Goal: Information Seeking & Learning: Learn about a topic

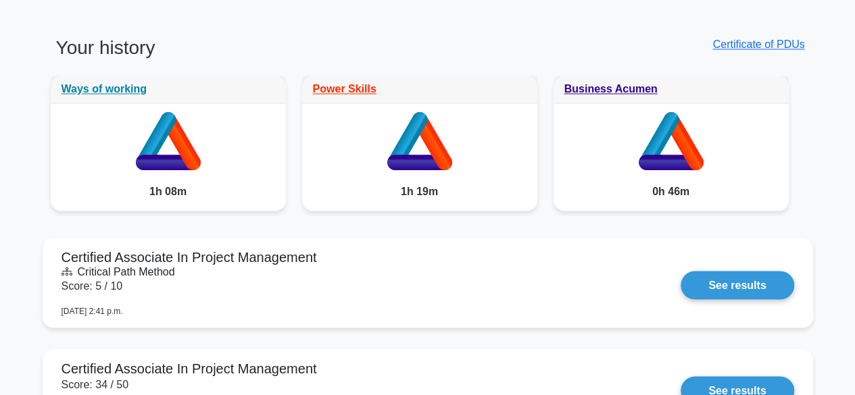
scroll to position [1079, 0]
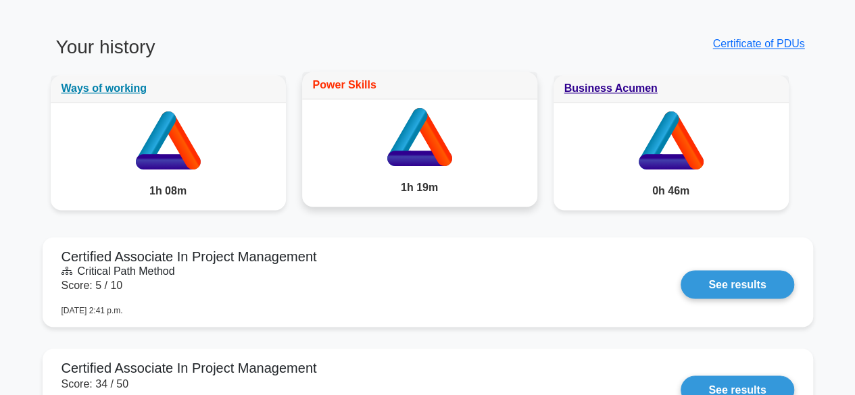
click at [349, 79] on link "Power Skills" at bounding box center [345, 84] width 64 height 11
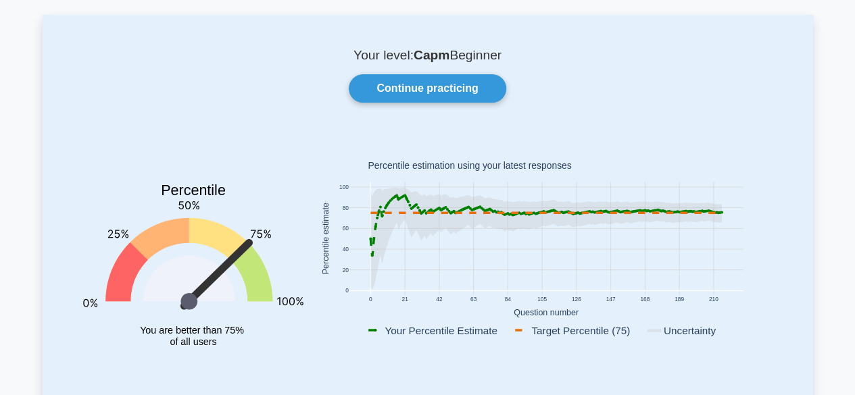
scroll to position [55, 0]
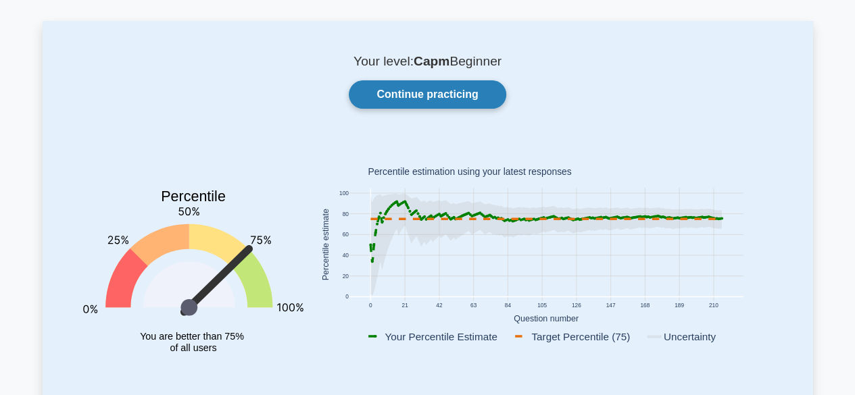
click at [418, 91] on link "Continue practicing" at bounding box center [427, 94] width 157 height 28
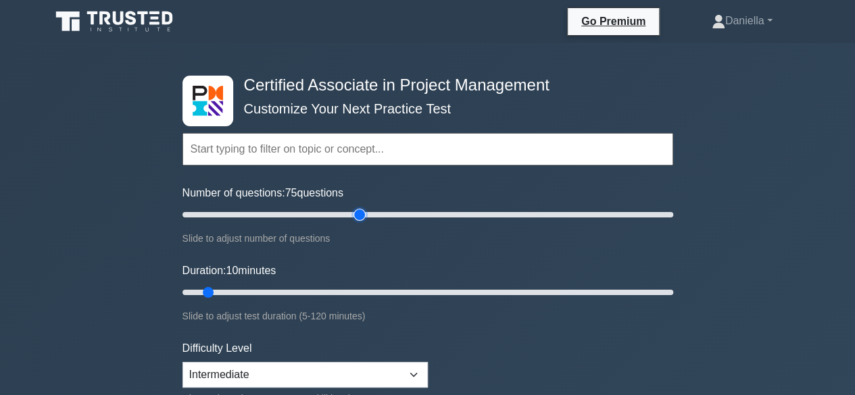
type input "75"
click at [361, 214] on input "Number of questions: 75 questions" at bounding box center [427, 215] width 491 height 16
click at [341, 288] on input "Duration: 40 minutes" at bounding box center [427, 292] width 491 height 16
click at [366, 291] on input "Duration: 50 minutes" at bounding box center [427, 292] width 491 height 16
click at [397, 294] on input "Duration: 50 minutes" at bounding box center [427, 292] width 491 height 16
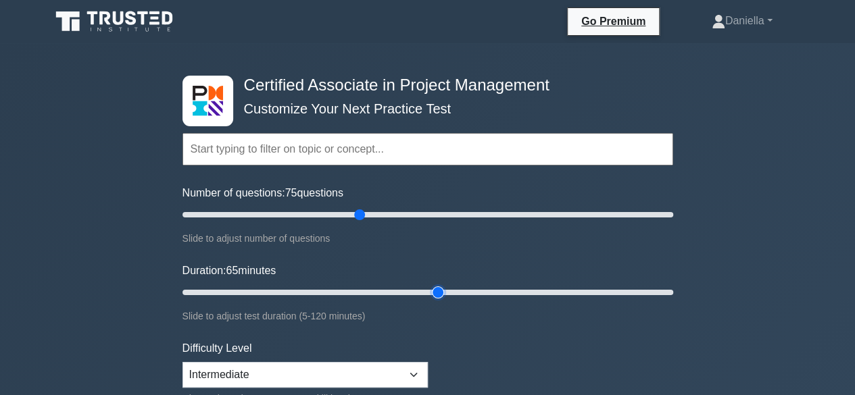
click at [443, 284] on input "Duration: 65 minutes" at bounding box center [427, 292] width 491 height 16
type input "70"
click at [465, 291] on input "Duration: 70 minutes" at bounding box center [427, 292] width 491 height 16
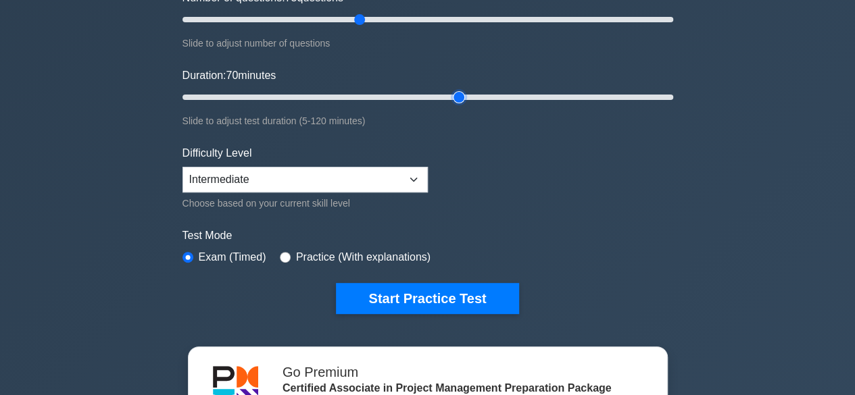
scroll to position [196, 0]
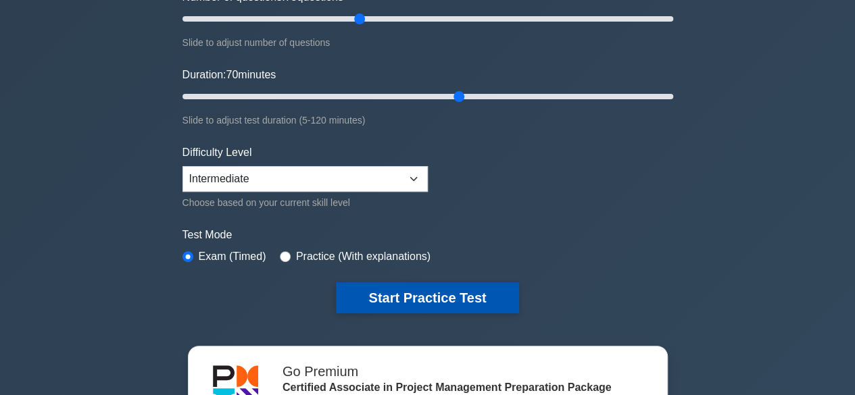
click at [465, 293] on button "Start Practice Test" at bounding box center [427, 297] width 182 height 31
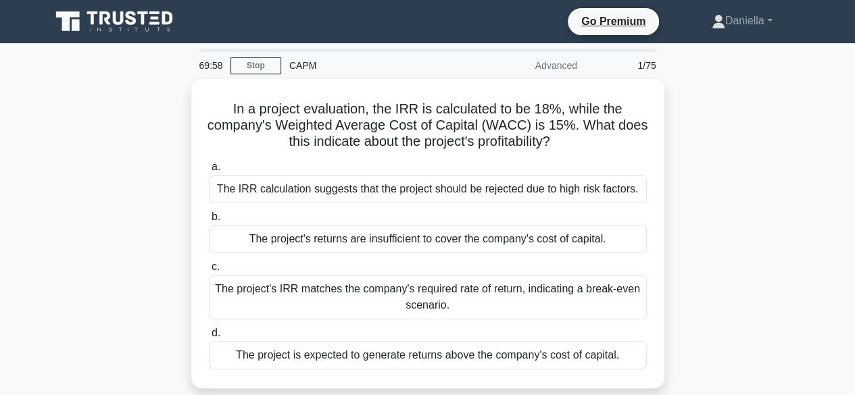
click at [703, 82] on div "In a project evaluation, the IRR is calculated to be 18%, while the company's W…" at bounding box center [428, 242] width 770 height 326
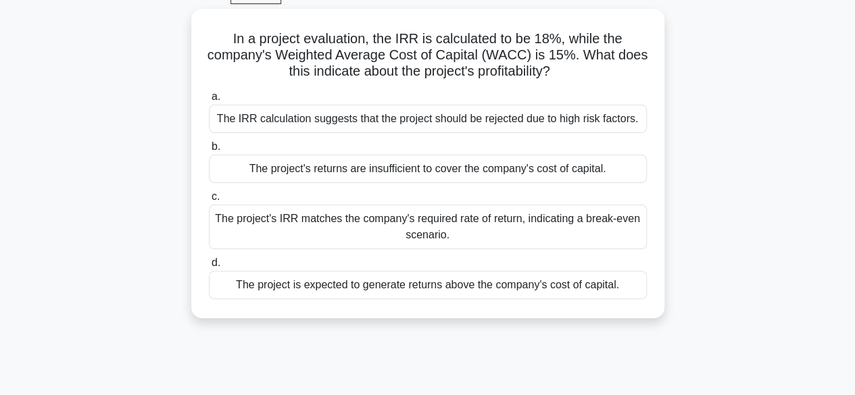
scroll to position [73, 0]
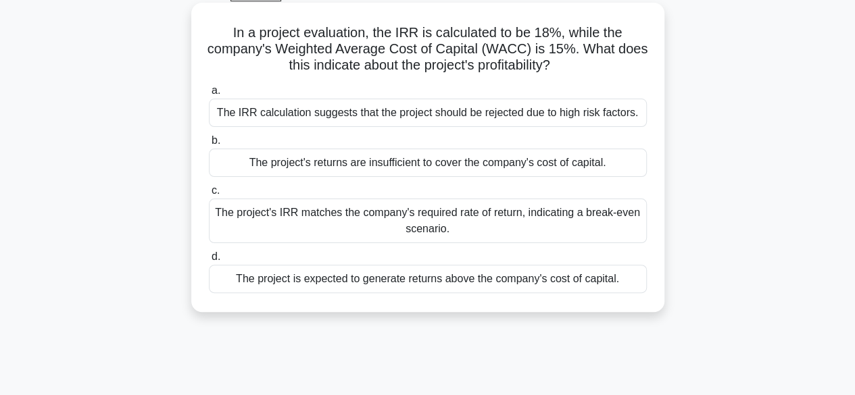
click at [569, 279] on div "The project is expected to generate returns above the company's cost of capital." at bounding box center [428, 279] width 438 height 28
click at [209, 261] on input "d. The project is expected to generate returns above the company's cost of capi…" at bounding box center [209, 257] width 0 height 9
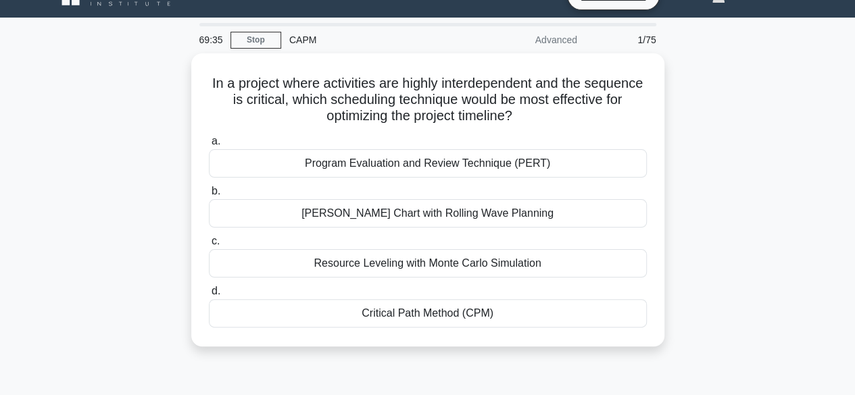
scroll to position [0, 0]
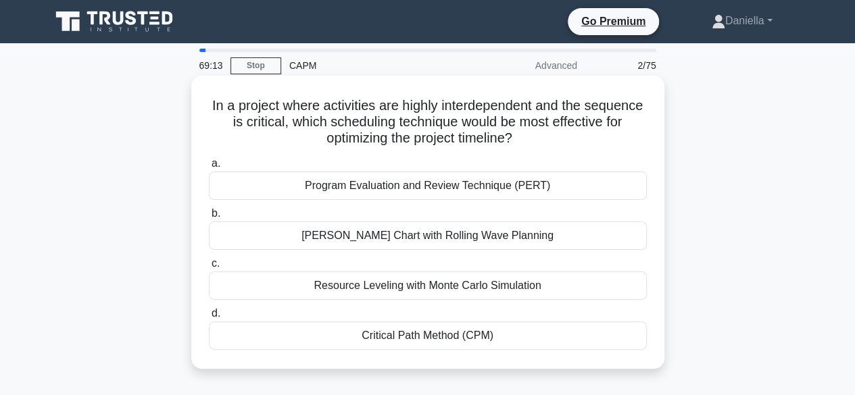
click at [561, 336] on div "Critical Path Method (CPM)" at bounding box center [428, 336] width 438 height 28
click at [209, 318] on input "d. Critical Path Method (CPM)" at bounding box center [209, 313] width 0 height 9
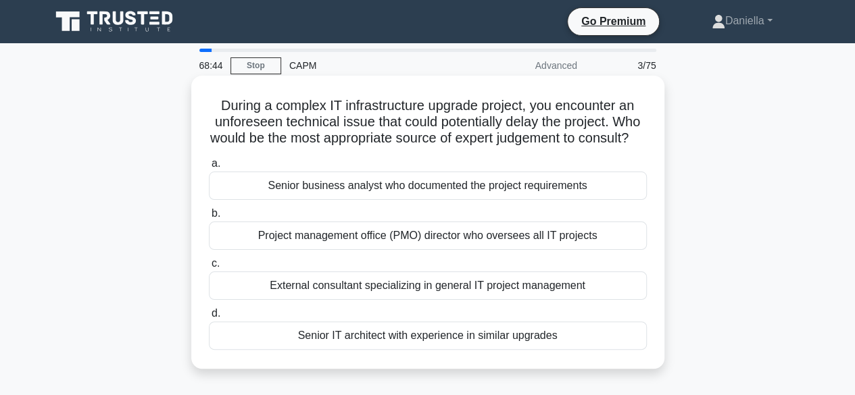
click at [562, 300] on div "External consultant specializing in general IT project management" at bounding box center [428, 286] width 438 height 28
click at [209, 268] on input "c. External consultant specializing in general IT project management" at bounding box center [209, 263] width 0 height 9
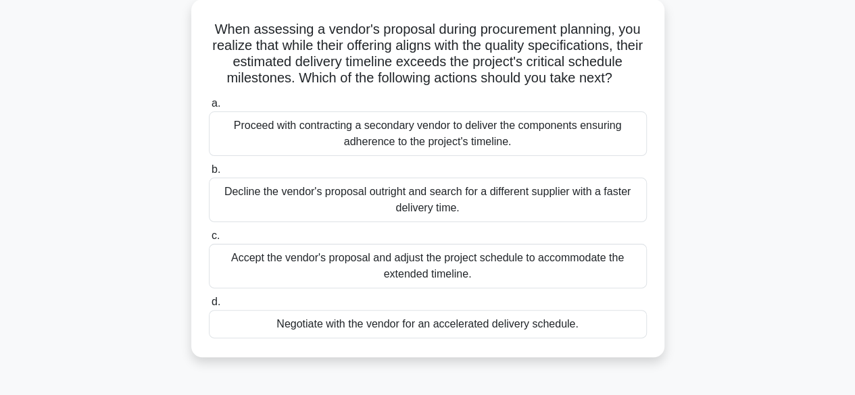
scroll to position [77, 0]
click at [593, 318] on div "Negotiate with the vendor for an accelerated delivery schedule." at bounding box center [428, 323] width 438 height 28
click at [209, 306] on input "d. Negotiate with the vendor for an accelerated delivery schedule." at bounding box center [209, 301] width 0 height 9
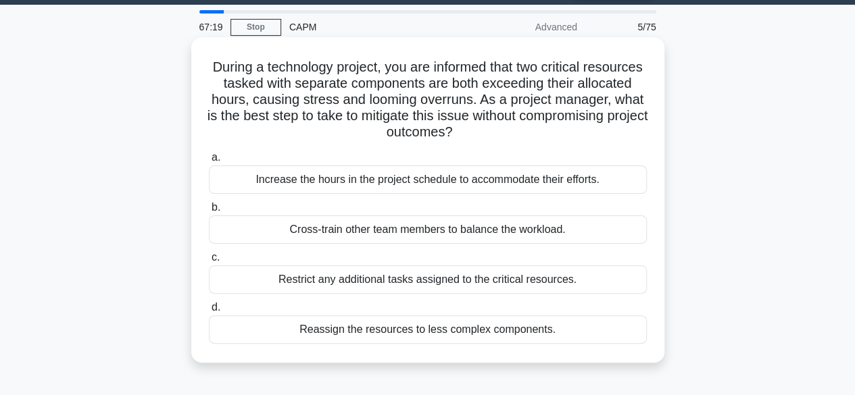
scroll to position [41, 0]
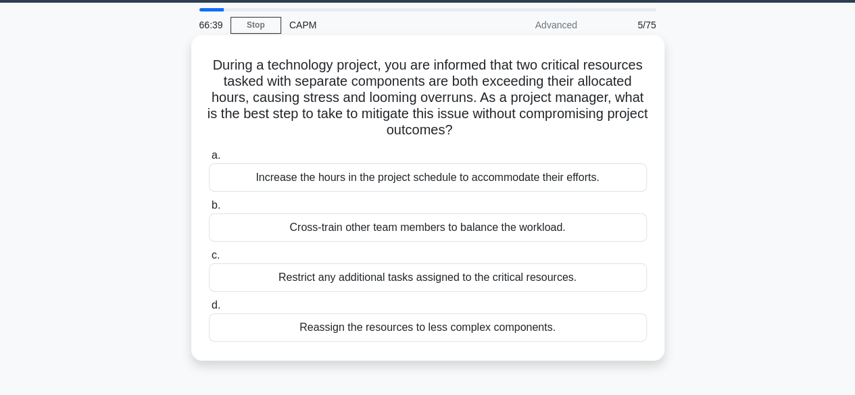
click at [534, 230] on div "Cross-train other team members to balance the workload." at bounding box center [428, 228] width 438 height 28
click at [209, 210] on input "b. Cross-train other team members to balance the workload." at bounding box center [209, 205] width 0 height 9
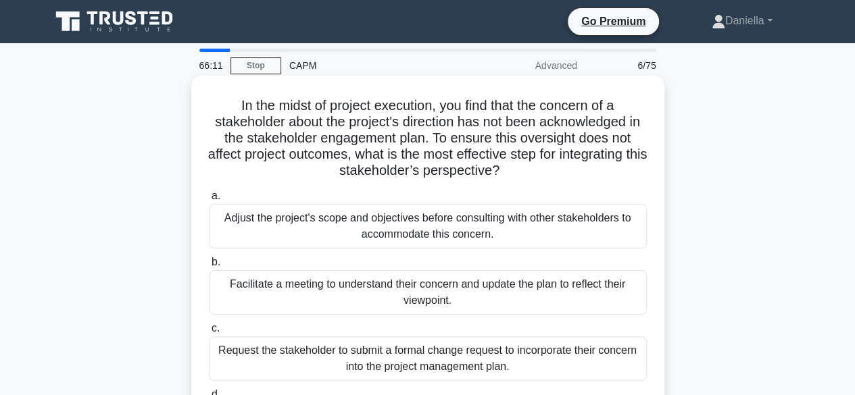
scroll to position [1, 0]
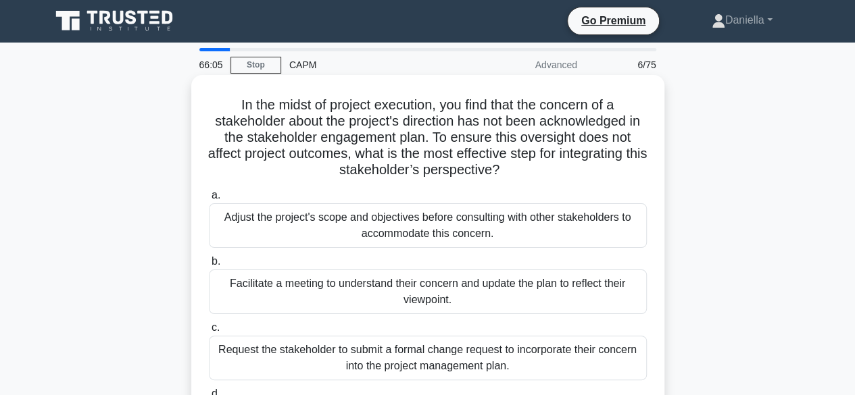
click at [599, 290] on div "Facilitate a meeting to understand their concern and update the plan to reflect…" at bounding box center [428, 292] width 438 height 45
click at [209, 266] on input "b. Facilitate a meeting to understand their concern and update the plan to refl…" at bounding box center [209, 261] width 0 height 9
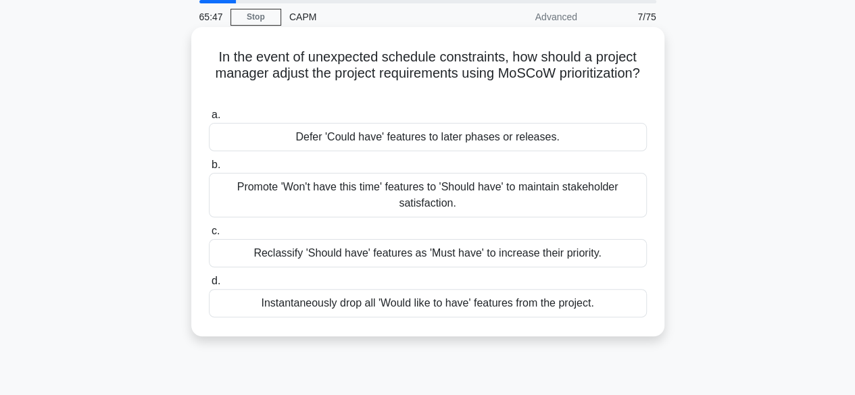
scroll to position [51, 0]
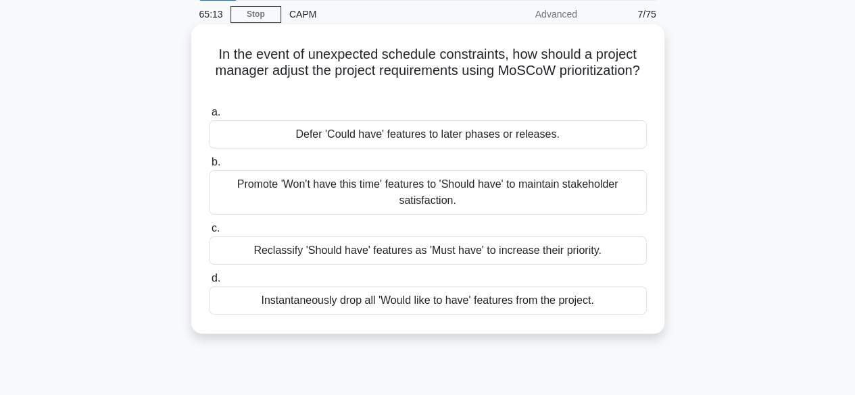
click at [599, 144] on div "Defer 'Could have' features to later phases or releases." at bounding box center [428, 134] width 438 height 28
click at [209, 117] on input "a. Defer 'Could have' features to later phases or releases." at bounding box center [209, 112] width 0 height 9
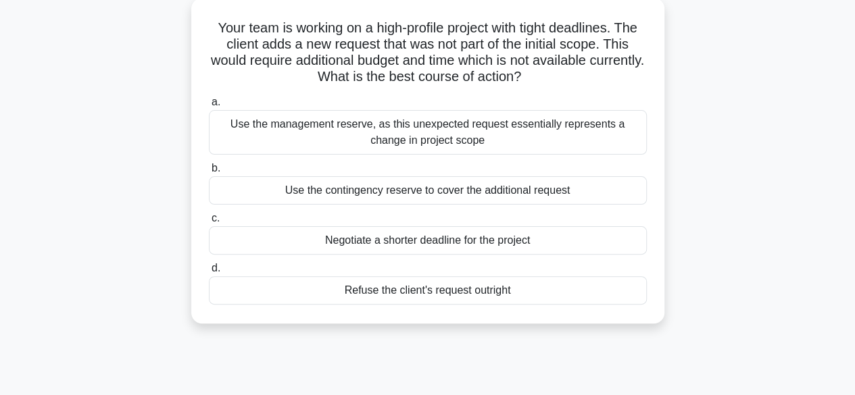
scroll to position [80, 0]
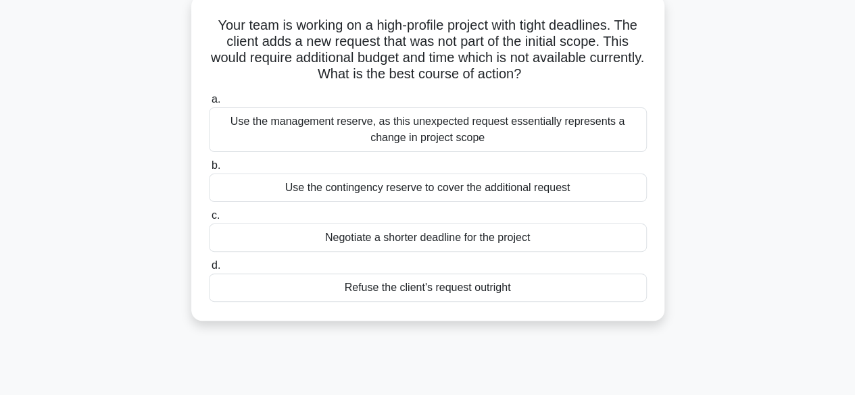
click at [580, 185] on div "Use the contingency reserve to cover the additional request" at bounding box center [428, 188] width 438 height 28
click at [209, 170] on input "b. Use the contingency reserve to cover the additional request" at bounding box center [209, 165] width 0 height 9
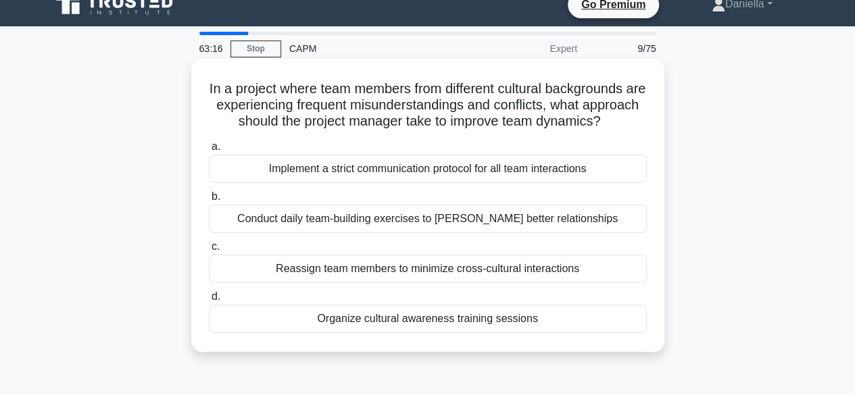
scroll to position [21, 0]
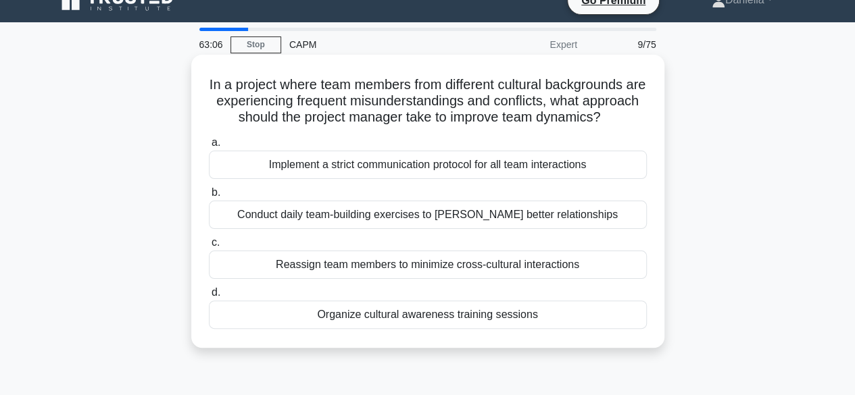
click at [594, 328] on div "Organize cultural awareness training sessions" at bounding box center [428, 315] width 438 height 28
click at [209, 297] on input "d. Organize cultural awareness training sessions" at bounding box center [209, 293] width 0 height 9
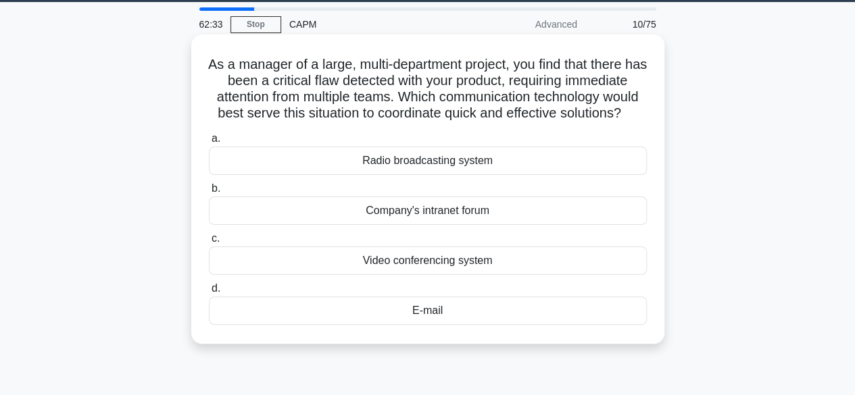
scroll to position [42, 0]
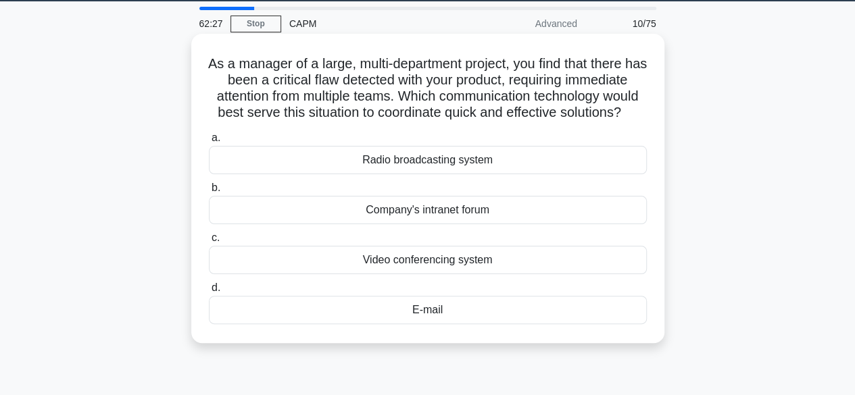
click at [622, 324] on div "E-mail" at bounding box center [428, 310] width 438 height 28
click at [209, 293] on input "d. E-mail" at bounding box center [209, 288] width 0 height 9
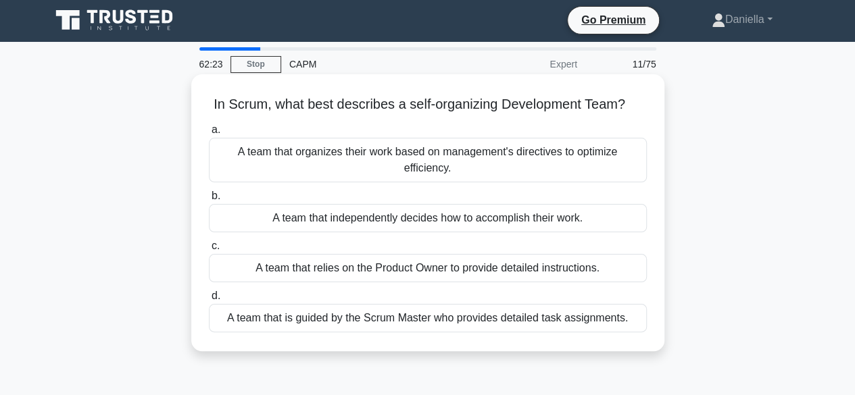
scroll to position [0, 0]
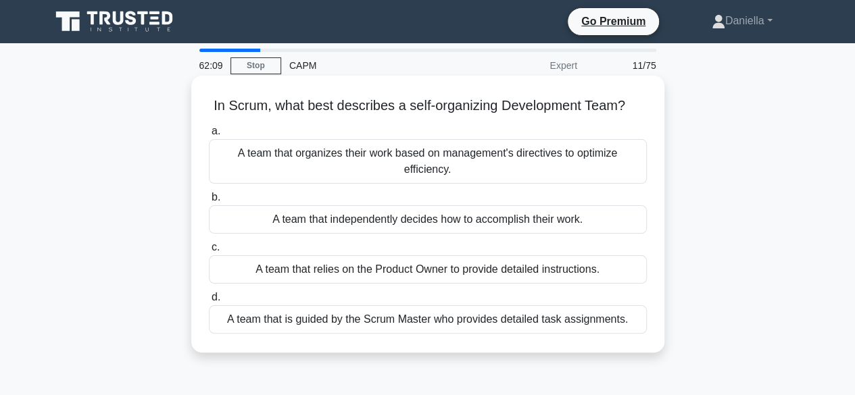
click at [618, 224] on div "A team that independently decides how to accomplish their work." at bounding box center [428, 219] width 438 height 28
click at [209, 202] on input "b. A team that independently decides how to accomplish their work." at bounding box center [209, 197] width 0 height 9
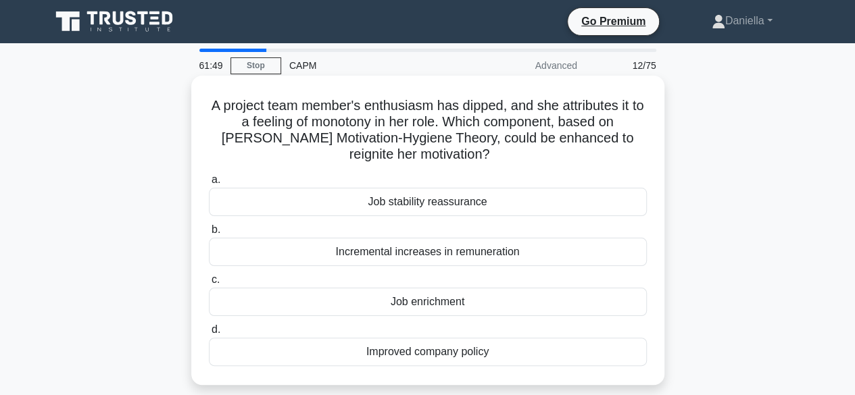
click at [589, 299] on div "Job enrichment" at bounding box center [428, 302] width 438 height 28
click at [209, 284] on input "c. Job enrichment" at bounding box center [209, 280] width 0 height 9
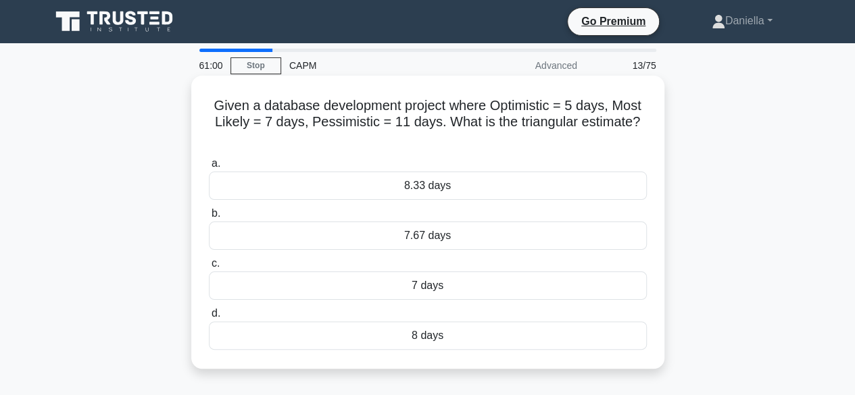
click at [603, 230] on div "7.67 days" at bounding box center [428, 236] width 438 height 28
click at [209, 218] on input "b. 7.67 days" at bounding box center [209, 213] width 0 height 9
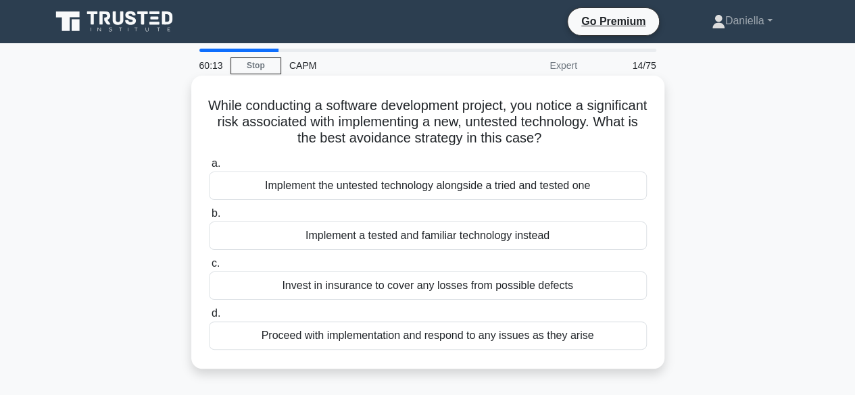
click at [597, 233] on div "Implement a tested and familiar technology instead" at bounding box center [428, 236] width 438 height 28
click at [209, 218] on input "b. Implement a tested and familiar technology instead" at bounding box center [209, 213] width 0 height 9
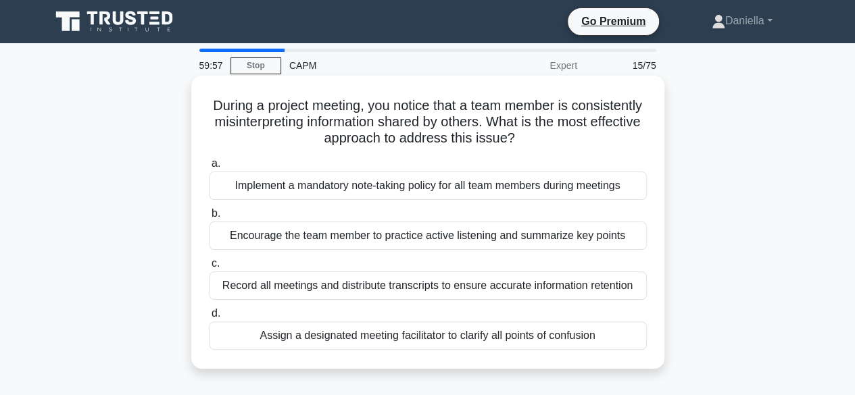
click at [525, 343] on div "Assign a designated meeting facilitator to clarify all points of confusion" at bounding box center [428, 336] width 438 height 28
click at [209, 318] on input "d. Assign a designated meeting facilitator to clarify all points of confusion" at bounding box center [209, 313] width 0 height 9
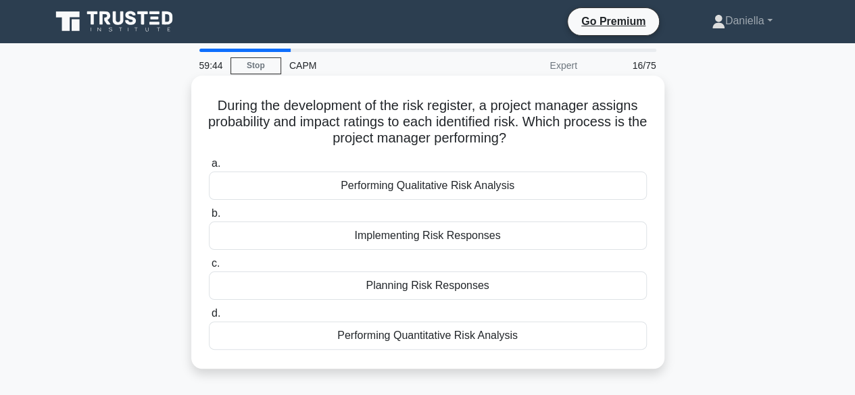
click at [609, 186] on div "Performing Qualitative Risk Analysis" at bounding box center [428, 186] width 438 height 28
click at [209, 168] on input "a. Performing Qualitative Risk Analysis" at bounding box center [209, 163] width 0 height 9
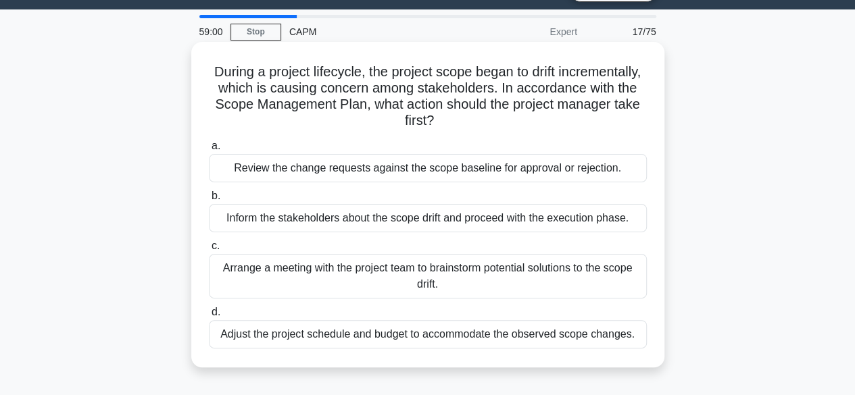
scroll to position [34, 0]
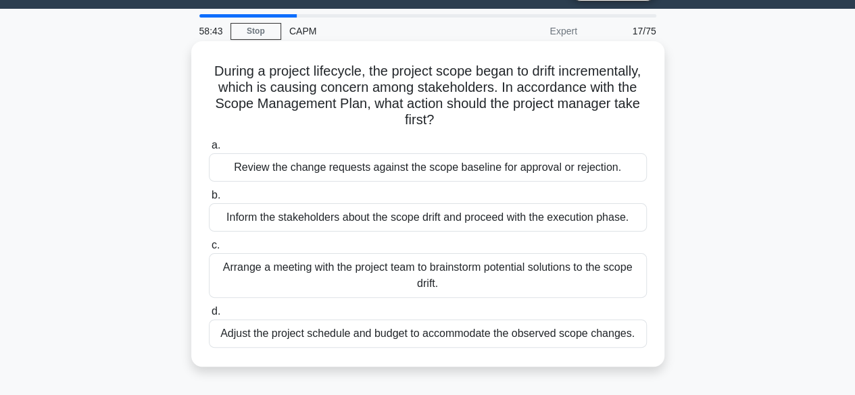
click at [592, 168] on div "Review the change requests against the scope baseline for approval or rejection." at bounding box center [428, 167] width 438 height 28
click at [209, 150] on input "a. Review the change requests against the scope baseline for approval or reject…" at bounding box center [209, 145] width 0 height 9
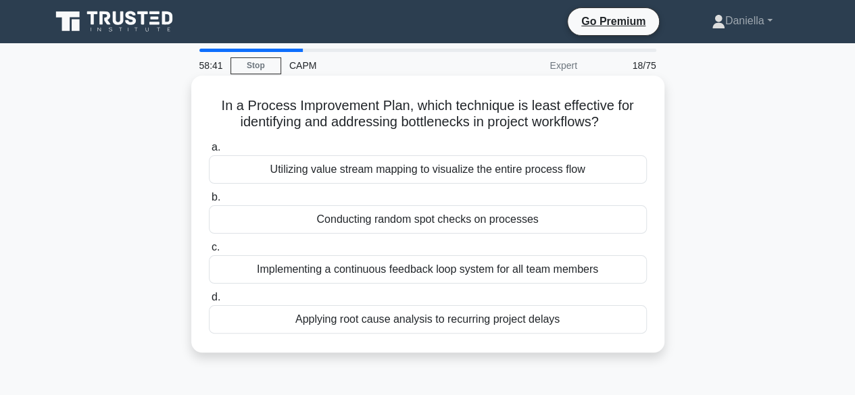
scroll to position [0, 0]
click at [528, 222] on div "Conducting random spot checks on processes" at bounding box center [428, 219] width 438 height 28
click at [209, 202] on input "b. Conducting random spot checks on processes" at bounding box center [209, 197] width 0 height 9
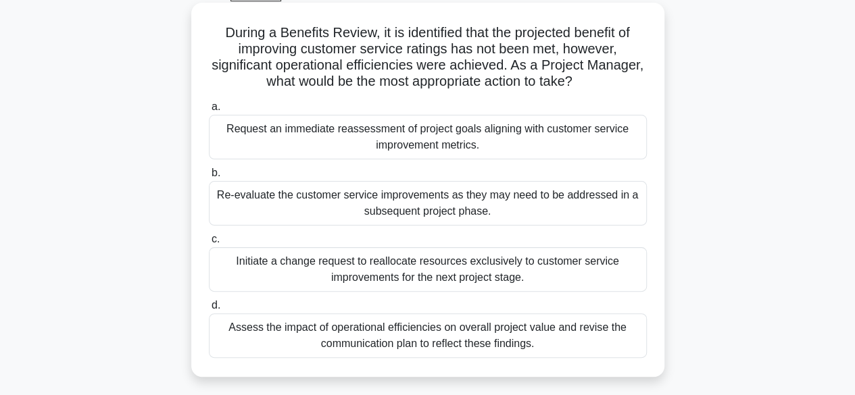
scroll to position [76, 0]
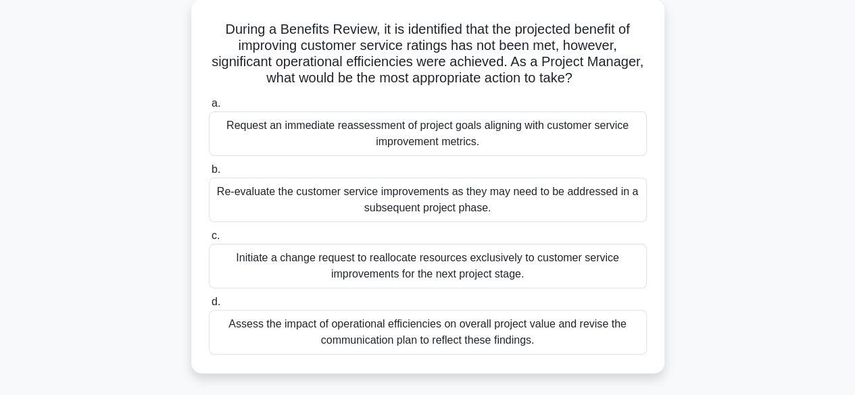
click at [592, 328] on div "Assess the impact of operational efficiencies on overall project value and revi…" at bounding box center [428, 332] width 438 height 45
click at [209, 307] on input "d. Assess the impact of operational efficiencies on overall project value and r…" at bounding box center [209, 302] width 0 height 9
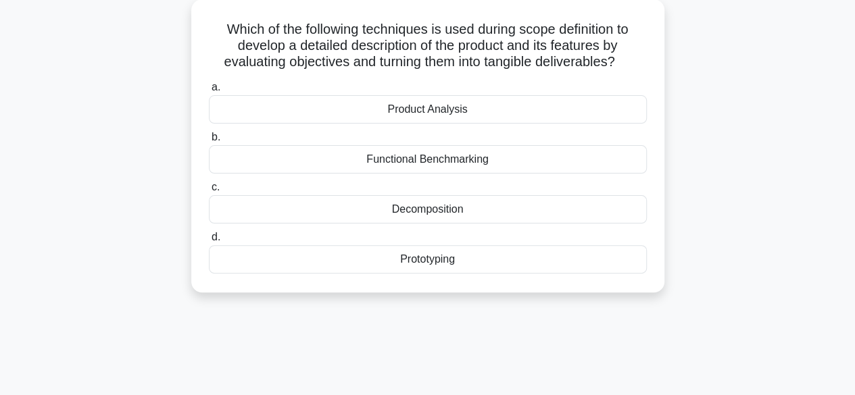
scroll to position [0, 0]
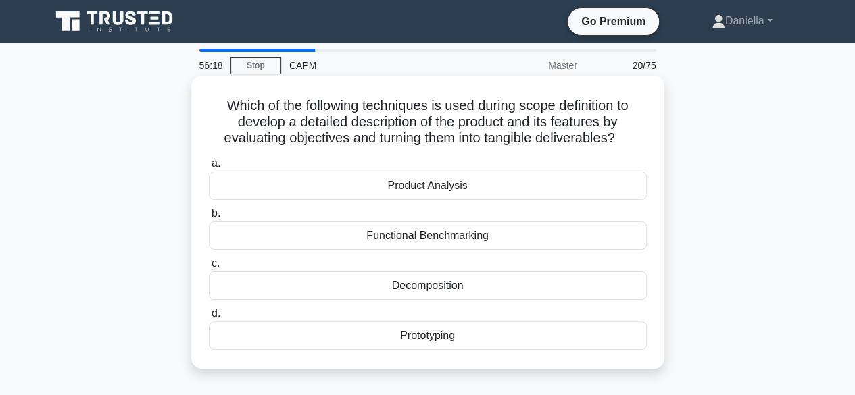
click at [603, 284] on div "Decomposition" at bounding box center [428, 286] width 438 height 28
click at [209, 268] on input "c. Decomposition" at bounding box center [209, 263] width 0 height 9
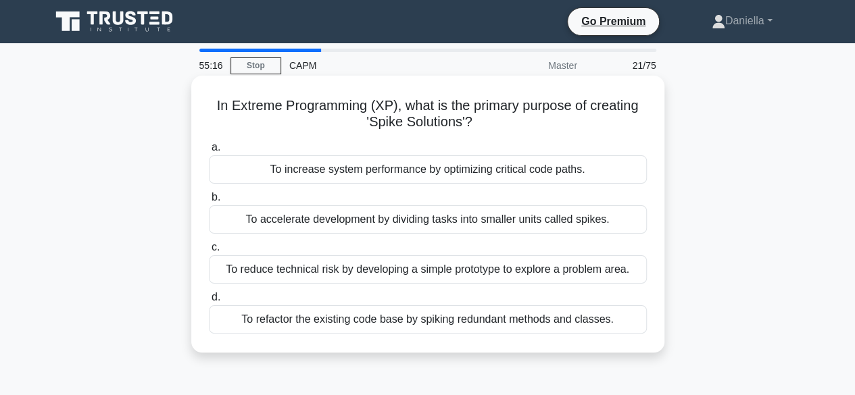
click at [580, 264] on div "To reduce technical risk by developing a simple prototype to explore a problem …" at bounding box center [428, 269] width 438 height 28
click at [209, 252] on input "c. To reduce technical risk by developing a simple prototype to explore a probl…" at bounding box center [209, 247] width 0 height 9
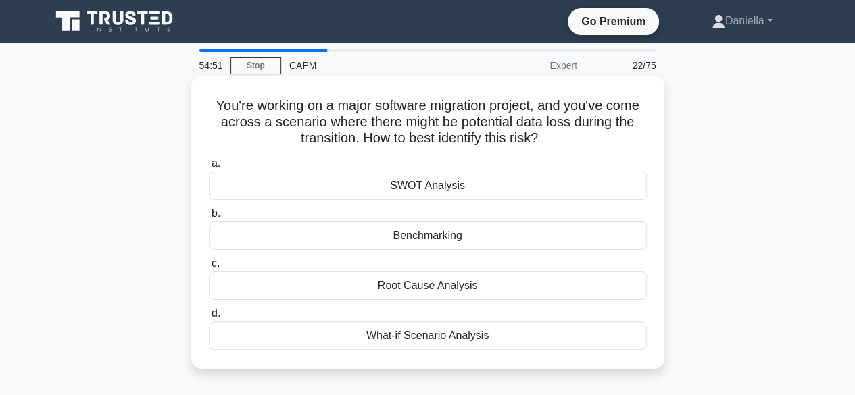
click at [586, 184] on div "SWOT Analysis" at bounding box center [428, 186] width 438 height 28
click at [209, 168] on input "a. SWOT Analysis" at bounding box center [209, 163] width 0 height 9
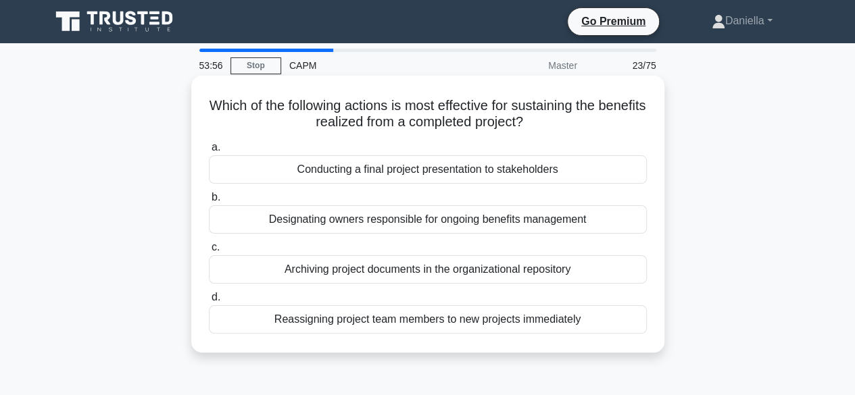
click at [596, 258] on div "Archiving project documents in the organizational repository" at bounding box center [428, 269] width 438 height 28
click at [209, 252] on input "c. Archiving project documents in the organizational repository" at bounding box center [209, 247] width 0 height 9
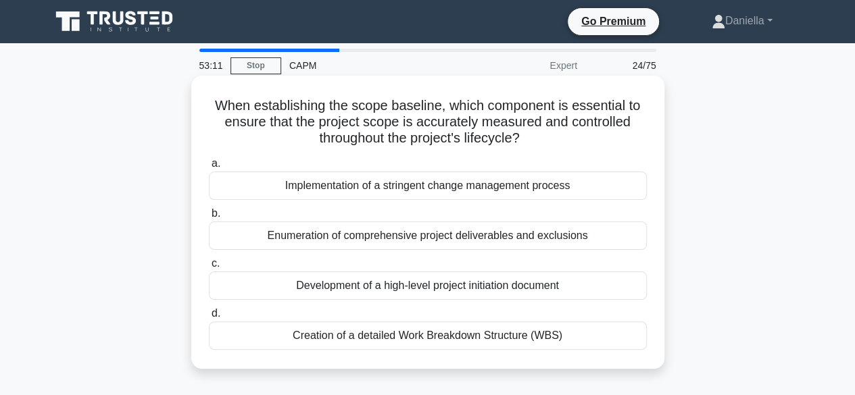
click at [593, 329] on div "Creation of a detailed Work Breakdown Structure (WBS)" at bounding box center [428, 336] width 438 height 28
click at [209, 318] on input "d. Creation of a detailed Work Breakdown Structure (WBS)" at bounding box center [209, 313] width 0 height 9
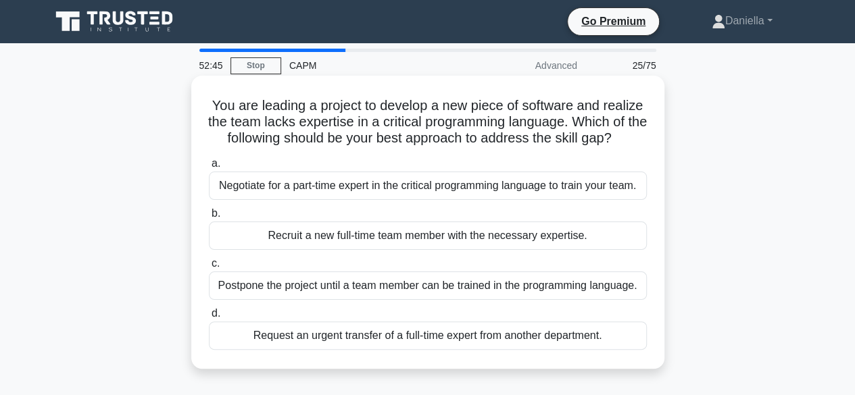
click at [624, 189] on div "Negotiate for a part-time expert in the critical programming language to train …" at bounding box center [428, 186] width 438 height 28
click at [209, 168] on input "a. Negotiate for a part-time expert in the critical programming language to tra…" at bounding box center [209, 163] width 0 height 9
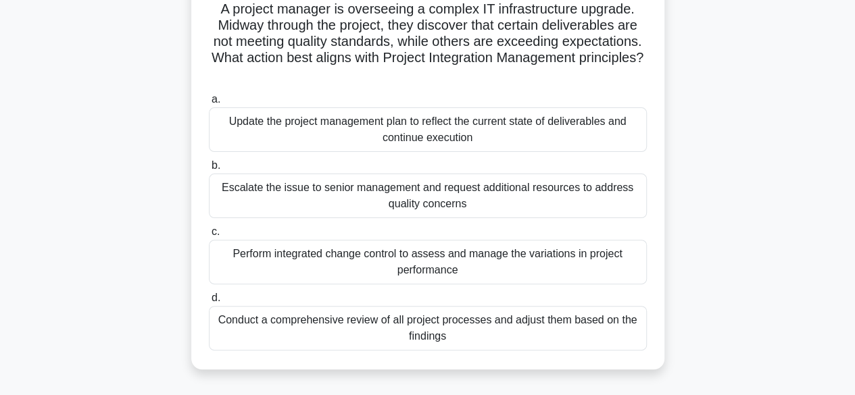
scroll to position [95, 0]
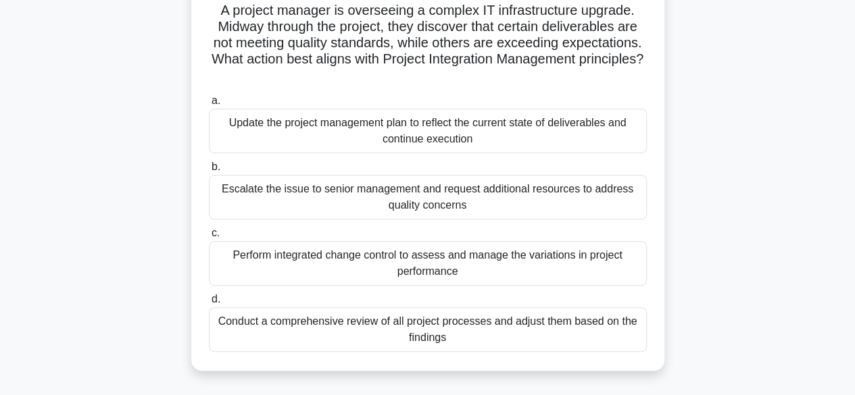
click at [608, 264] on div "Perform integrated change control to assess and manage the variations in projec…" at bounding box center [428, 263] width 438 height 45
click at [209, 238] on input "c. Perform integrated change control to assess and manage the variations in pro…" at bounding box center [209, 233] width 0 height 9
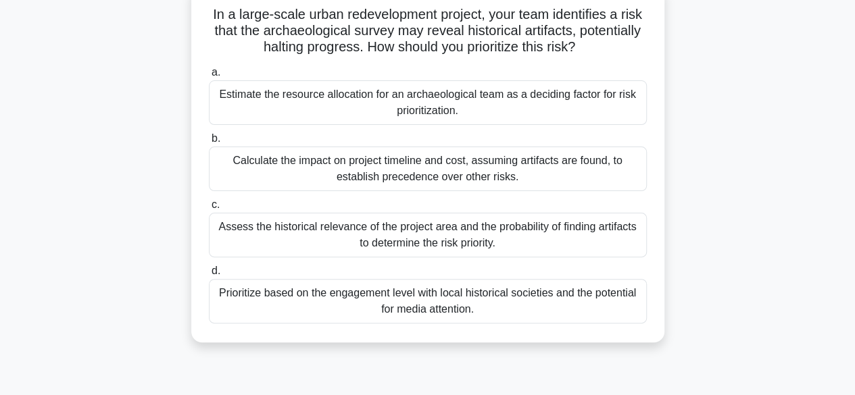
scroll to position [93, 0]
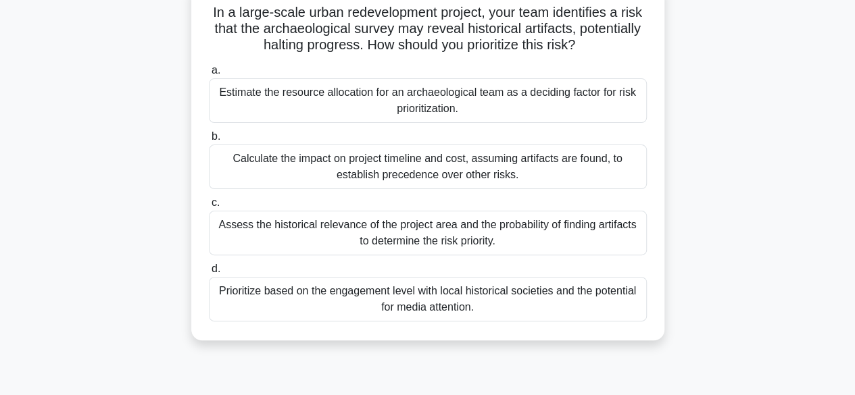
click at [600, 168] on div "Calculate the impact on project timeline and cost, assuming artifacts are found…" at bounding box center [428, 167] width 438 height 45
click at [209, 141] on input "b. Calculate the impact on project timeline and cost, assuming artifacts are fo…" at bounding box center [209, 136] width 0 height 9
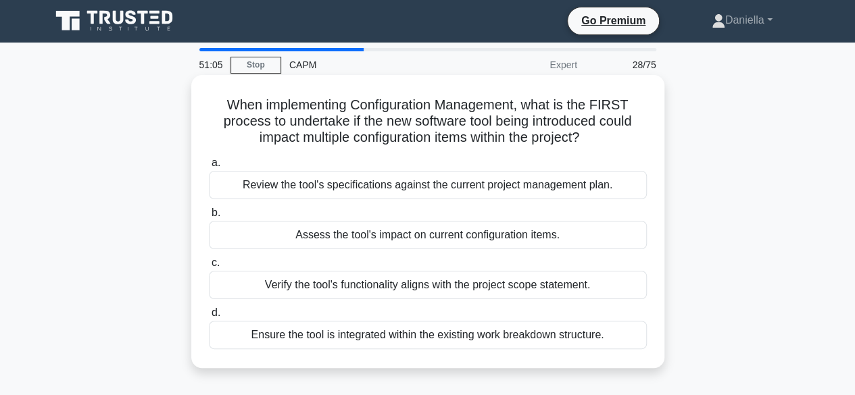
scroll to position [0, 0]
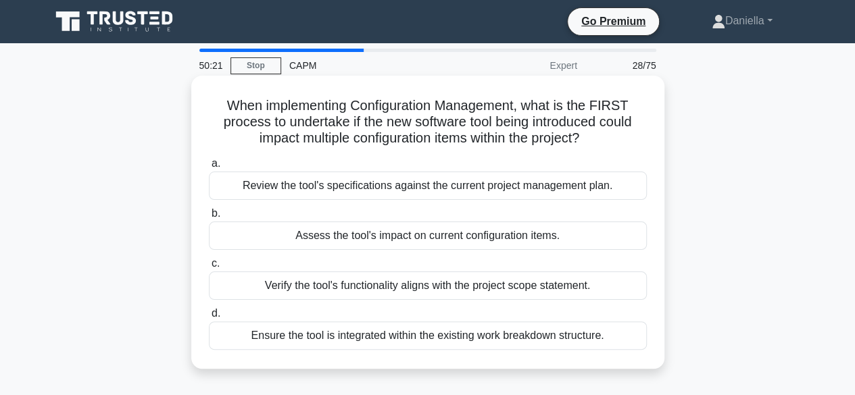
click at [543, 282] on div "Verify the tool's functionality aligns with the project scope statement." at bounding box center [428, 286] width 438 height 28
click at [209, 268] on input "c. Verify the tool's functionality aligns with the project scope statement." at bounding box center [209, 263] width 0 height 9
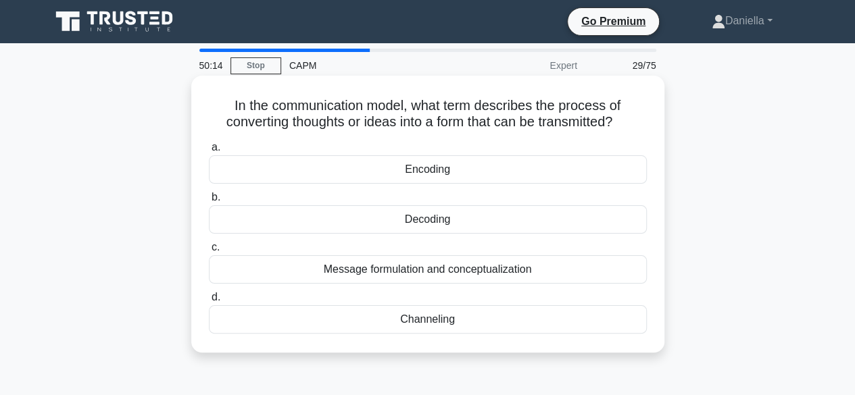
click at [569, 166] on div "Encoding" at bounding box center [428, 169] width 438 height 28
click at [209, 152] on input "a. Encoding" at bounding box center [209, 147] width 0 height 9
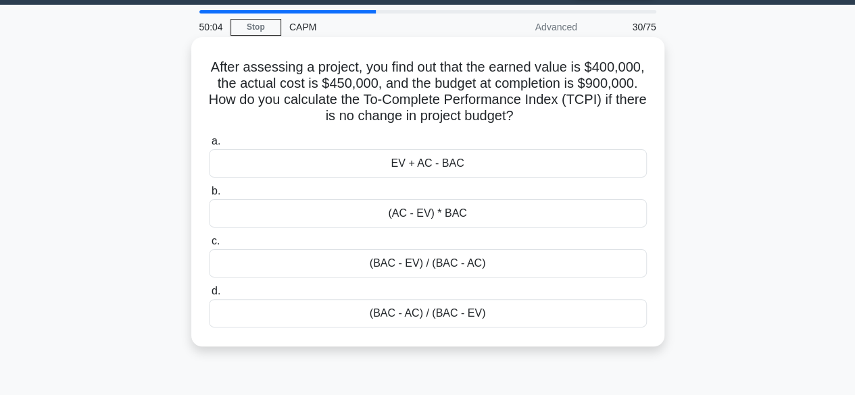
scroll to position [39, 0]
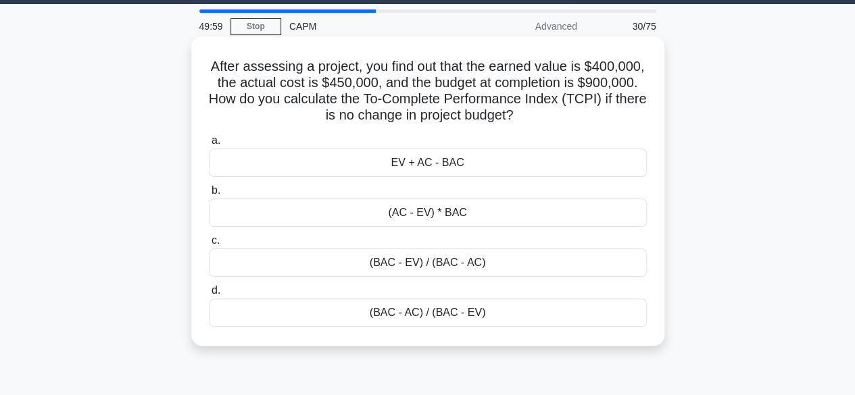
click at [568, 262] on div "(BAC - EV) / (BAC - AC)" at bounding box center [428, 263] width 438 height 28
click at [209, 245] on input "c. (BAC - EV) / (BAC - AC)" at bounding box center [209, 240] width 0 height 9
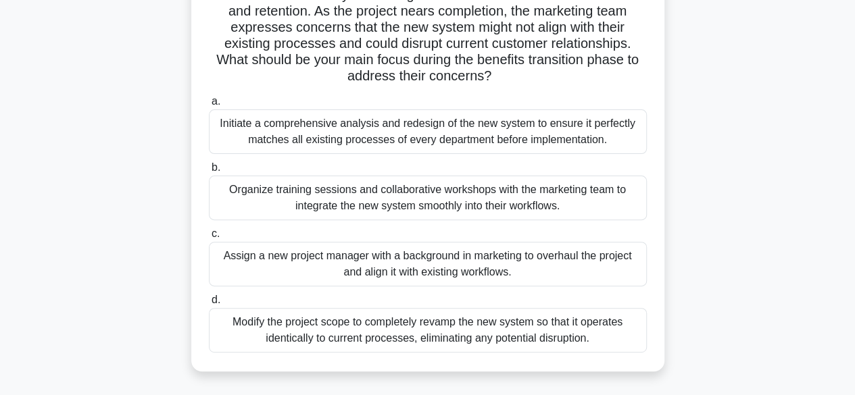
scroll to position [131, 0]
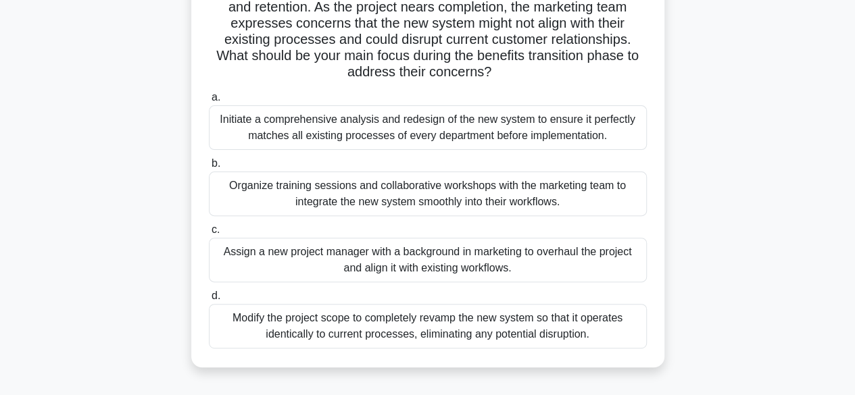
click at [558, 187] on div "Organize training sessions and collaborative workshops with the marketing team …" at bounding box center [428, 194] width 438 height 45
click at [209, 168] on input "b. Organize training sessions and collaborative workshops with the marketing te…" at bounding box center [209, 163] width 0 height 9
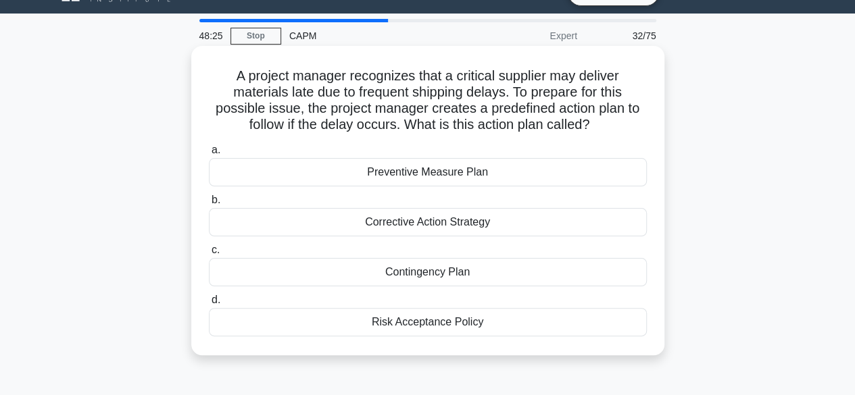
scroll to position [0, 0]
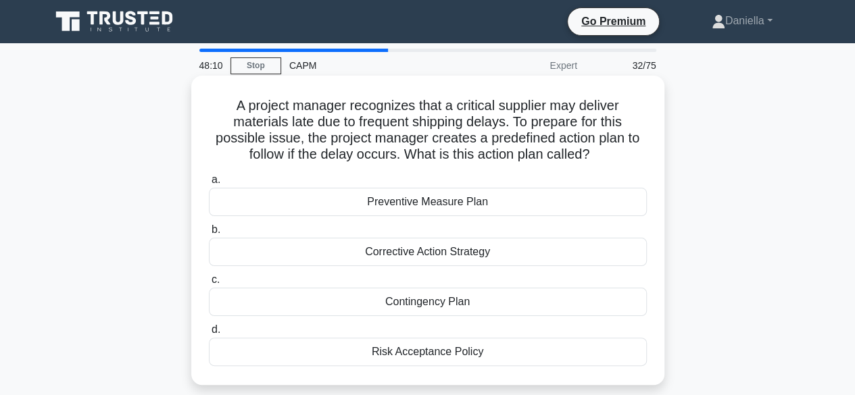
click at [516, 299] on div "Contingency Plan" at bounding box center [428, 302] width 438 height 28
click at [209, 284] on input "c. Contingency Plan" at bounding box center [209, 280] width 0 height 9
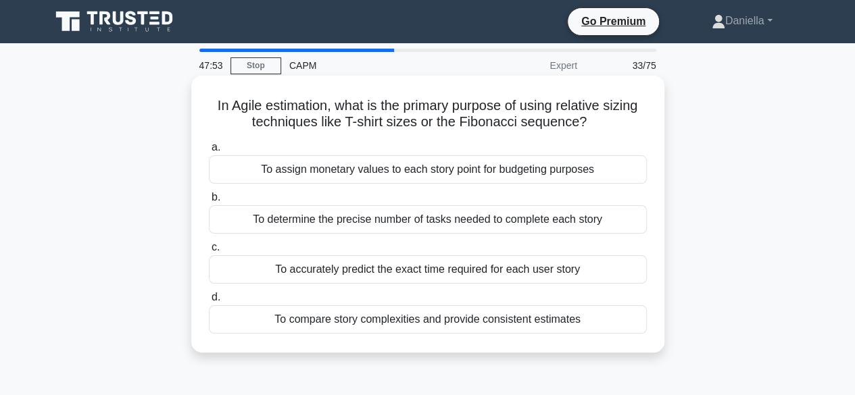
click at [590, 313] on div "To compare story complexities and provide consistent estimates" at bounding box center [428, 319] width 438 height 28
click at [209, 302] on input "d. To compare story complexities and provide consistent estimates" at bounding box center [209, 297] width 0 height 9
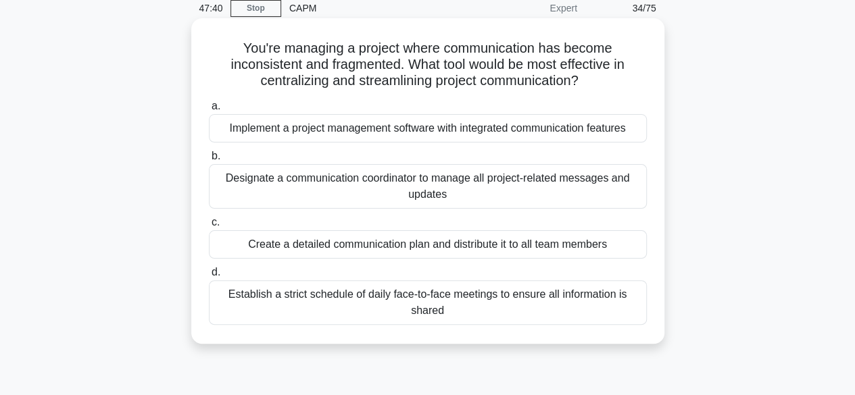
scroll to position [58, 0]
click at [548, 306] on div "Establish a strict schedule of daily face-to-face meetings to ensure all inform…" at bounding box center [428, 302] width 438 height 45
click at [209, 276] on input "d. Establish a strict schedule of daily face-to-face meetings to ensure all inf…" at bounding box center [209, 272] width 0 height 9
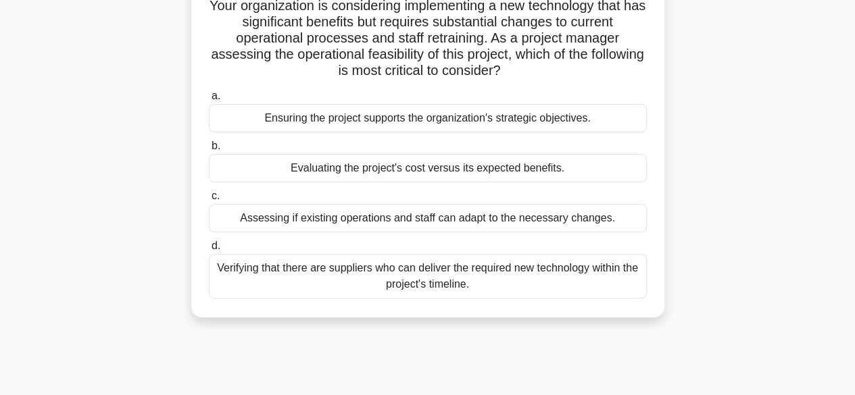
scroll to position [103, 0]
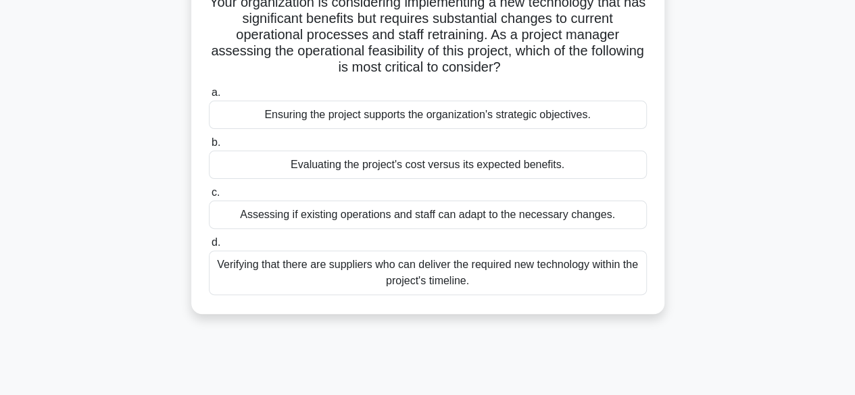
click at [573, 161] on div "Evaluating the project's cost versus its expected benefits." at bounding box center [428, 165] width 438 height 28
click at [209, 147] on input "b. Evaluating the project's cost versus its expected benefits." at bounding box center [209, 143] width 0 height 9
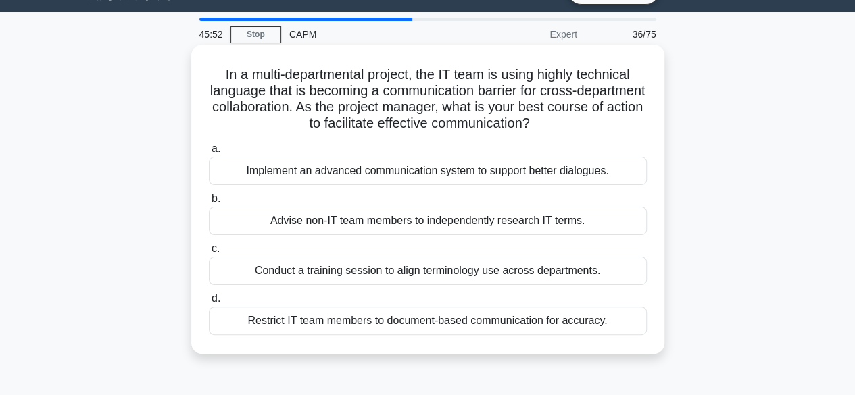
scroll to position [36, 0]
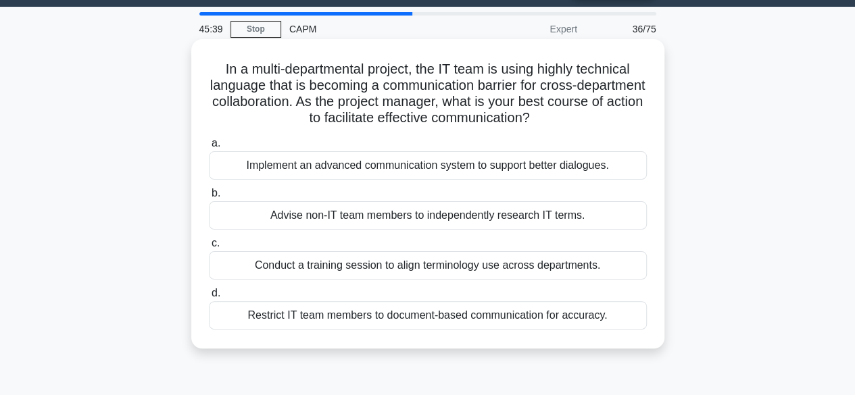
click at [571, 265] on div "Conduct a training session to align terminology use across departments." at bounding box center [428, 265] width 438 height 28
click at [209, 248] on input "c. Conduct a training session to align terminology use across departments." at bounding box center [209, 243] width 0 height 9
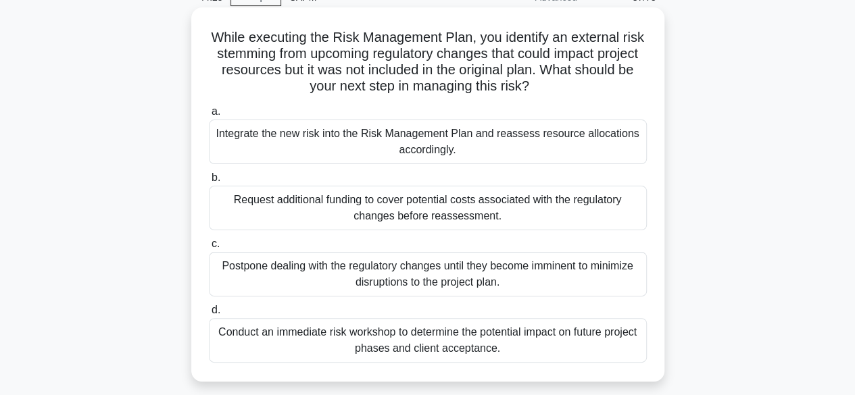
scroll to position [58, 0]
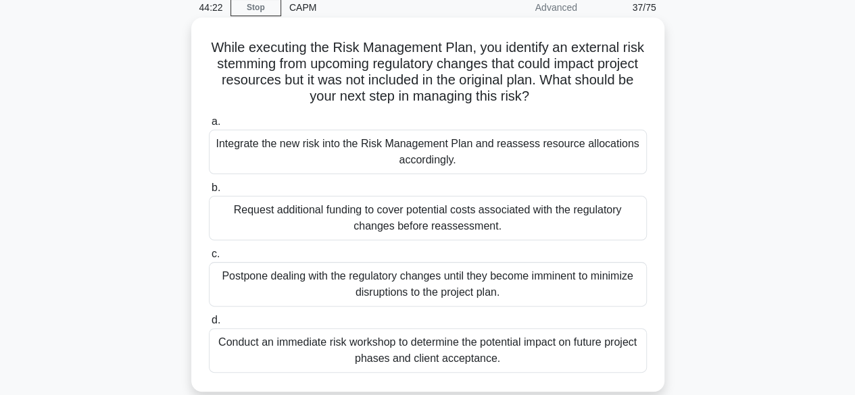
click at [609, 149] on div "Integrate the new risk into the Risk Management Plan and reassess resource allo…" at bounding box center [428, 152] width 438 height 45
click at [209, 126] on input "a. Integrate the new risk into the Risk Management Plan and reassess resource a…" at bounding box center [209, 122] width 0 height 9
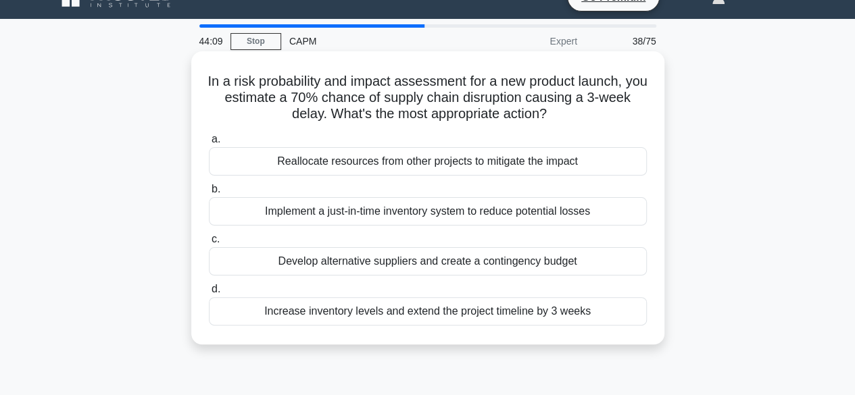
scroll to position [25, 0]
click at [628, 162] on div "Reallocate resources from other projects to mitigate the impact" at bounding box center [428, 161] width 438 height 28
click at [209, 143] on input "a. Reallocate resources from other projects to mitigate the impact" at bounding box center [209, 138] width 0 height 9
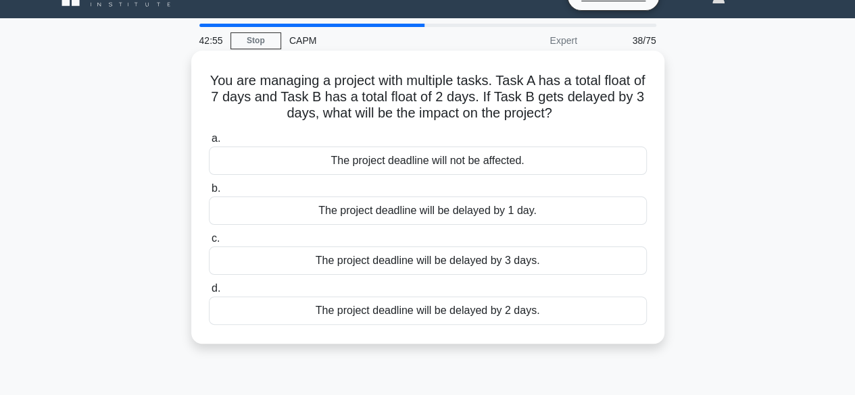
scroll to position [0, 0]
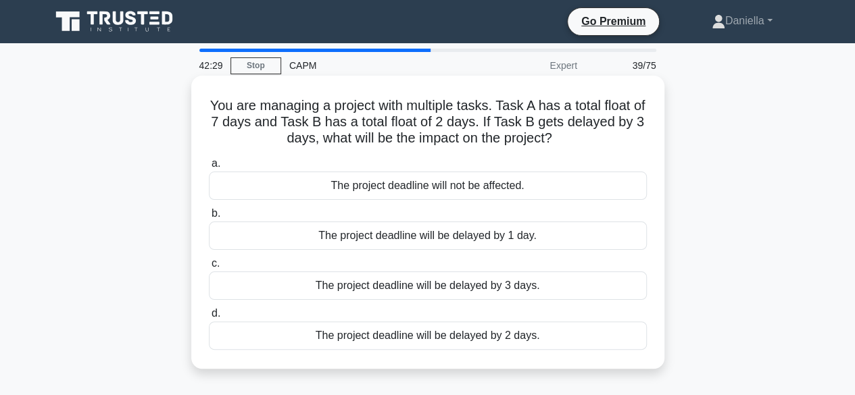
click at [574, 183] on div "The project deadline will not be affected." at bounding box center [428, 186] width 438 height 28
click at [209, 168] on input "a. The project deadline will not be affected." at bounding box center [209, 163] width 0 height 9
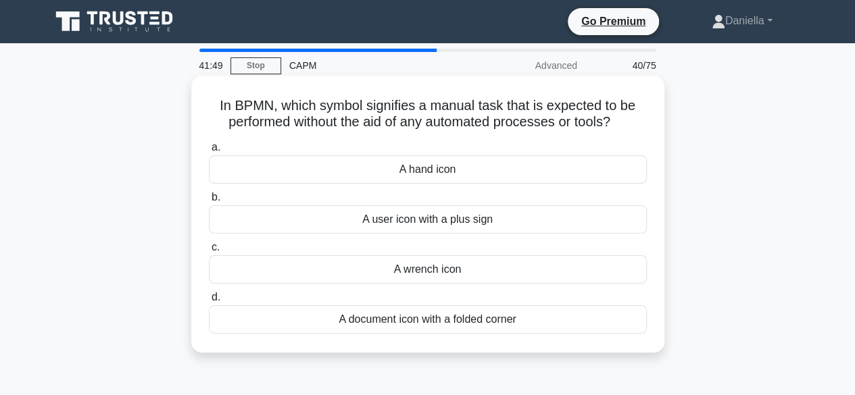
click at [541, 272] on div "A wrench icon" at bounding box center [428, 269] width 438 height 28
click at [209, 252] on input "c. A wrench icon" at bounding box center [209, 247] width 0 height 9
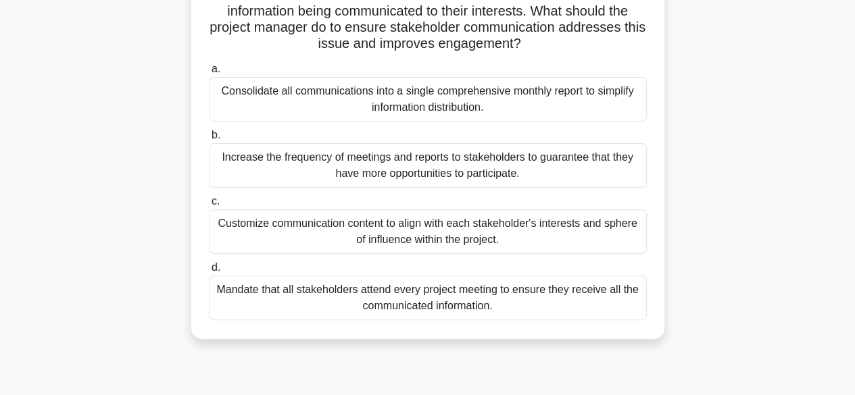
scroll to position [161, 0]
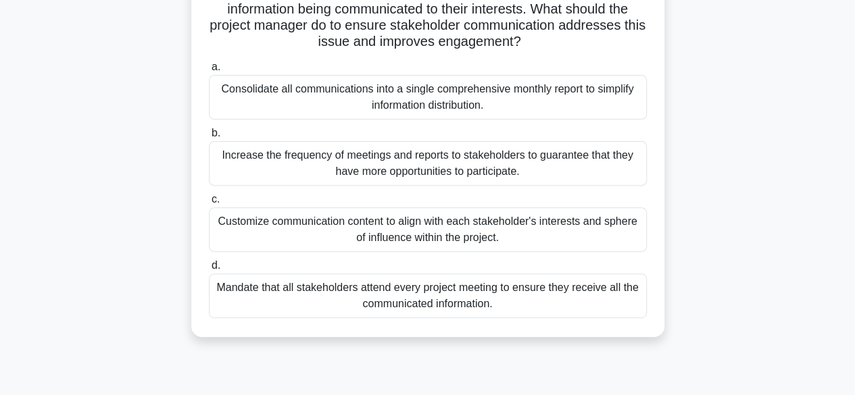
click at [595, 224] on div "Customize communication content to align with each stakeholder's interests and …" at bounding box center [428, 229] width 438 height 45
click at [209, 204] on input "c. Customize communication content to align with each stakeholder's interests a…" at bounding box center [209, 199] width 0 height 9
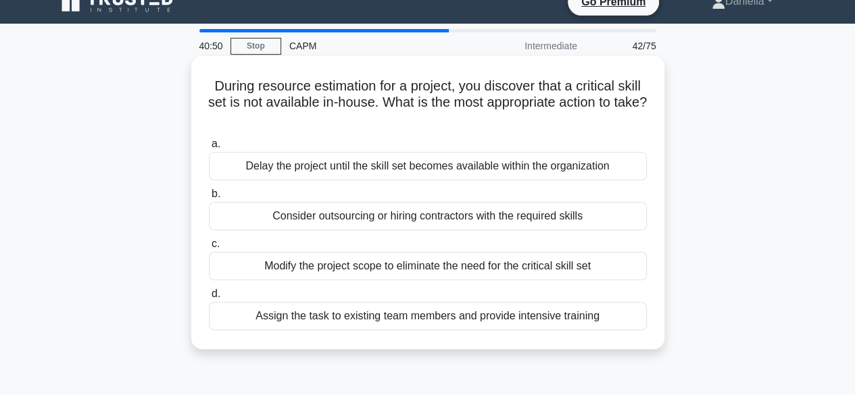
scroll to position [21, 0]
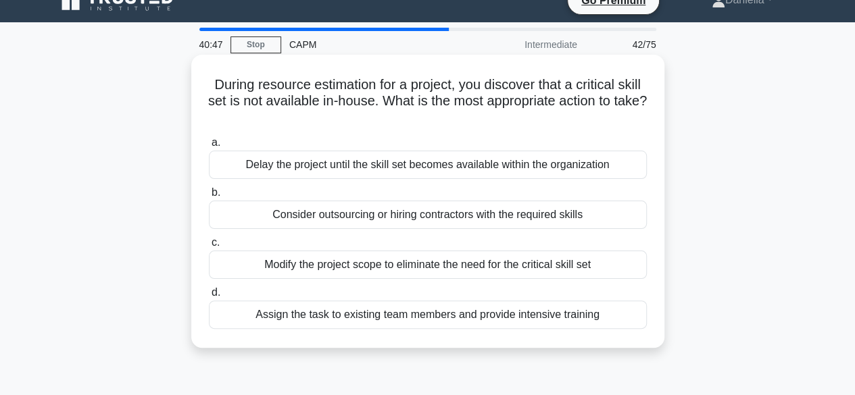
click at [561, 214] on div "Consider outsourcing or hiring contractors with the required skills" at bounding box center [428, 215] width 438 height 28
click at [209, 197] on input "b. Consider outsourcing or hiring contractors with the required skills" at bounding box center [209, 193] width 0 height 9
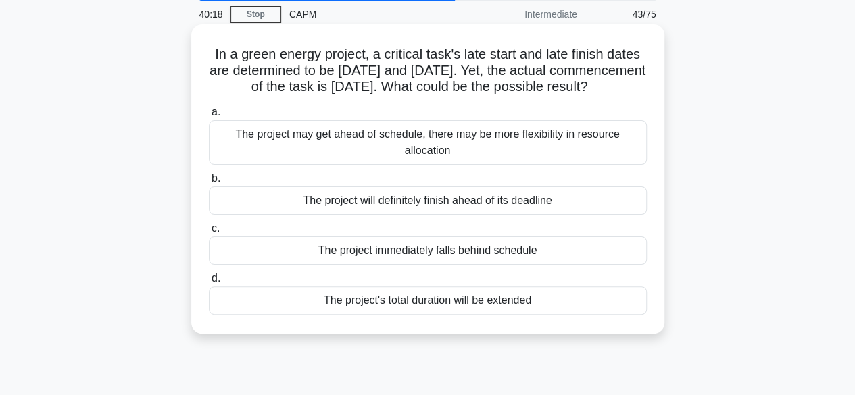
scroll to position [53, 0]
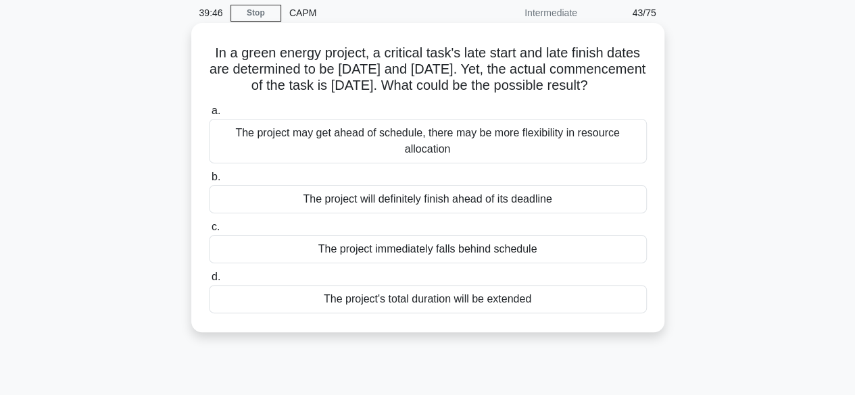
click at [603, 163] on div "The project may get ahead of schedule, there may be more flexibility in resourc…" at bounding box center [428, 141] width 438 height 45
click at [209, 116] on input "a. The project may get ahead of schedule, there may be more flexibility in reso…" at bounding box center [209, 111] width 0 height 9
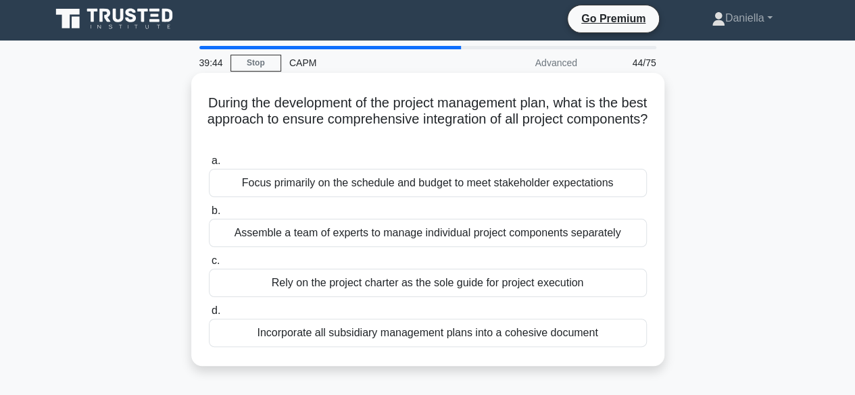
scroll to position [0, 0]
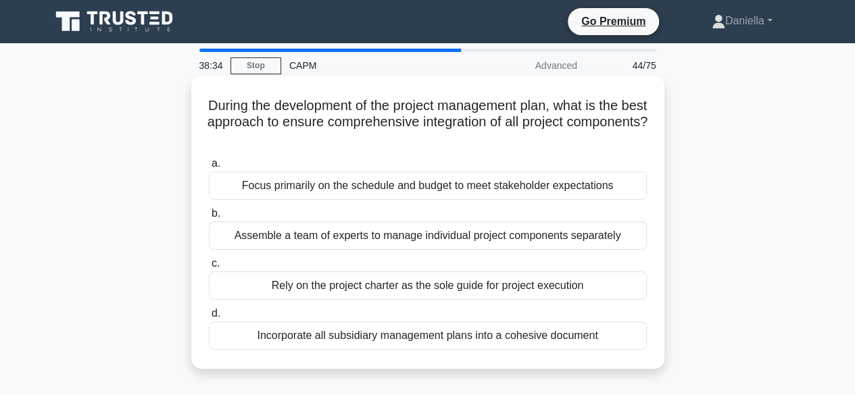
click at [595, 335] on div "Incorporate all subsidiary management plans into a cohesive document" at bounding box center [428, 336] width 438 height 28
click at [209, 318] on input "d. Incorporate all subsidiary management plans into a cohesive document" at bounding box center [209, 313] width 0 height 9
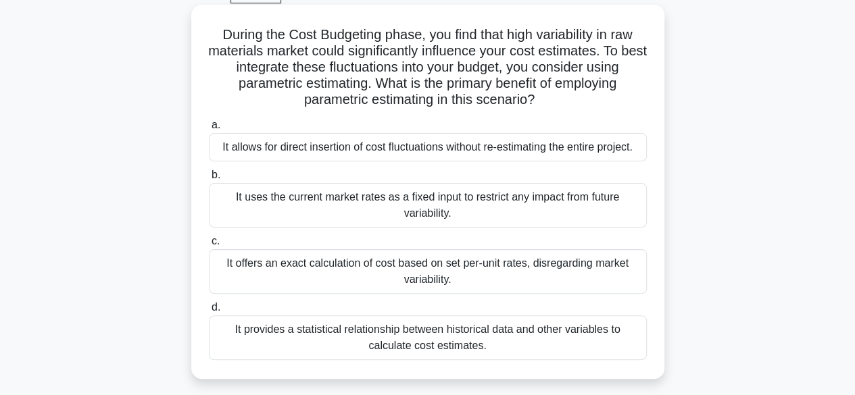
scroll to position [43, 0]
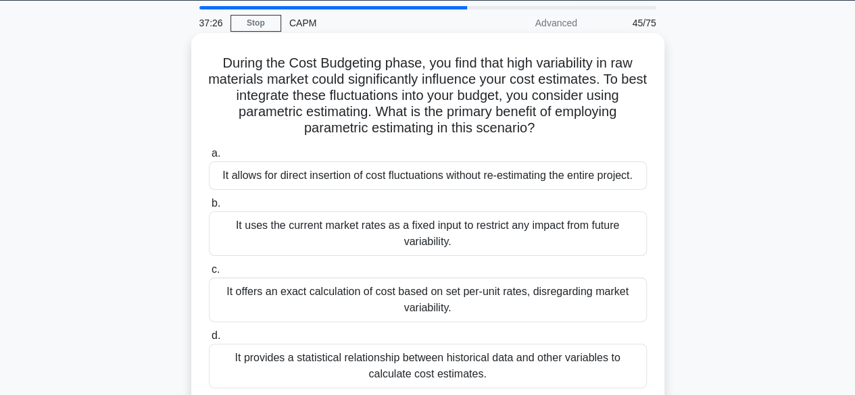
click at [596, 180] on div "It allows for direct insertion of cost fluctuations without re-estimating the e…" at bounding box center [428, 175] width 438 height 28
click at [209, 158] on input "a. It allows for direct insertion of cost fluctuations without re-estimating th…" at bounding box center [209, 153] width 0 height 9
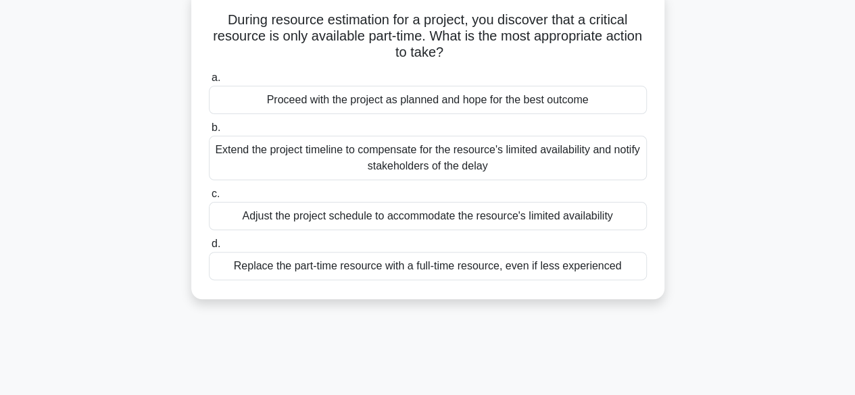
scroll to position [89, 0]
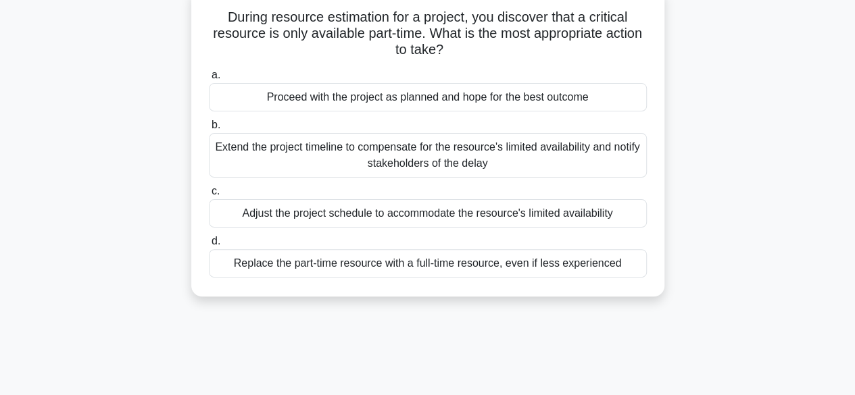
click at [627, 203] on div "Adjust the project schedule to accommodate the resource's limited availability" at bounding box center [428, 213] width 438 height 28
click at [209, 196] on input "c. Adjust the project schedule to accommodate the resource's limited availabili…" at bounding box center [209, 191] width 0 height 9
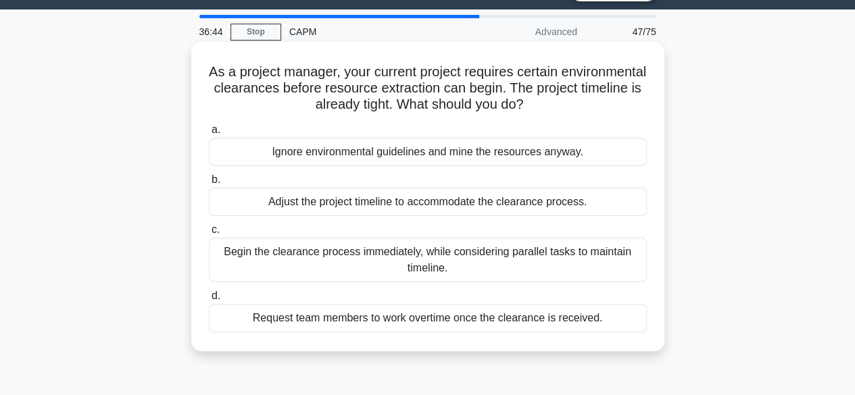
scroll to position [39, 0]
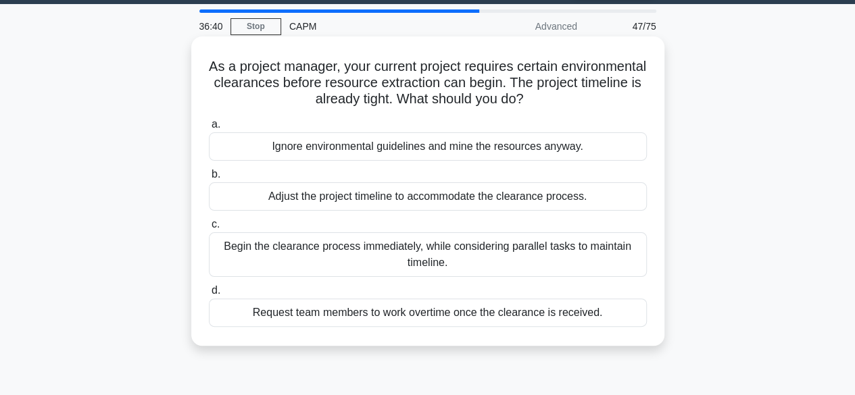
click at [614, 197] on div "Adjust the project timeline to accommodate the clearance process." at bounding box center [428, 196] width 438 height 28
click at [209, 179] on input "b. Adjust the project timeline to accommodate the clearance process." at bounding box center [209, 174] width 0 height 9
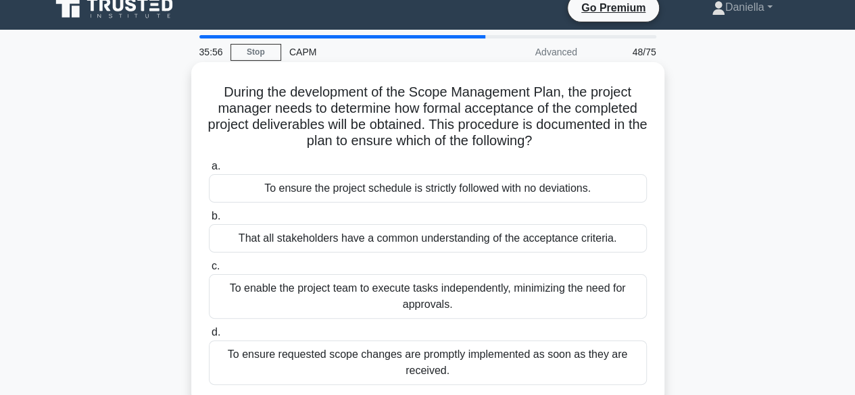
scroll to position [13, 0]
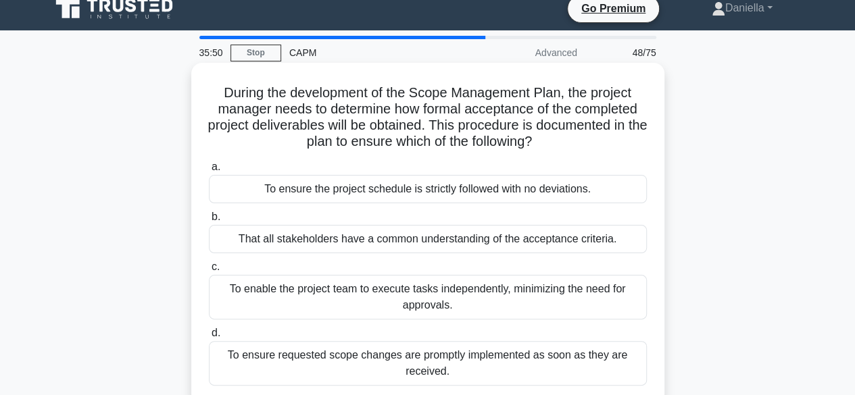
click at [603, 240] on div "That all stakeholders have a common understanding of the acceptance criteria." at bounding box center [428, 239] width 438 height 28
click at [209, 222] on input "b. That all stakeholders have a common understanding of the acceptance criteria." at bounding box center [209, 217] width 0 height 9
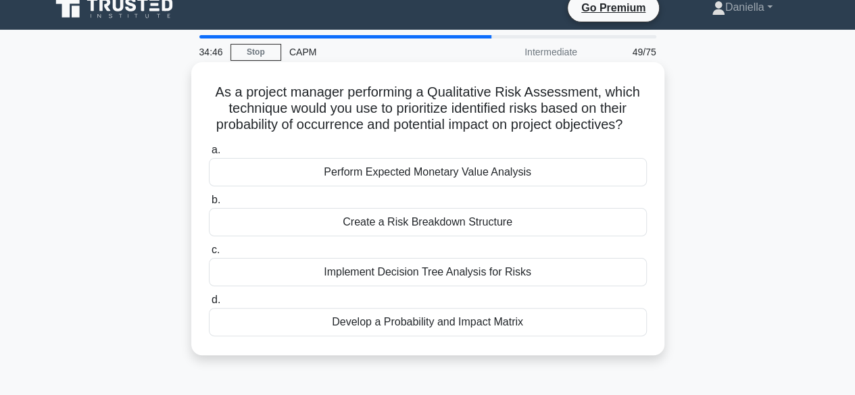
scroll to position [14, 0]
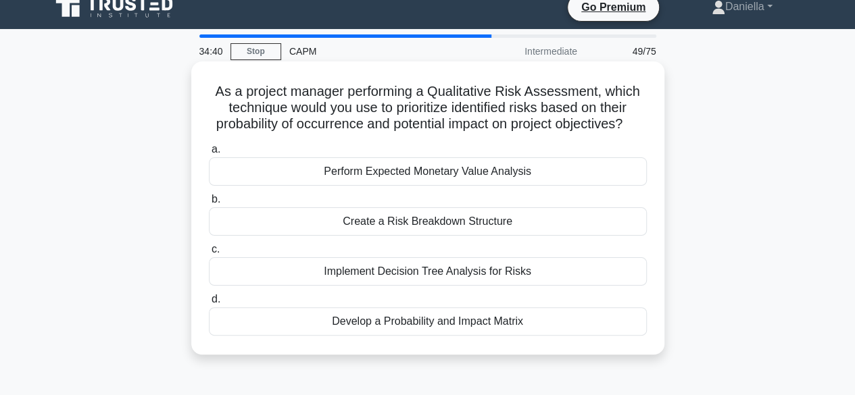
click at [607, 332] on div "Develop a Probability and Impact Matrix" at bounding box center [428, 321] width 438 height 28
click at [209, 304] on input "d. Develop a Probability and Impact Matrix" at bounding box center [209, 299] width 0 height 9
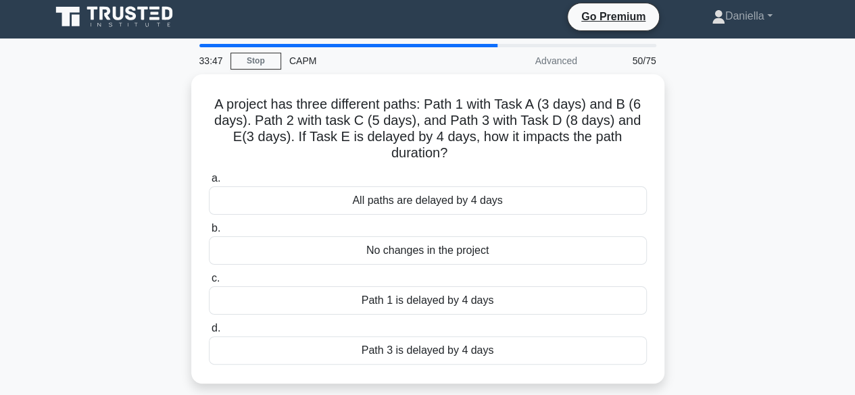
scroll to position [3, 0]
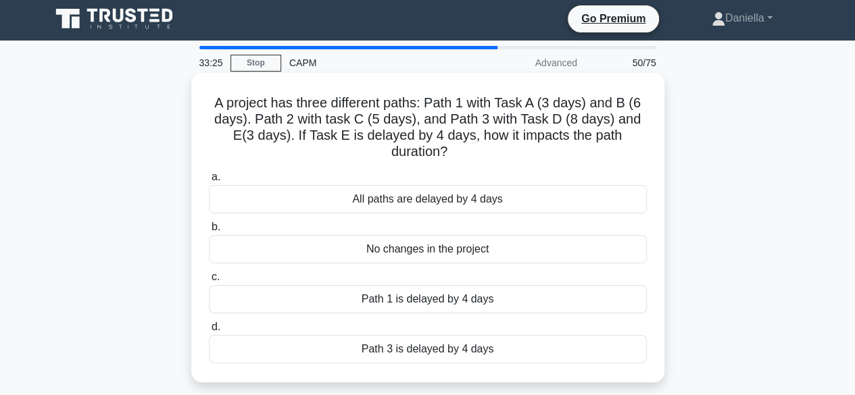
click at [573, 347] on div "Path 3 is delayed by 4 days" at bounding box center [428, 349] width 438 height 28
click at [209, 332] on input "d. Path 3 is delayed by 4 days" at bounding box center [209, 327] width 0 height 9
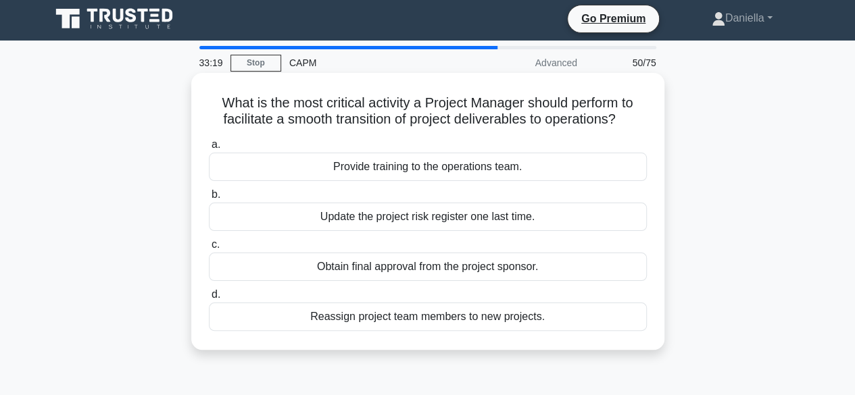
scroll to position [0, 0]
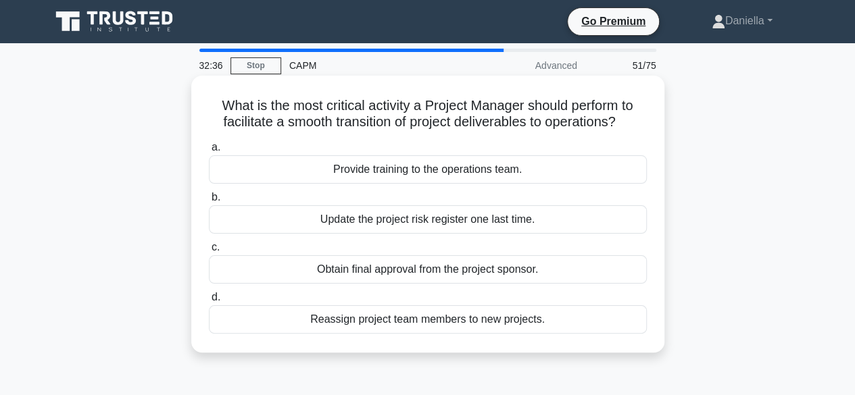
click at [600, 172] on div "Provide training to the operations team." at bounding box center [428, 169] width 438 height 28
click at [209, 152] on input "a. Provide training to the operations team." at bounding box center [209, 147] width 0 height 9
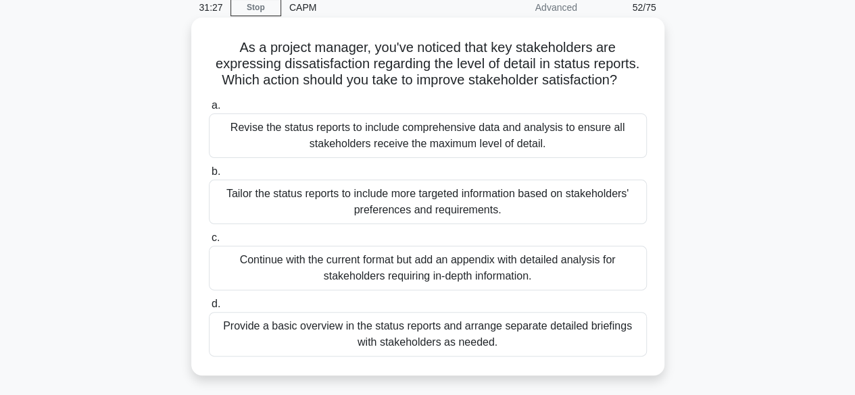
scroll to position [59, 0]
click at [620, 198] on div "Tailor the status reports to include more targeted information based on stakeho…" at bounding box center [428, 201] width 438 height 45
click at [209, 176] on input "b. Tailor the status reports to include more targeted information based on stak…" at bounding box center [209, 171] width 0 height 9
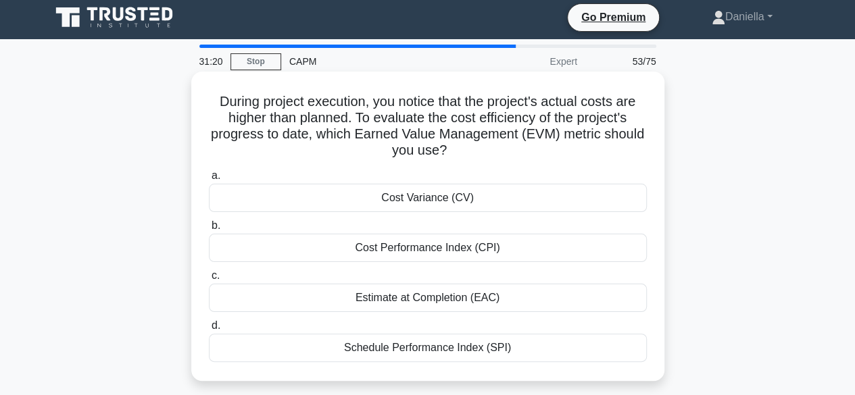
scroll to position [0, 0]
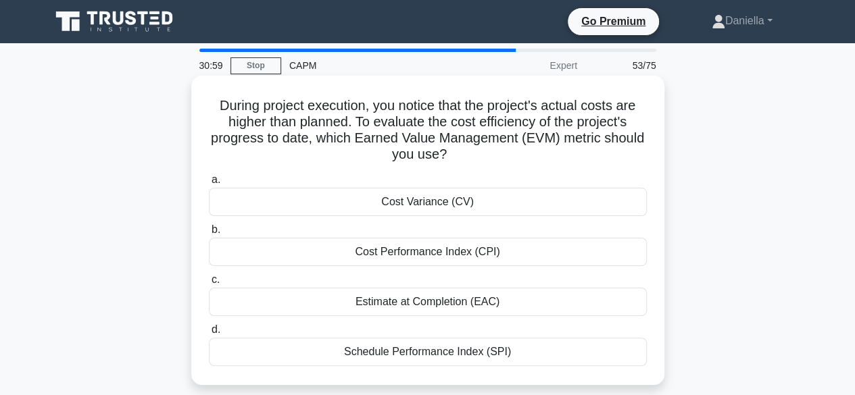
click at [591, 248] on div "Cost Performance Index (CPI)" at bounding box center [428, 252] width 438 height 28
click at [209, 234] on input "b. Cost Performance Index (CPI)" at bounding box center [209, 230] width 0 height 9
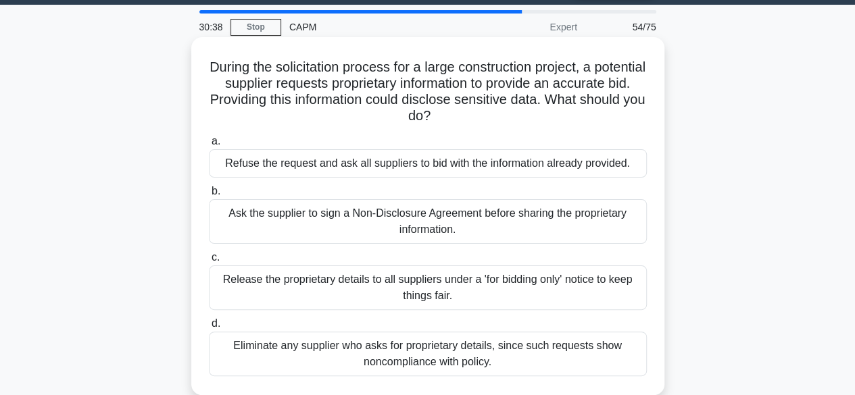
scroll to position [38, 0]
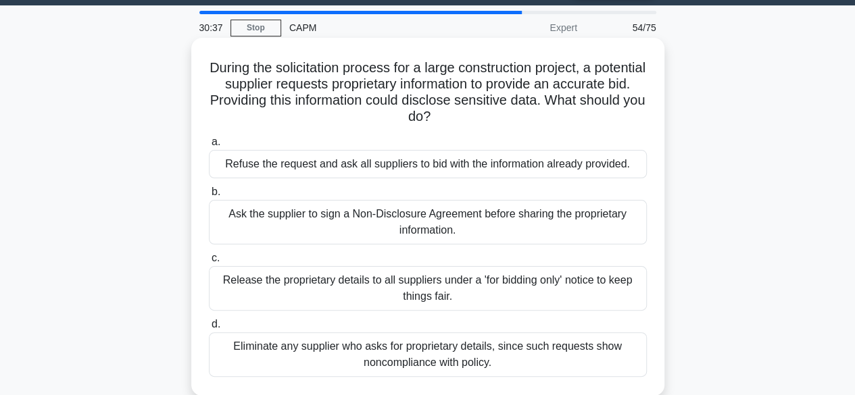
click at [615, 166] on div "Refuse the request and ask all suppliers to bid with the information already pr…" at bounding box center [428, 164] width 438 height 28
click at [209, 147] on input "a. Refuse the request and ask all suppliers to bid with the information already…" at bounding box center [209, 142] width 0 height 9
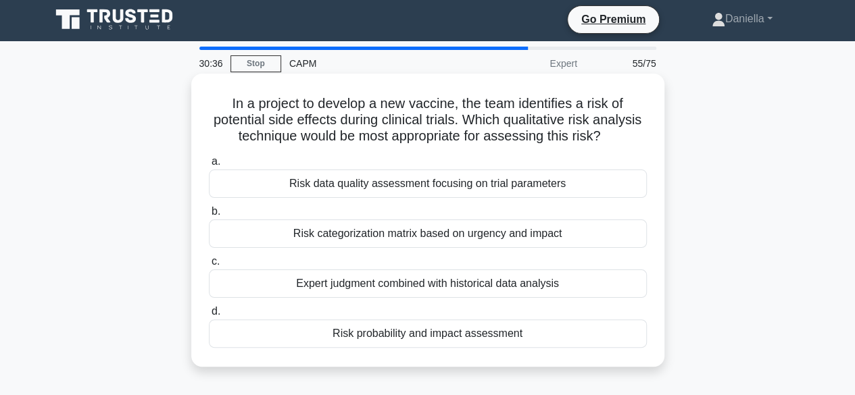
scroll to position [0, 0]
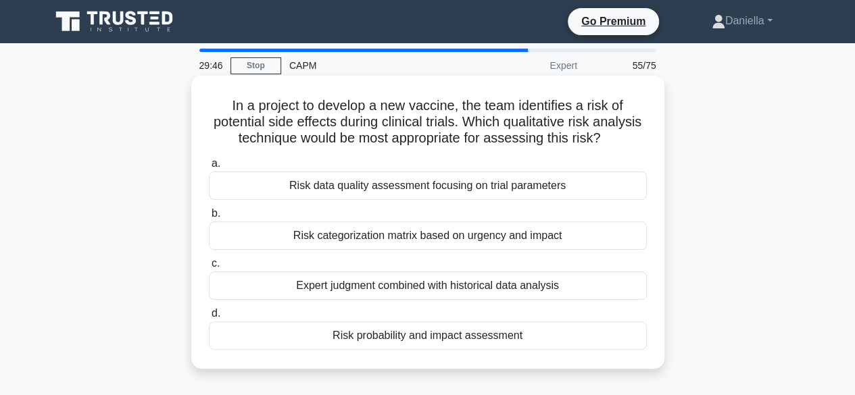
click at [536, 300] on div "Expert judgment combined with historical data analysis" at bounding box center [428, 286] width 438 height 28
click at [209, 268] on input "c. Expert judgment combined with historical data analysis" at bounding box center [209, 263] width 0 height 9
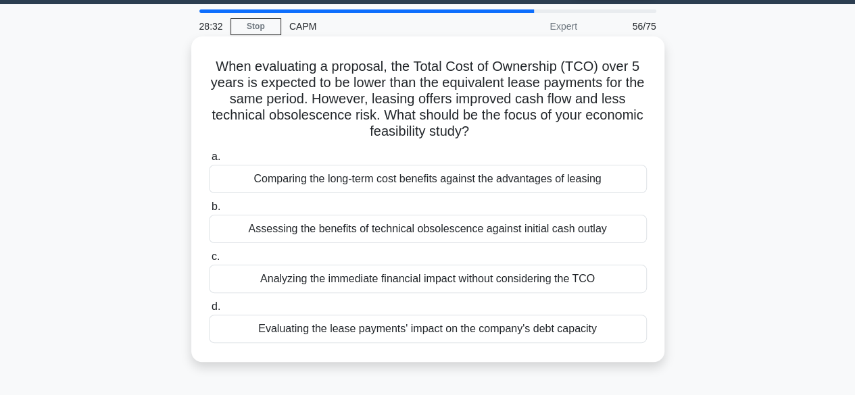
scroll to position [48, 0]
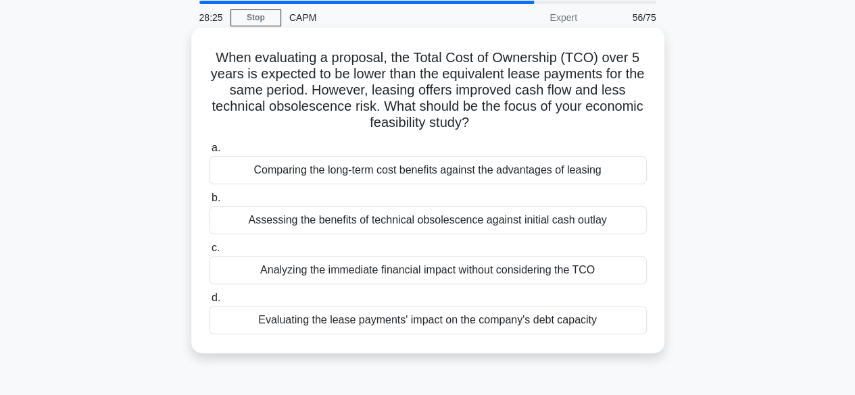
click at [573, 221] on div "Assessing the benefits of technical obsolescence against initial cash outlay" at bounding box center [428, 220] width 438 height 28
click at [209, 203] on input "b. Assessing the benefits of technical obsolescence against initial cash outlay" at bounding box center [209, 198] width 0 height 9
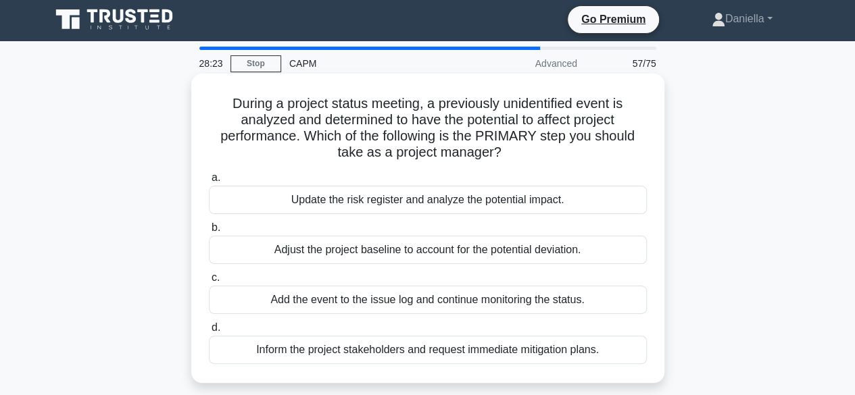
scroll to position [0, 0]
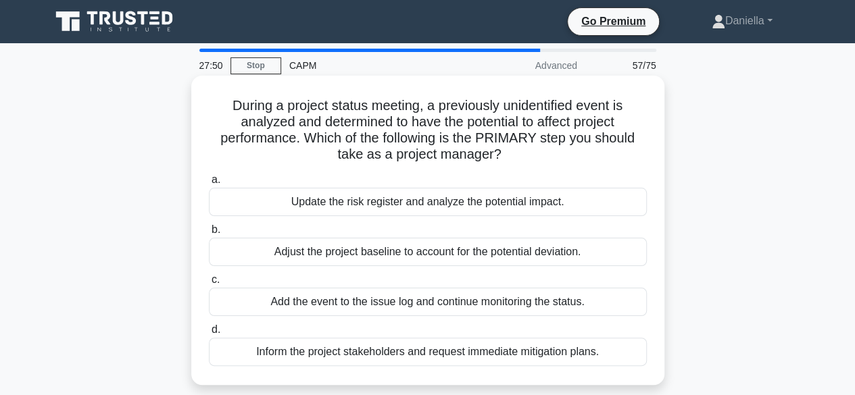
click at [555, 202] on div "Update the risk register and analyze the potential impact." at bounding box center [428, 202] width 438 height 28
click at [209, 184] on input "a. Update the risk register and analyze the potential impact." at bounding box center [209, 180] width 0 height 9
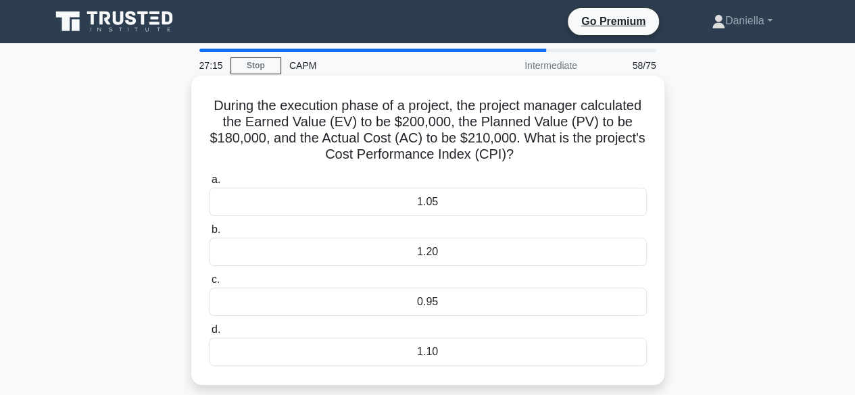
click at [504, 343] on div "1.10" at bounding box center [428, 352] width 438 height 28
click at [209, 334] on input "d. 1.10" at bounding box center [209, 330] width 0 height 9
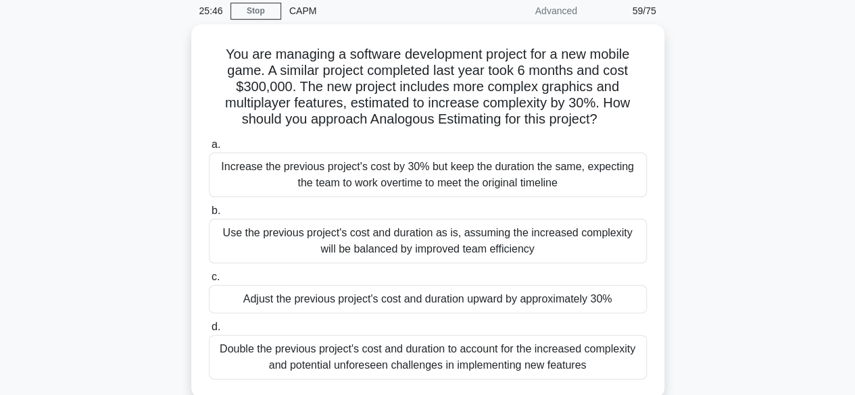
scroll to position [54, 0]
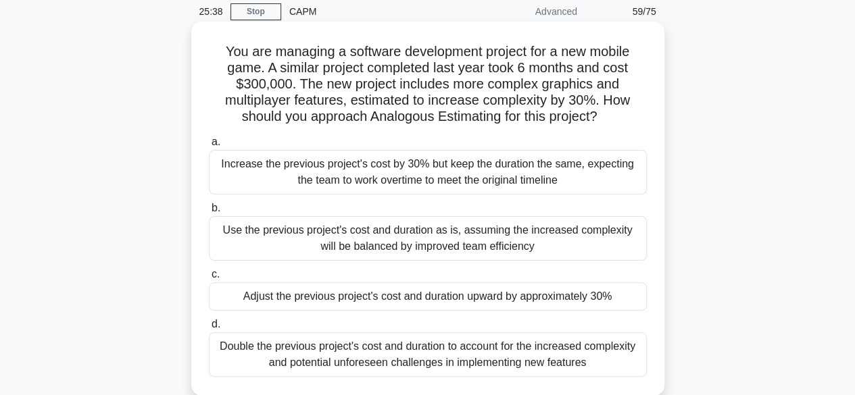
click at [582, 293] on div "Adjust the previous project's cost and duration upward by approximately 30%" at bounding box center [428, 296] width 438 height 28
click at [209, 279] on input "c. Adjust the previous project's cost and duration upward by approximately 30%" at bounding box center [209, 274] width 0 height 9
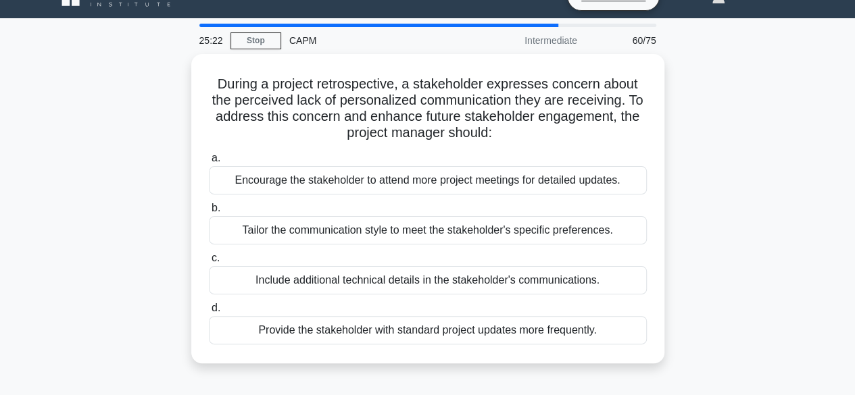
scroll to position [26, 0]
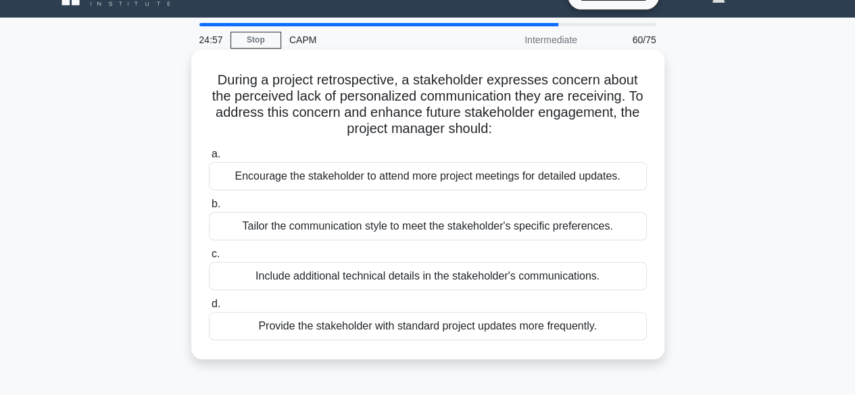
click at [564, 224] on div "Tailor the communication style to meet the stakeholder's specific preferences." at bounding box center [428, 226] width 438 height 28
click at [209, 209] on input "b. Tailor the communication style to meet the stakeholder's specific preference…" at bounding box center [209, 204] width 0 height 9
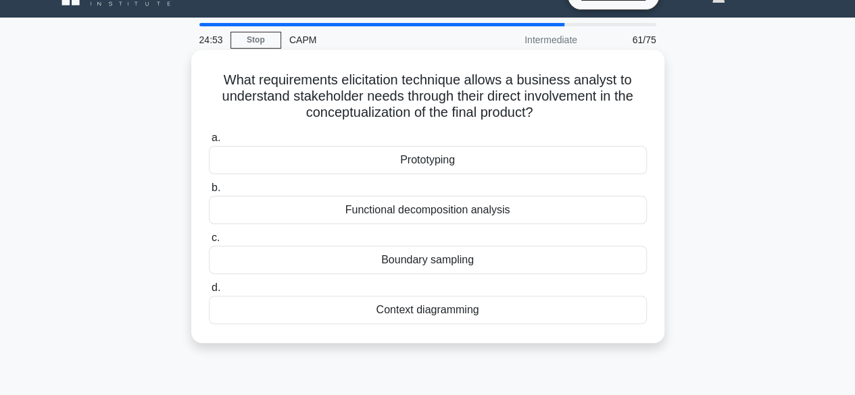
scroll to position [0, 0]
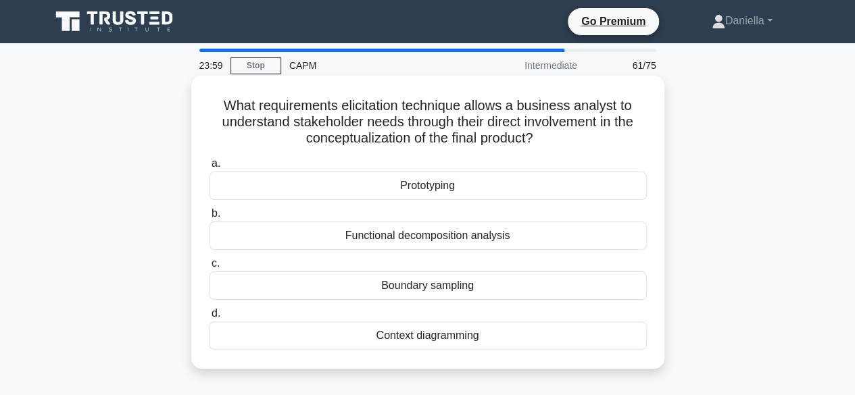
click at [561, 277] on div "Boundary sampling" at bounding box center [428, 286] width 438 height 28
click at [209, 268] on input "c. Boundary sampling" at bounding box center [209, 263] width 0 height 9
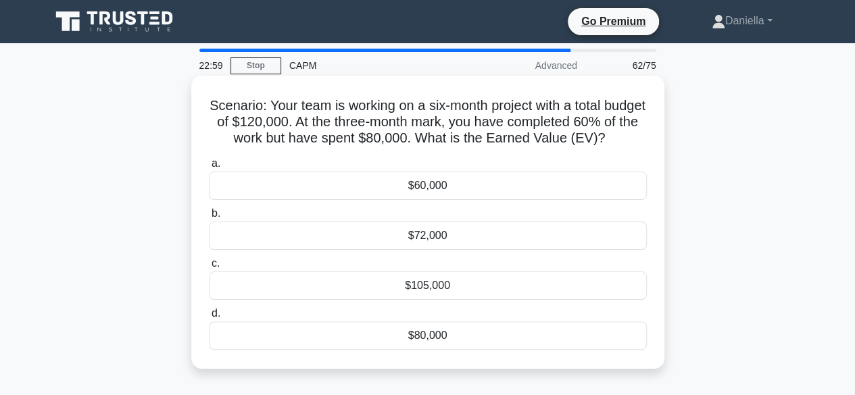
click at [526, 300] on div "$105,000" at bounding box center [428, 286] width 438 height 28
click at [209, 268] on input "c. $105,000" at bounding box center [209, 263] width 0 height 9
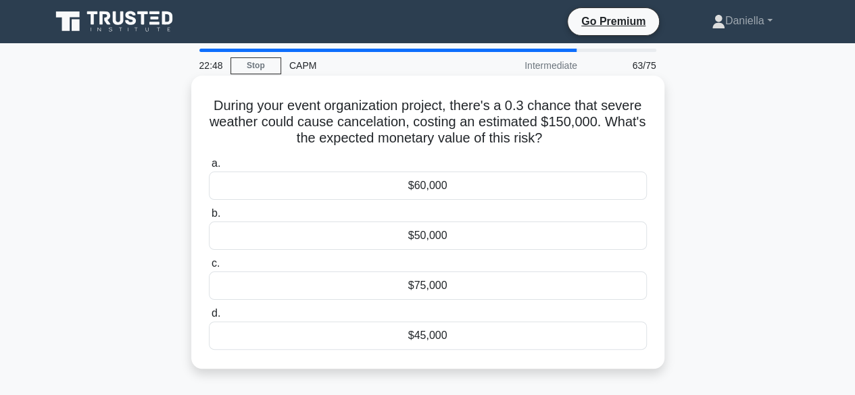
click at [516, 331] on div "$45,000" at bounding box center [428, 336] width 438 height 28
click at [209, 318] on input "d. $45,000" at bounding box center [209, 313] width 0 height 9
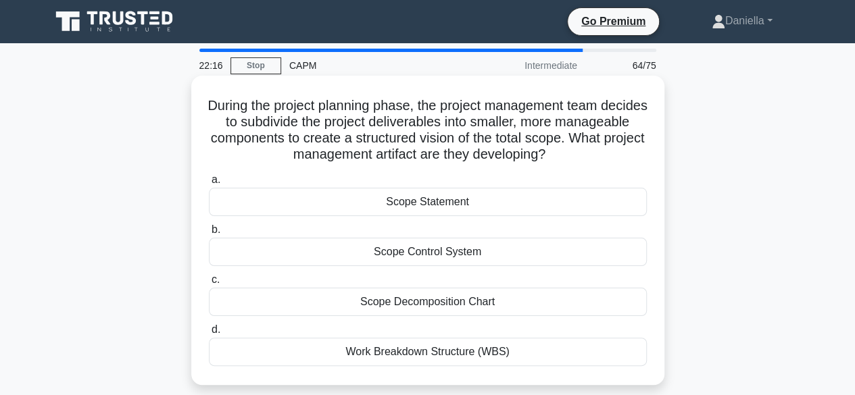
click at [532, 345] on div "Work Breakdown Structure (WBS)" at bounding box center [428, 352] width 438 height 28
click at [209, 334] on input "d. Work Breakdown Structure (WBS)" at bounding box center [209, 330] width 0 height 9
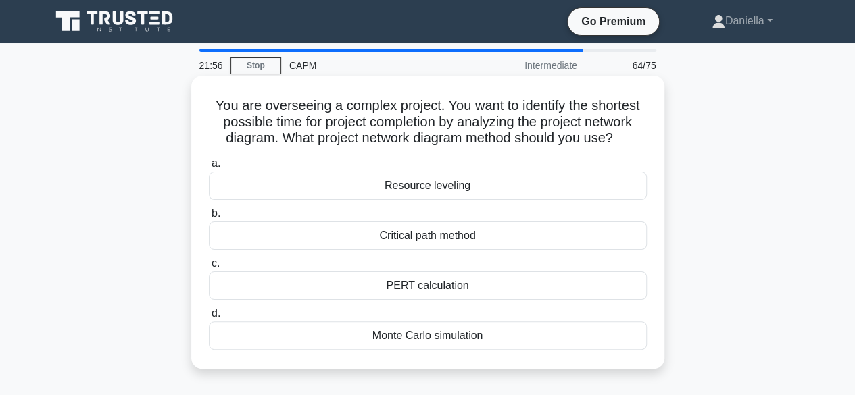
click at [604, 243] on div "Critical path method" at bounding box center [428, 236] width 438 height 28
click at [209, 218] on input "b. Critical path method" at bounding box center [209, 213] width 0 height 9
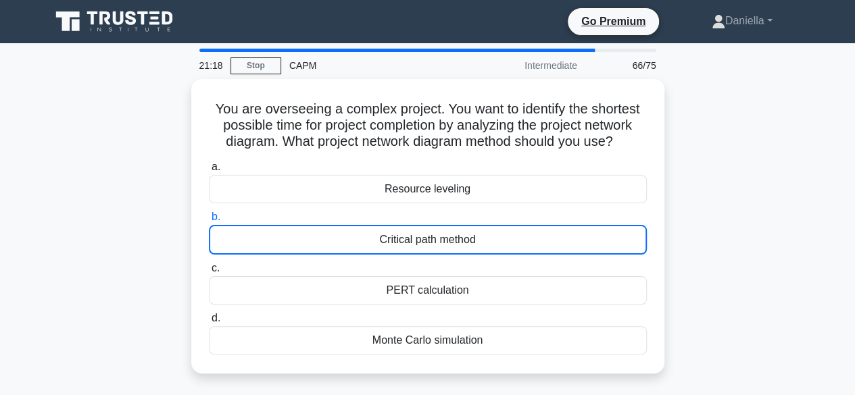
click at [768, 217] on div "You are overseeing a complex project. You want to identify the shortest possibl…" at bounding box center [428, 234] width 770 height 311
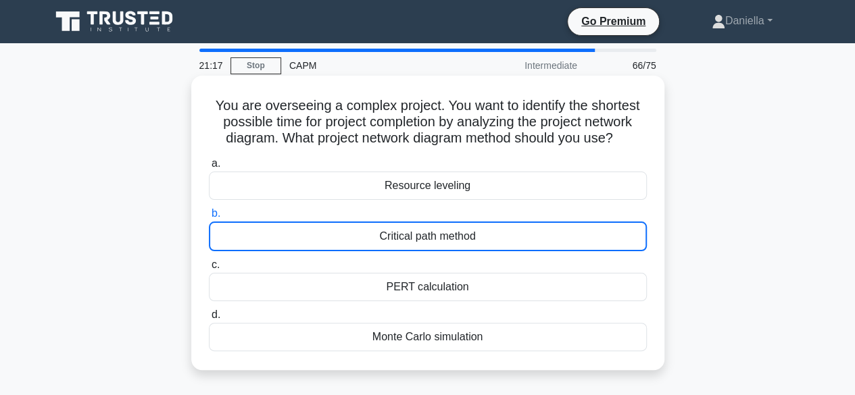
click at [618, 239] on div "Critical path method" at bounding box center [428, 237] width 438 height 30
click at [209, 218] on input "b. Critical path method" at bounding box center [209, 213] width 0 height 9
click at [618, 239] on div "Critical path method" at bounding box center [428, 237] width 438 height 30
click at [209, 218] on input "b. Critical path method" at bounding box center [209, 213] width 0 height 9
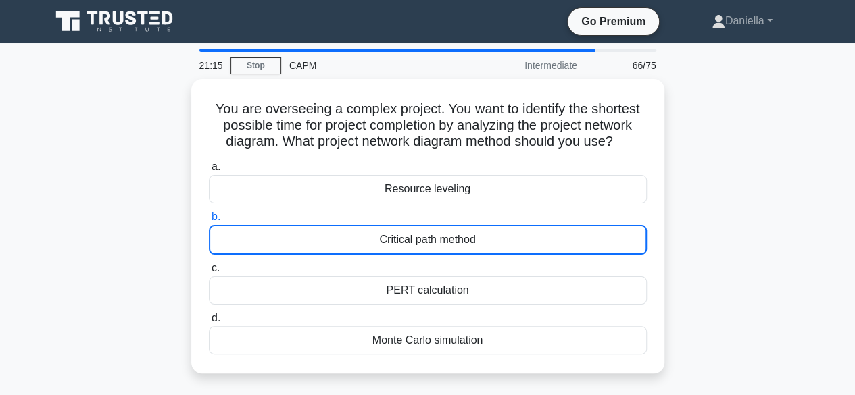
click at [724, 184] on div "You are overseeing a complex project. You want to identify the shortest possibl…" at bounding box center [428, 234] width 770 height 311
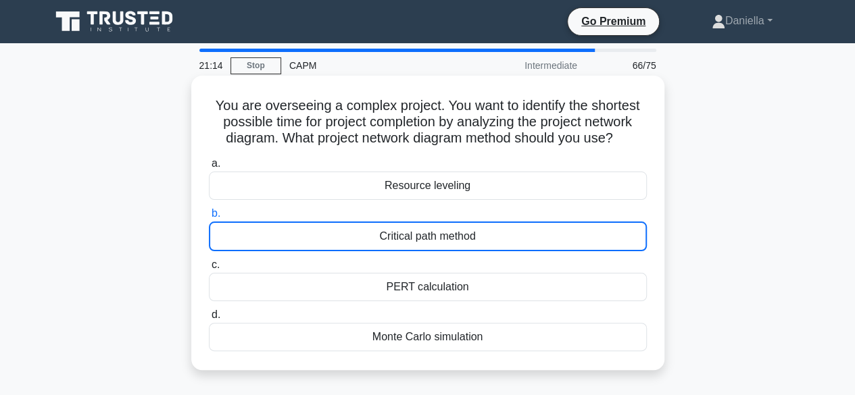
click at [564, 176] on div "Resource leveling" at bounding box center [428, 186] width 438 height 28
click at [209, 168] on input "a. Resource leveling" at bounding box center [209, 163] width 0 height 9
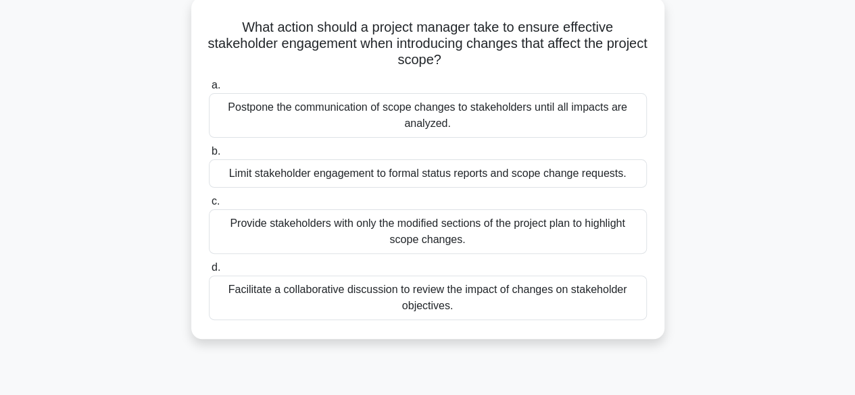
scroll to position [84, 0]
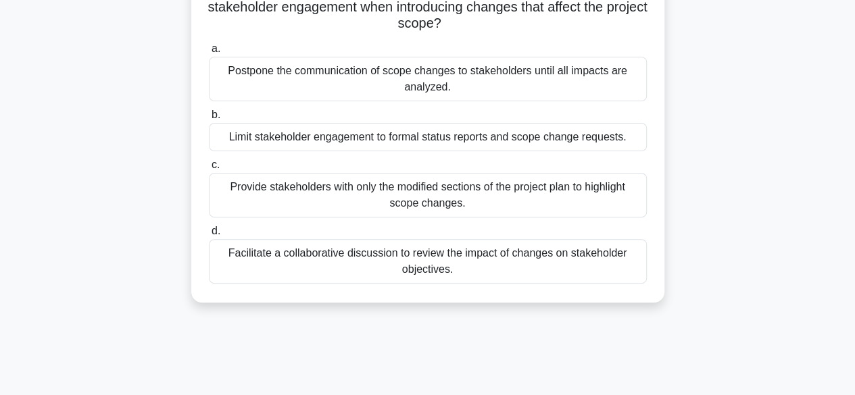
click at [688, 198] on div "What action should a project manager take to ensure effective stakeholder engag…" at bounding box center [428, 140] width 770 height 358
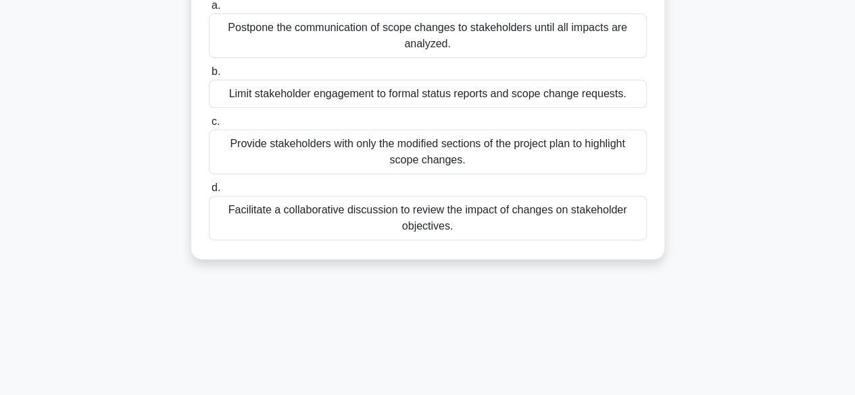
scroll to position [162, 0]
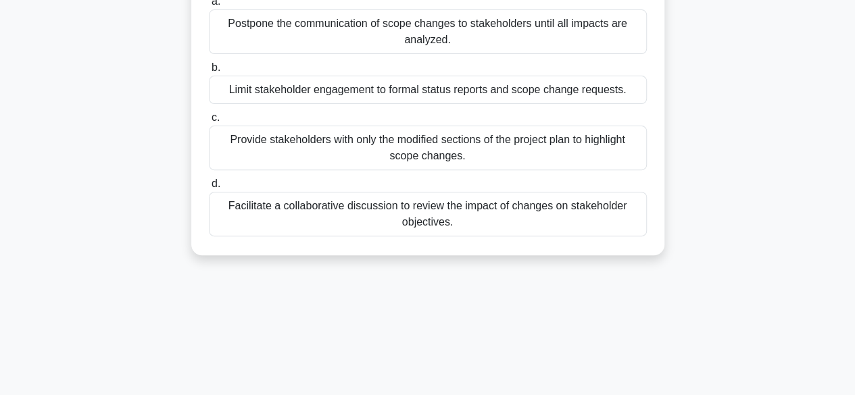
click at [593, 219] on div "Facilitate a collaborative discussion to review the impact of changes on stakeh…" at bounding box center [428, 214] width 438 height 45
click at [209, 189] on input "d. Facilitate a collaborative discussion to review the impact of changes on sta…" at bounding box center [209, 184] width 0 height 9
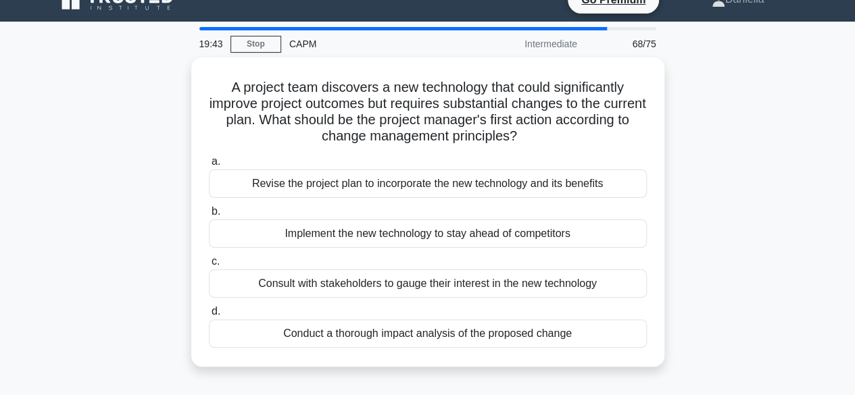
scroll to position [23, 0]
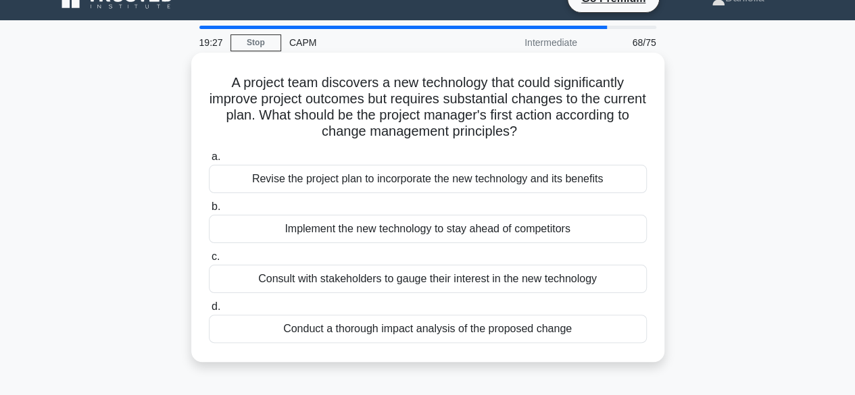
click at [569, 335] on div "Conduct a thorough impact analysis of the proposed change" at bounding box center [428, 329] width 438 height 28
click at [209, 311] on input "d. Conduct a thorough impact analysis of the proposed change" at bounding box center [209, 307] width 0 height 9
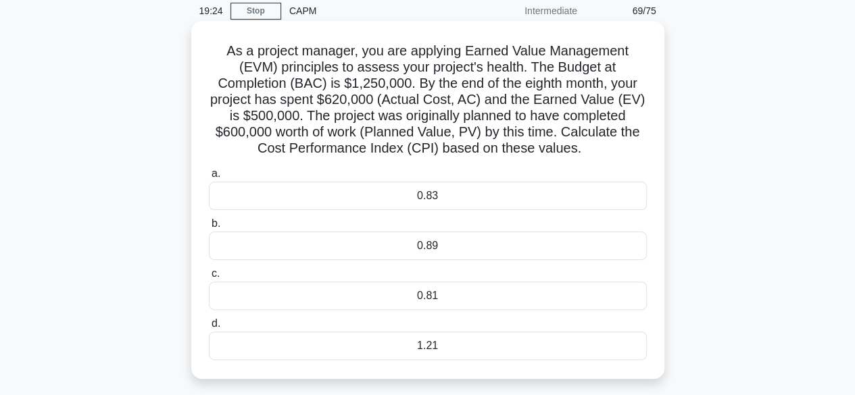
scroll to position [55, 0]
click at [546, 294] on div "0.81" at bounding box center [428, 295] width 438 height 28
click at [209, 278] on input "c. 0.81" at bounding box center [209, 273] width 0 height 9
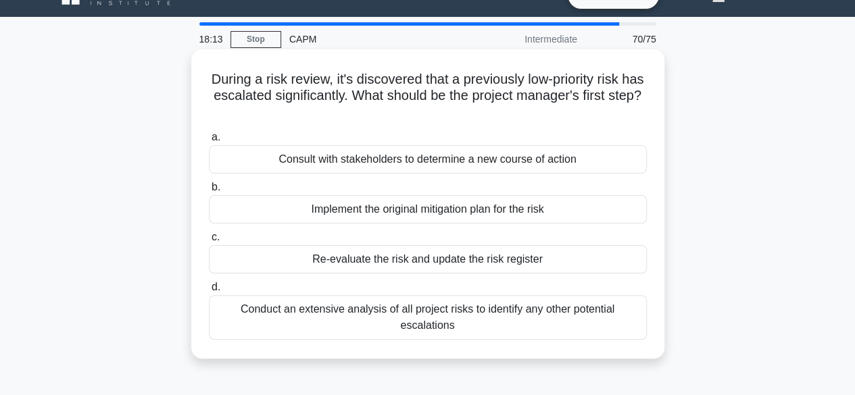
scroll to position [27, 0]
click at [528, 208] on div "Implement the original mitigation plan for the risk" at bounding box center [428, 209] width 438 height 28
click at [209, 191] on input "b. Implement the original mitigation plan for the risk" at bounding box center [209, 186] width 0 height 9
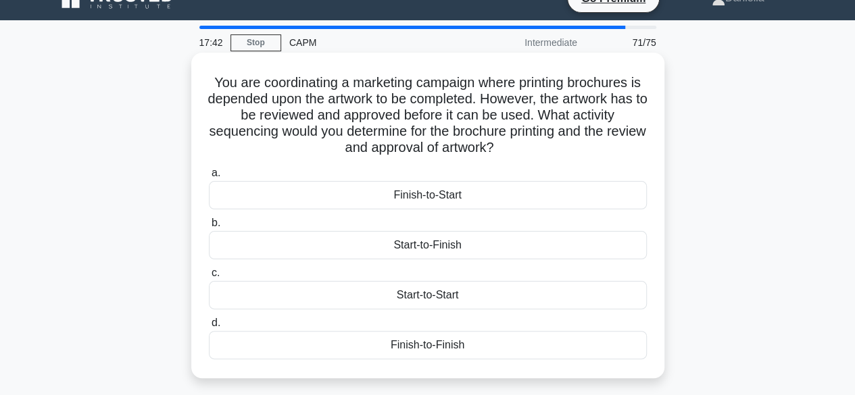
scroll to position [24, 0]
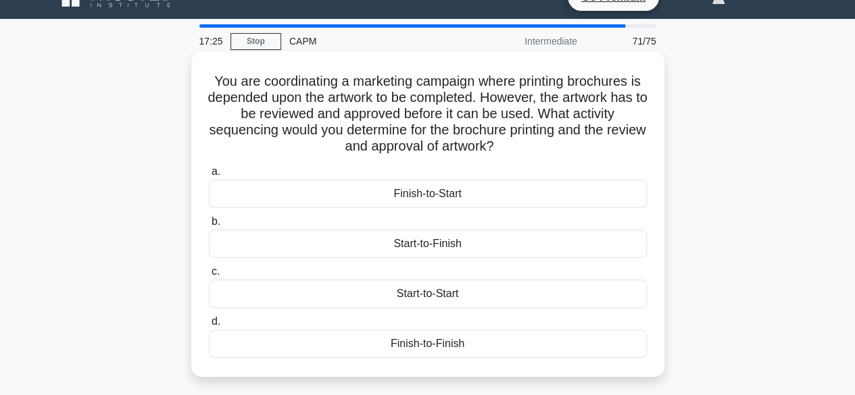
click at [595, 197] on div "Finish-to-Start" at bounding box center [428, 194] width 438 height 28
click at [209, 176] on input "a. Finish-to-Start" at bounding box center [209, 172] width 0 height 9
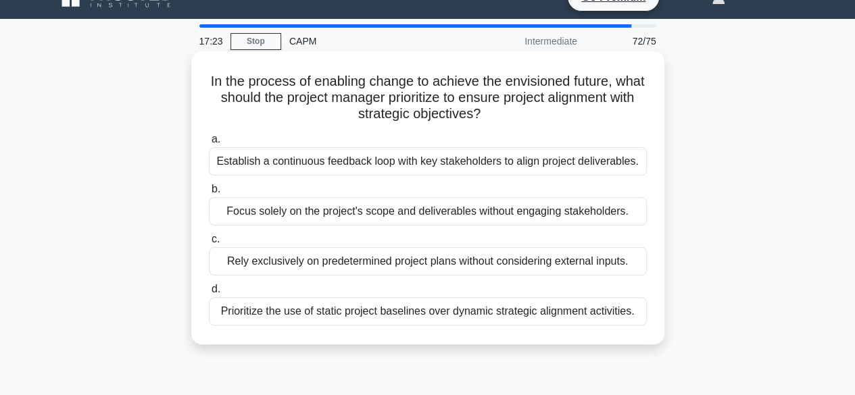
scroll to position [0, 0]
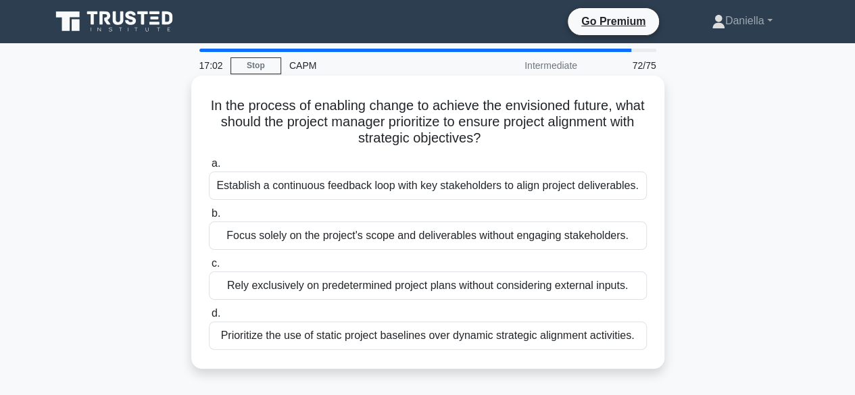
click at [599, 180] on div "Establish a continuous feedback loop with key stakeholders to align project del…" at bounding box center [428, 186] width 438 height 28
click at [209, 168] on input "a. Establish a continuous feedback loop with key stakeholders to align project …" at bounding box center [209, 163] width 0 height 9
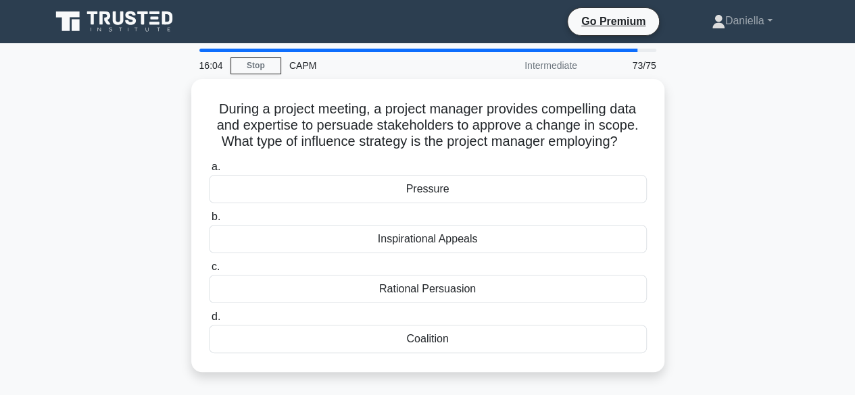
click at [792, 81] on div "During a project meeting, a project manager provides compelling data and expert…" at bounding box center [428, 233] width 770 height 309
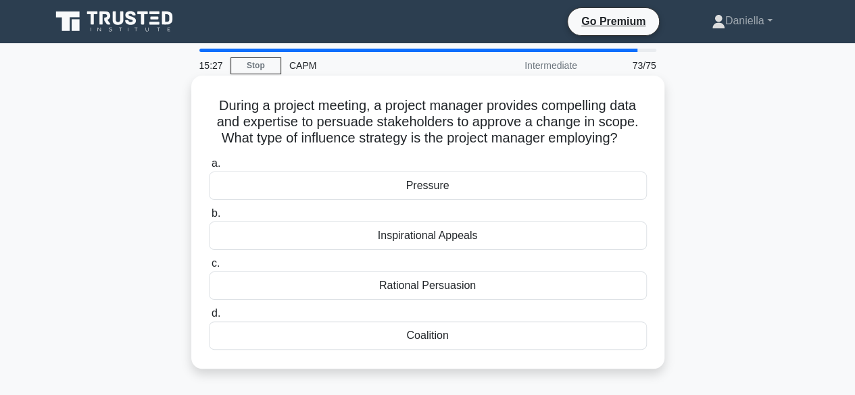
click at [584, 286] on div "Rational Persuasion" at bounding box center [428, 286] width 438 height 28
click at [209, 268] on input "c. Rational Persuasion" at bounding box center [209, 263] width 0 height 9
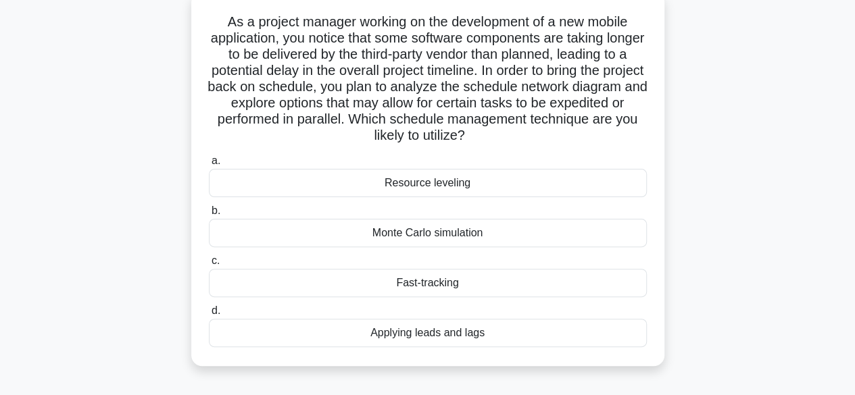
scroll to position [88, 0]
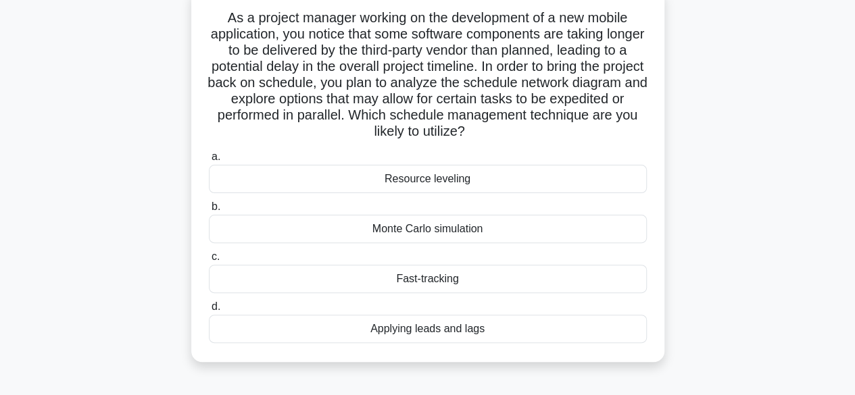
click at [590, 273] on div "Fast-tracking" at bounding box center [428, 279] width 438 height 28
click at [209, 261] on input "c. Fast-tracking" at bounding box center [209, 257] width 0 height 9
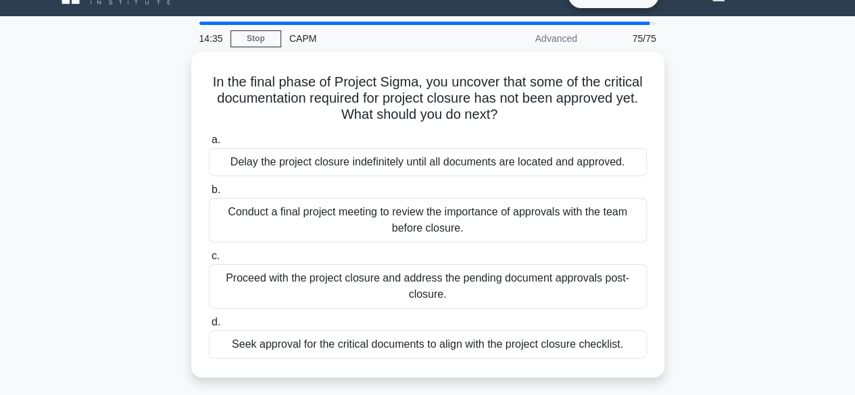
scroll to position [40, 0]
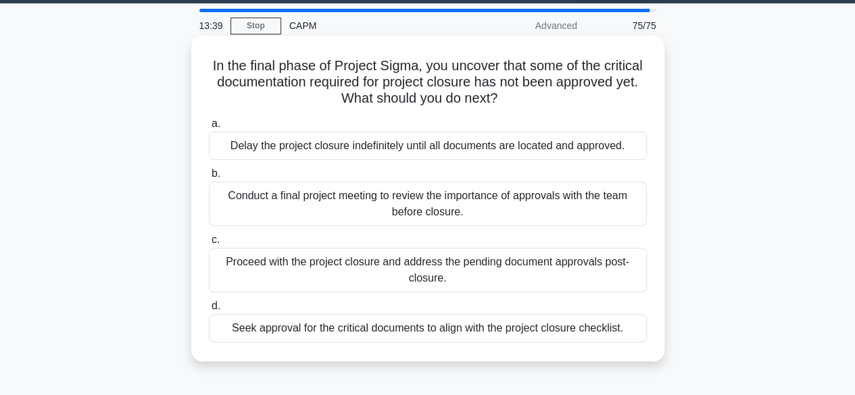
click at [582, 141] on div "Delay the project closure indefinitely until all documents are located and appr…" at bounding box center [428, 146] width 438 height 28
click at [209, 128] on input "a. Delay the project closure indefinitely until all documents are located and a…" at bounding box center [209, 124] width 0 height 9
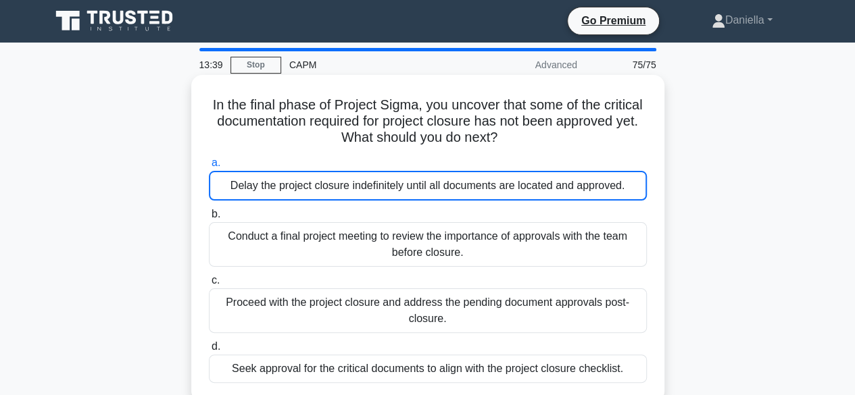
scroll to position [0, 0]
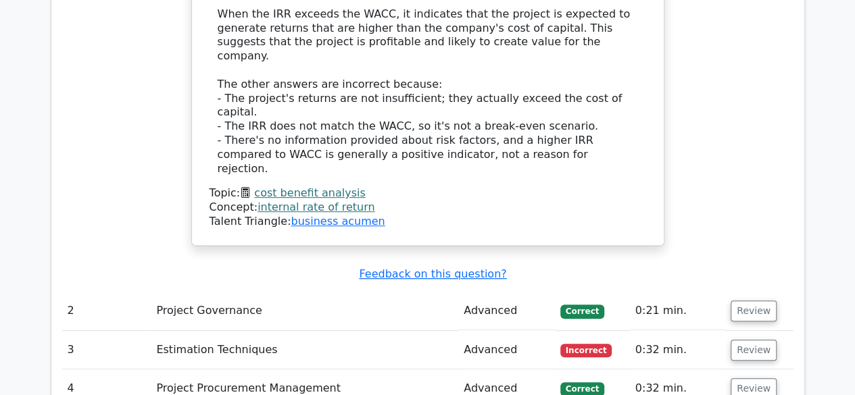
scroll to position [2699, 0]
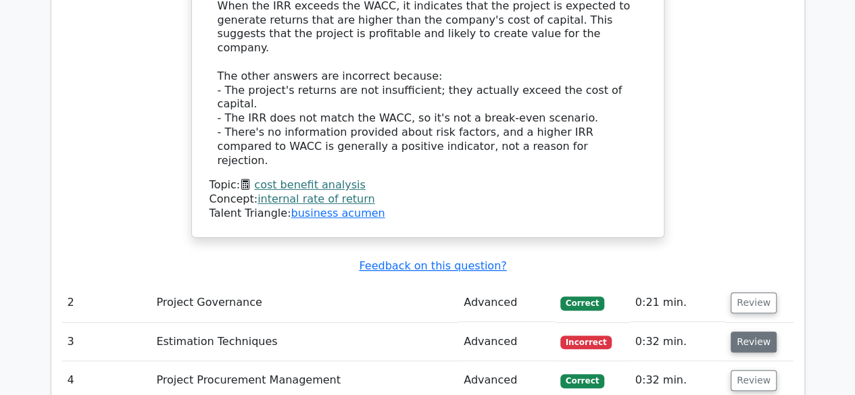
click at [743, 332] on button "Review" at bounding box center [753, 342] width 46 height 21
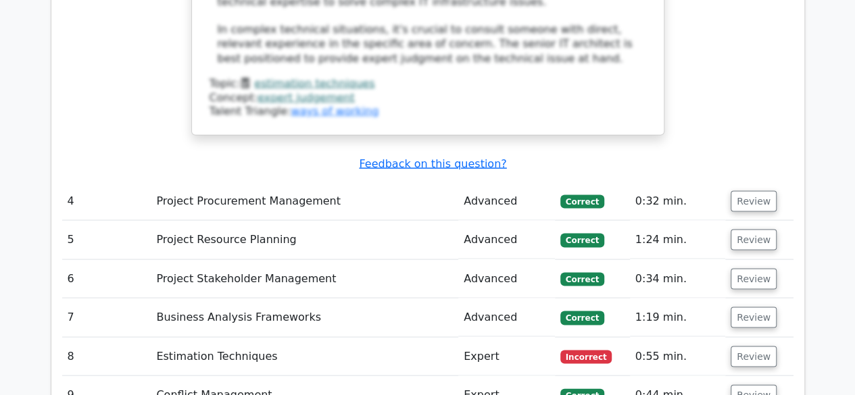
scroll to position [3793, 0]
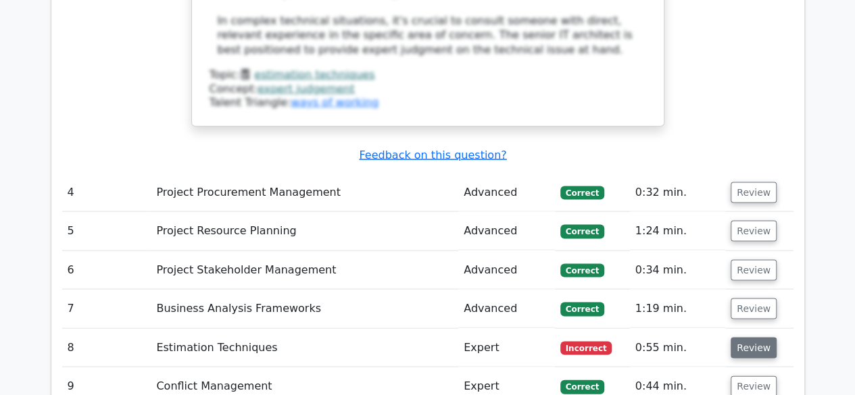
click at [753, 337] on button "Review" at bounding box center [753, 347] width 46 height 21
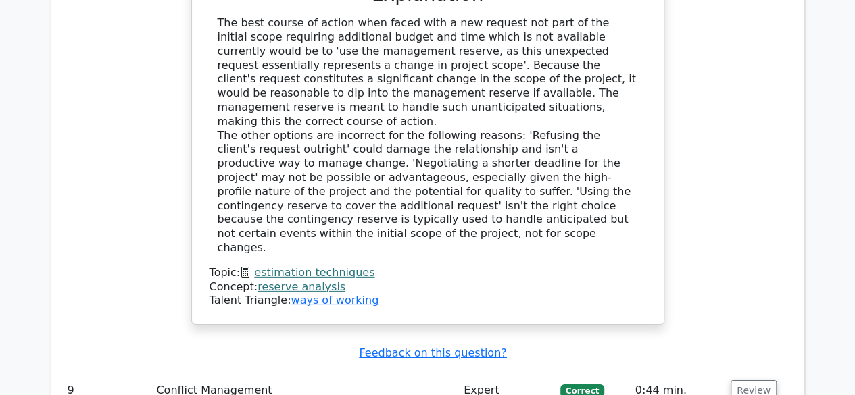
scroll to position [4578, 0]
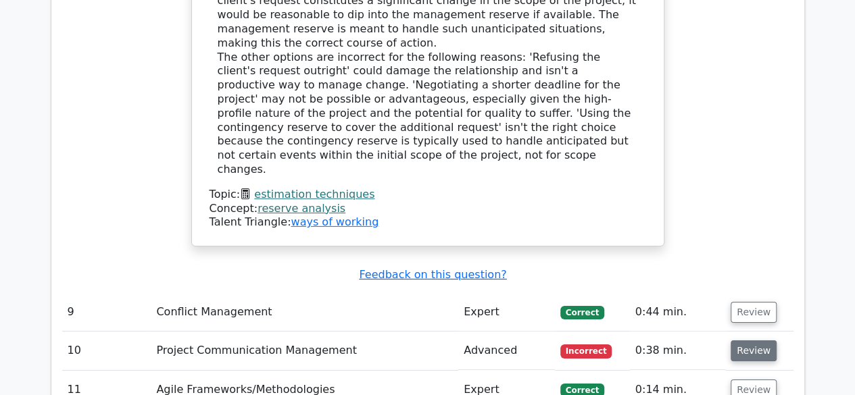
click at [747, 341] on button "Review" at bounding box center [753, 351] width 46 height 21
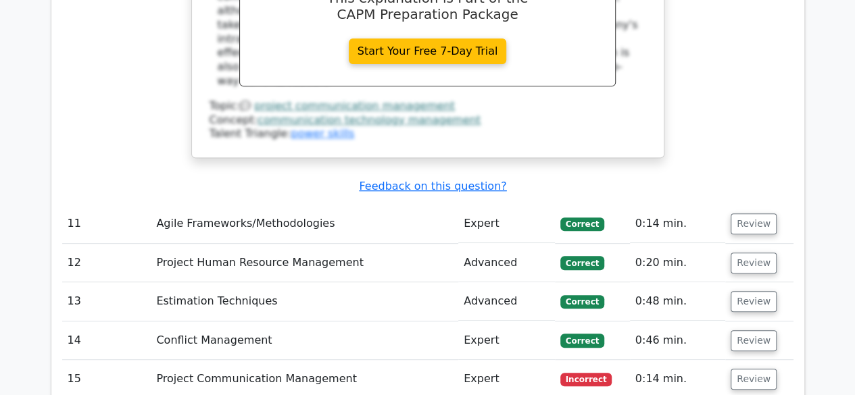
scroll to position [5343, 0]
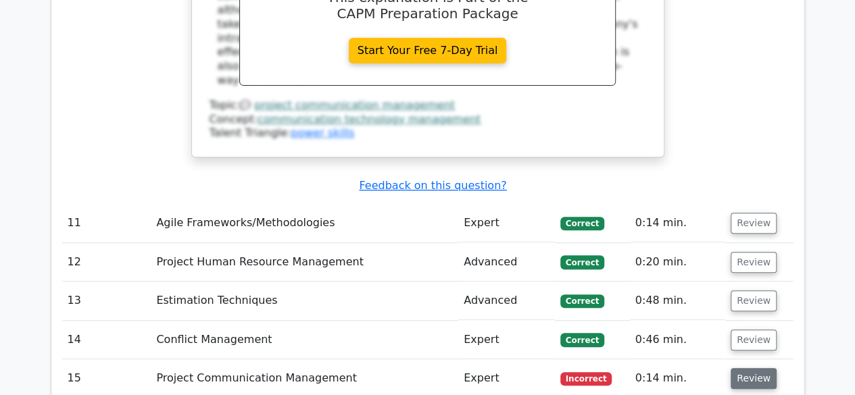
click at [757, 368] on button "Review" at bounding box center [753, 378] width 46 height 21
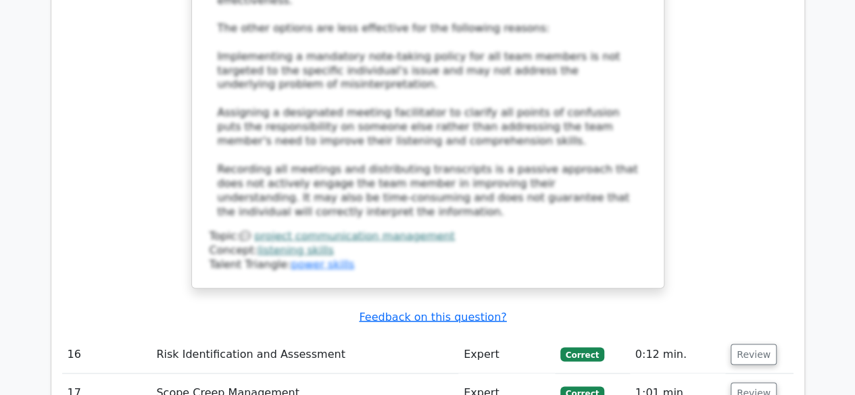
scroll to position [6264, 0]
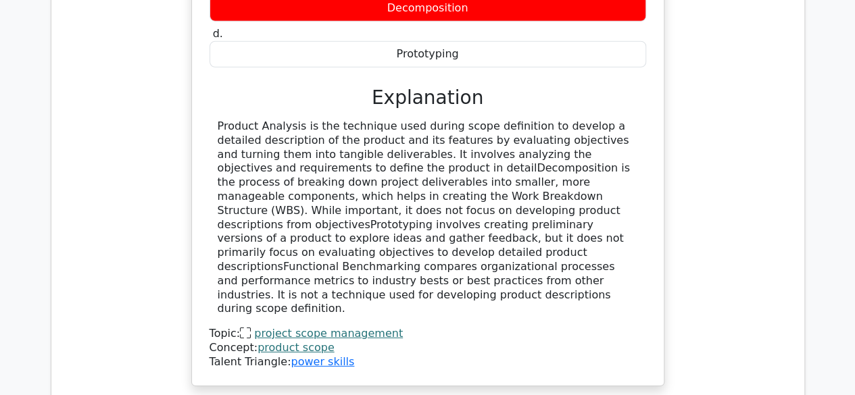
scroll to position [6990, 0]
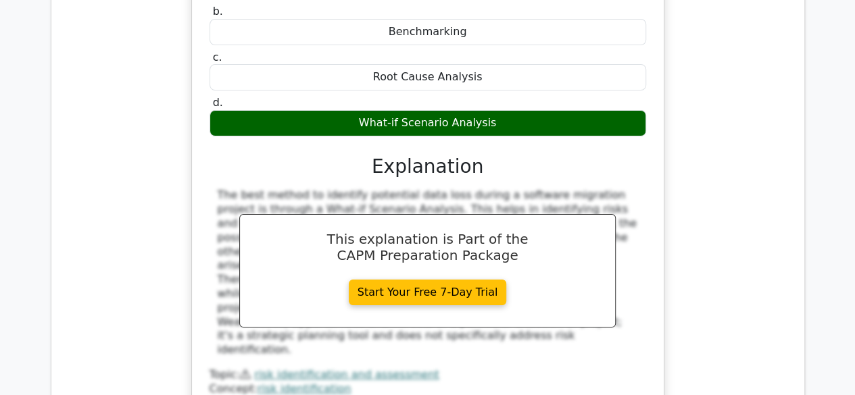
scroll to position [7619, 0]
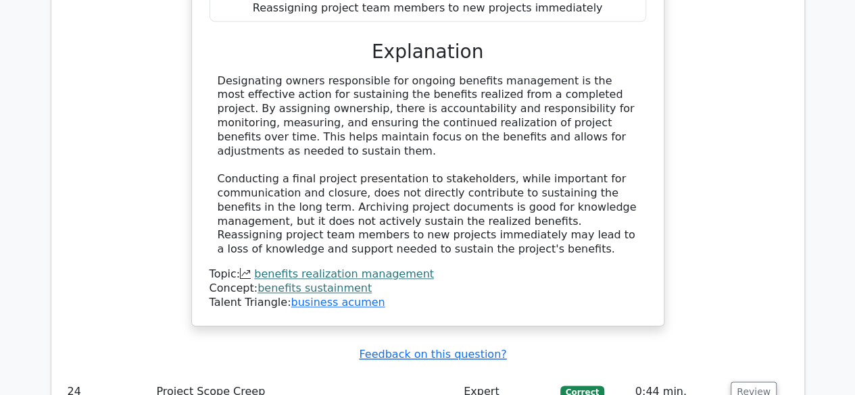
scroll to position [8353, 0]
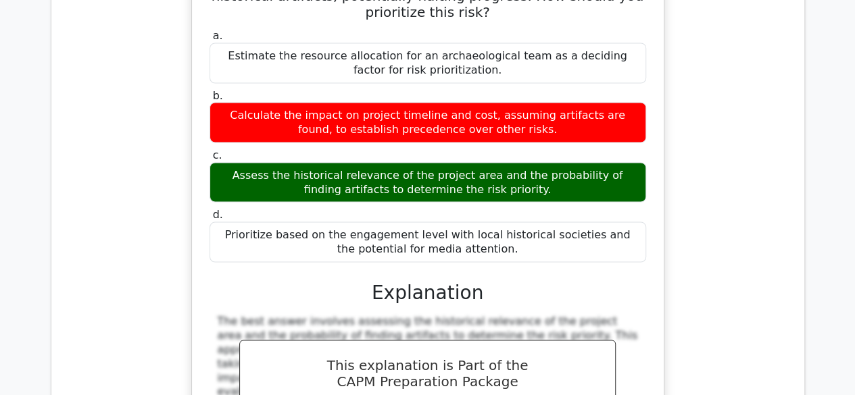
scroll to position [8955, 0]
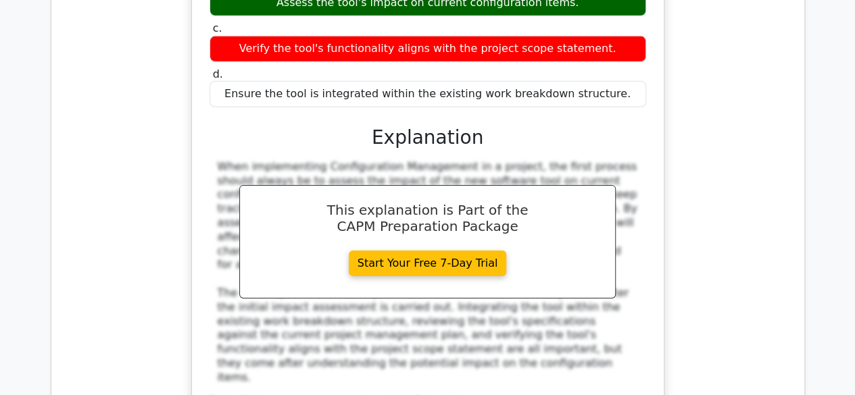
scroll to position [9804, 0]
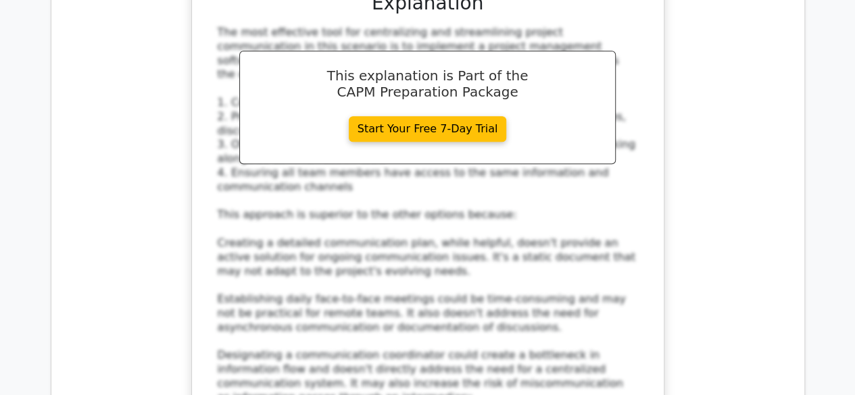
scroll to position [10864, 0]
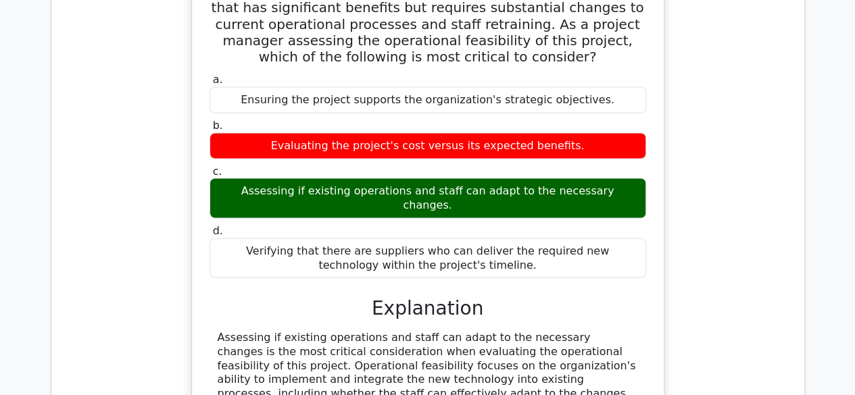
scroll to position [11519, 0]
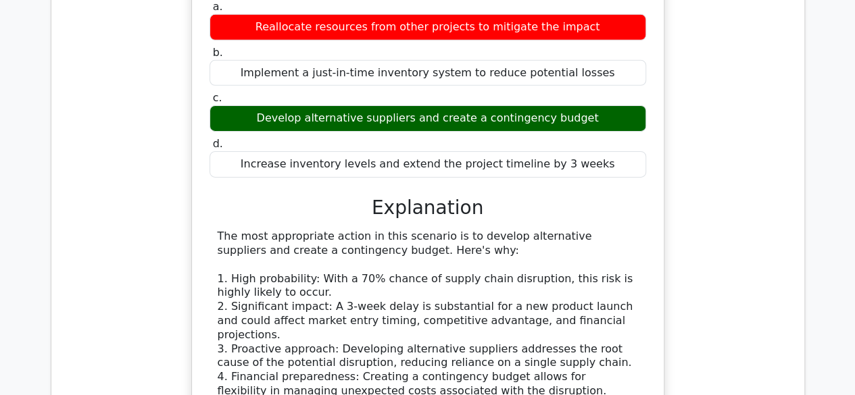
scroll to position [12403, 0]
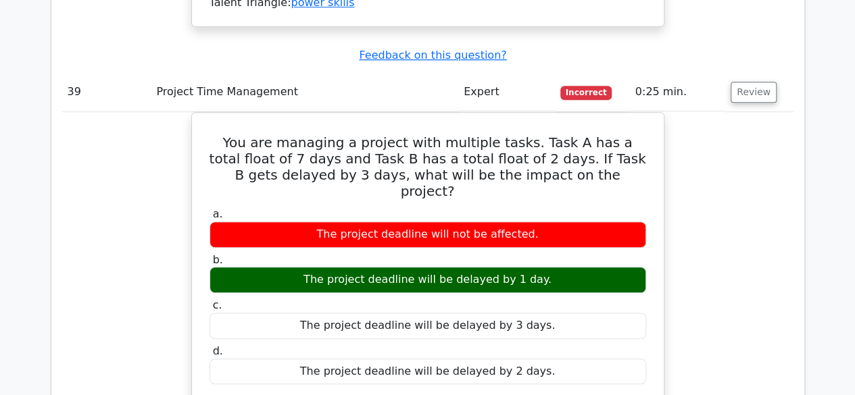
scroll to position [13084, 0]
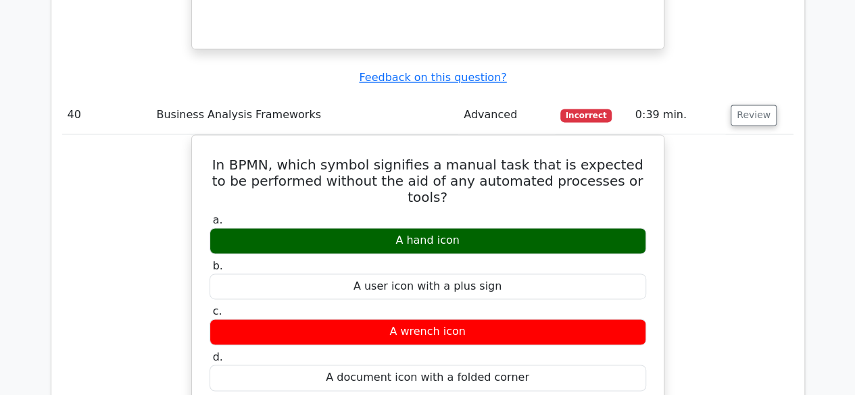
scroll to position [13675, 0]
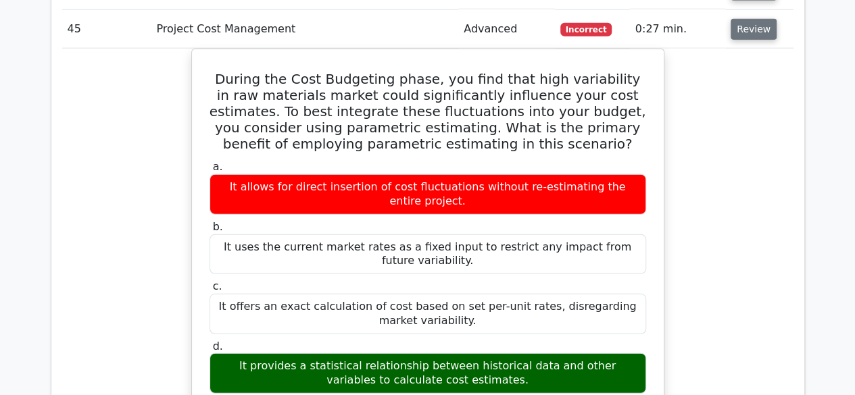
scroll to position [14549, 0]
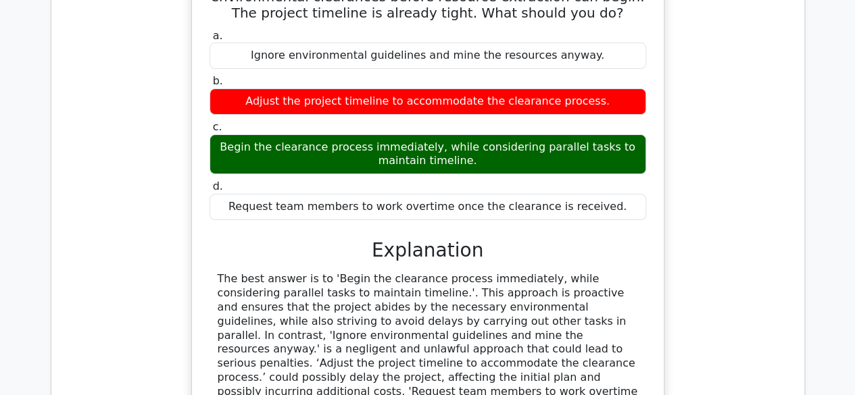
scroll to position [15467, 0]
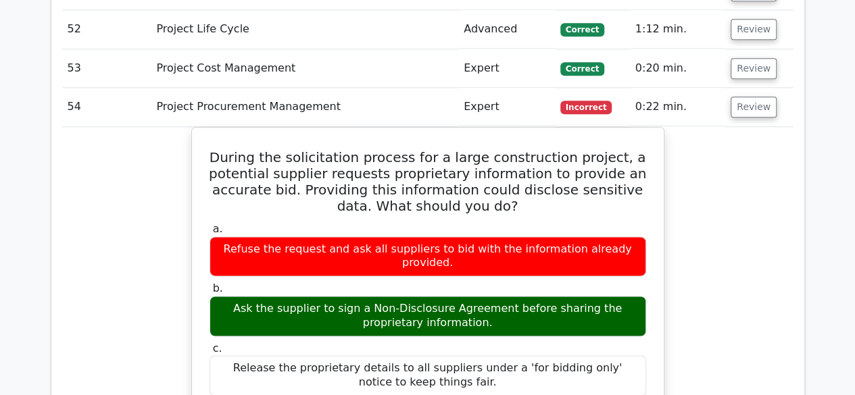
scroll to position [16152, 0]
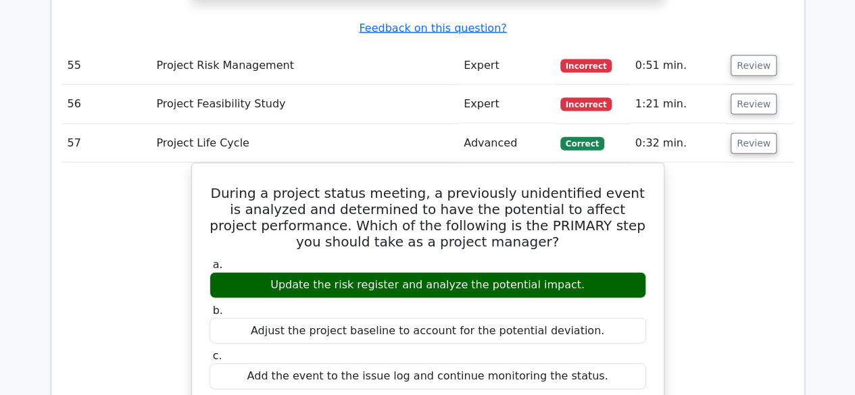
scroll to position [16867, 0]
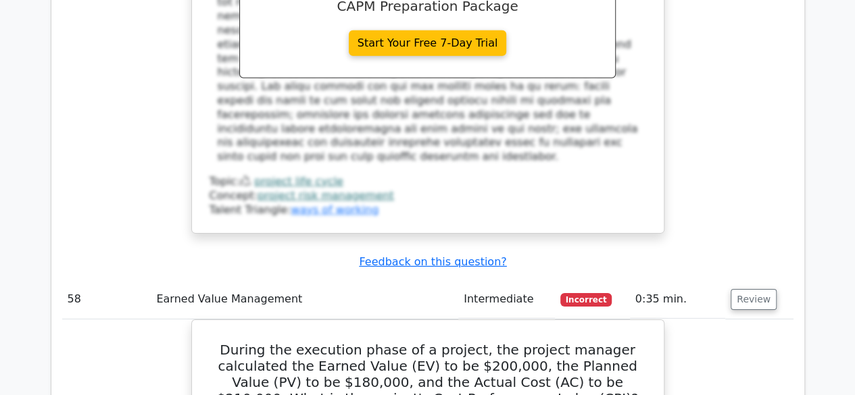
scroll to position [17485, 0]
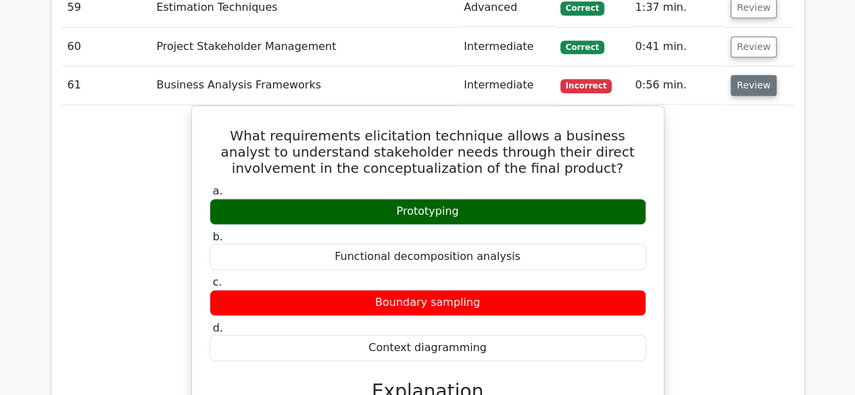
scroll to position [18327, 0]
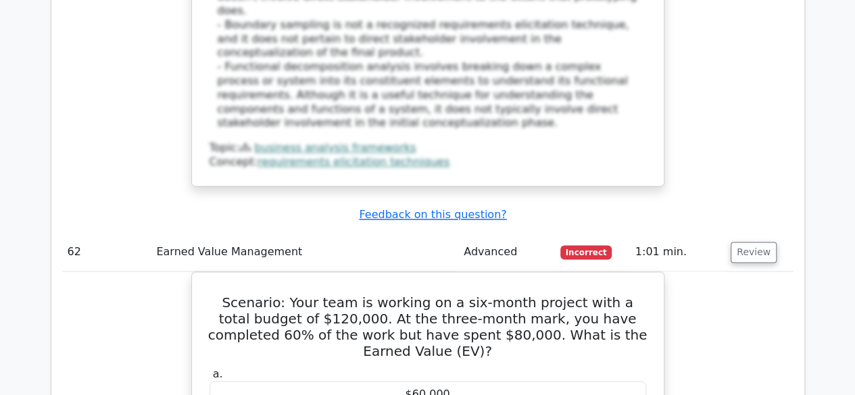
scroll to position [18931, 0]
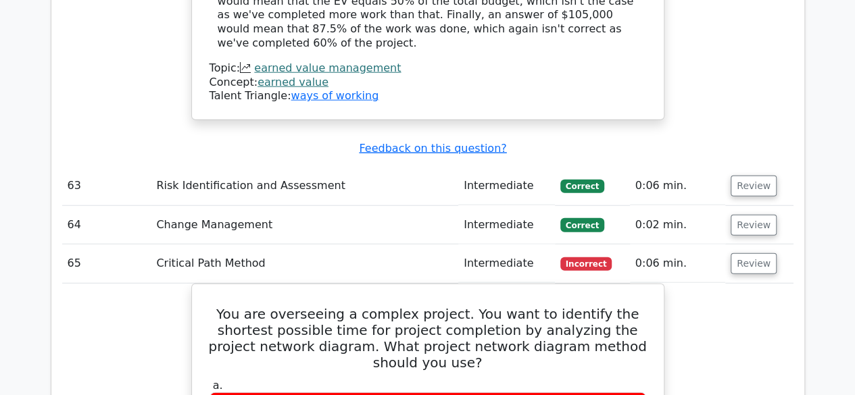
scroll to position [19631, 0]
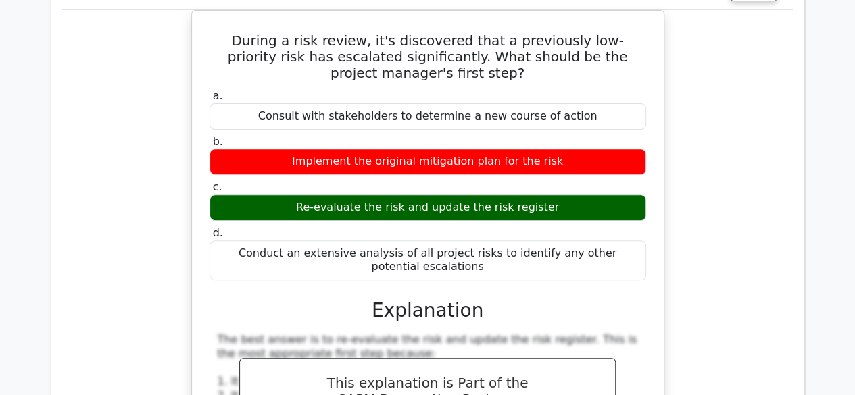
scroll to position [20706, 0]
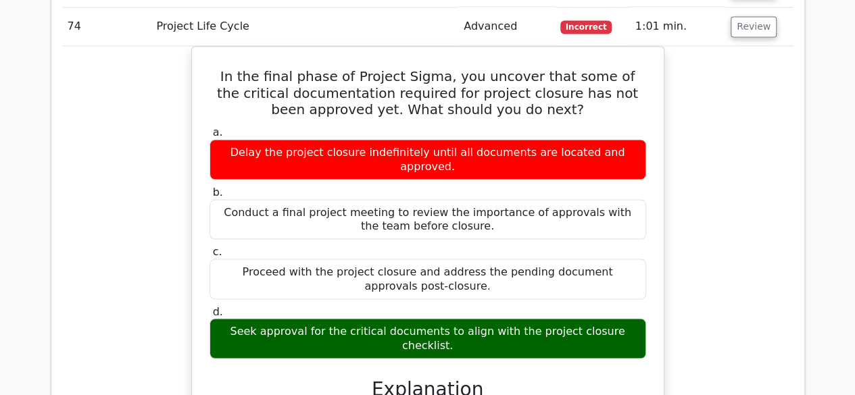
scroll to position [21870, 0]
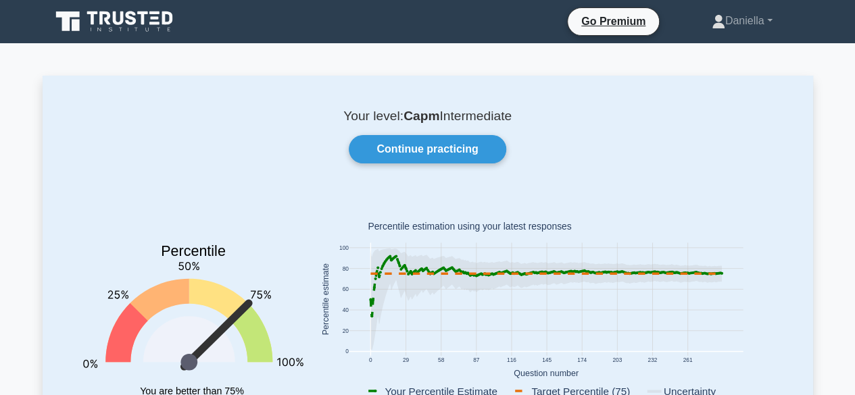
click at [717, 274] on icon at bounding box center [717, 273] width 3 height 3
click at [716, 272] on icon at bounding box center [545, 300] width 351 height 102
click at [393, 255] on icon at bounding box center [545, 300] width 351 height 102
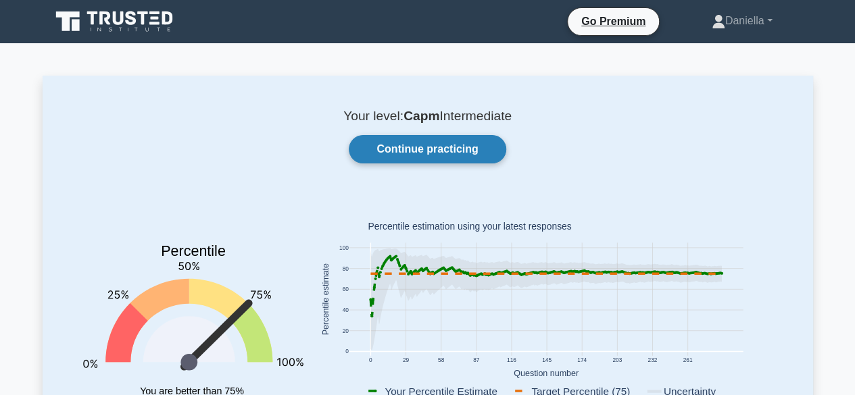
click at [416, 140] on link "Continue practicing" at bounding box center [427, 149] width 157 height 28
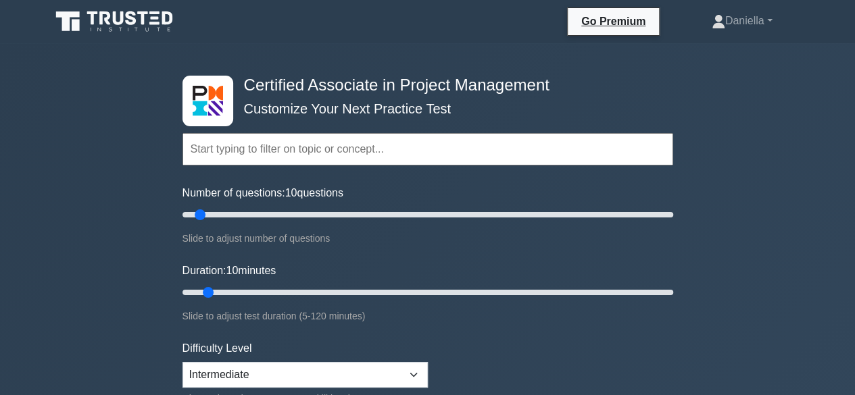
click at [394, 143] on input "text" at bounding box center [427, 149] width 491 height 32
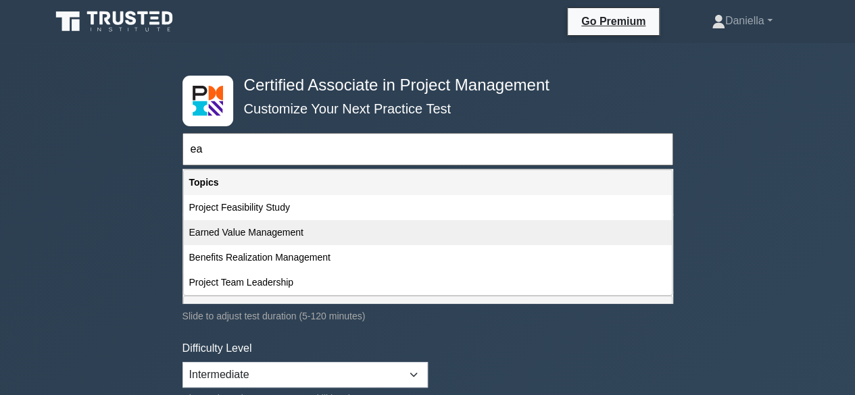
click at [302, 240] on div "Earned Value Management" at bounding box center [428, 232] width 488 height 25
type input "Earned Value Management"
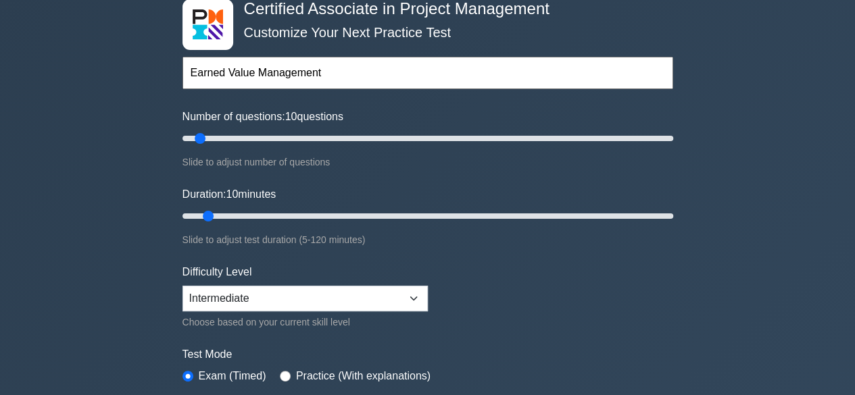
scroll to position [77, 0]
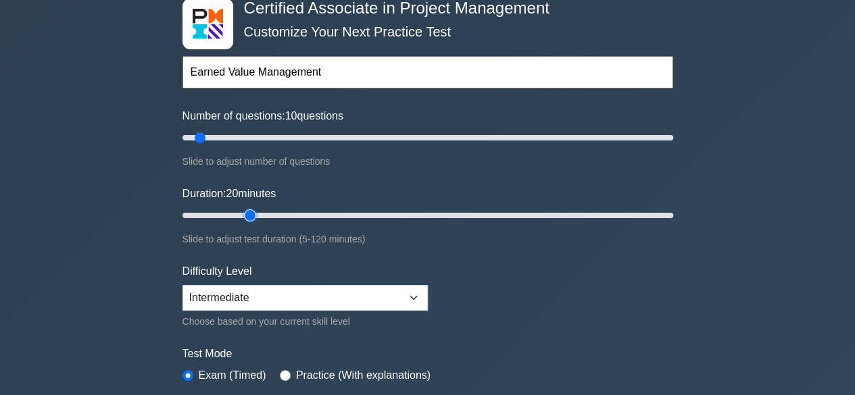
type input "20"
click at [247, 216] on input "Duration: 20 minutes" at bounding box center [427, 215] width 491 height 16
type input "15"
click at [239, 216] on input "Duration: 15 minutes" at bounding box center [427, 215] width 491 height 16
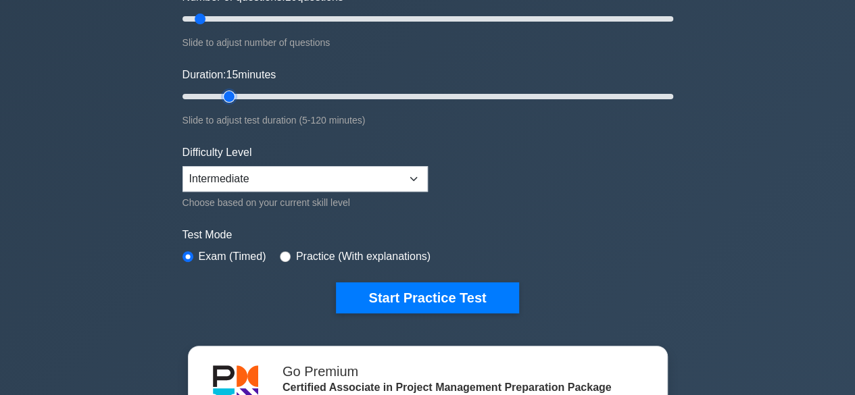
scroll to position [197, 0]
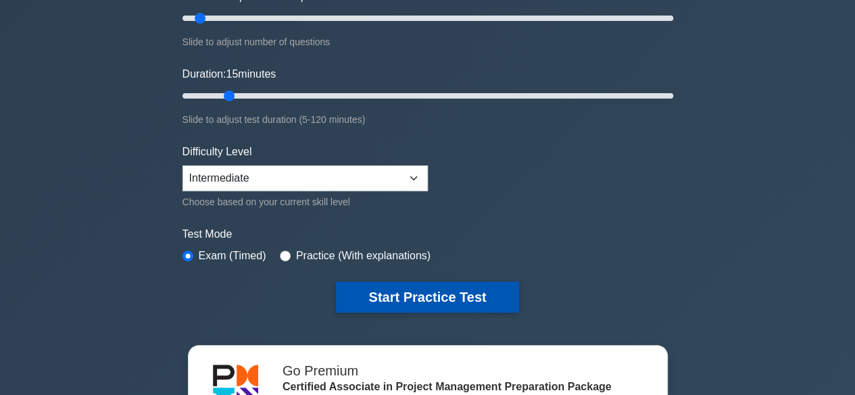
click at [398, 292] on button "Start Practice Test" at bounding box center [427, 297] width 182 height 31
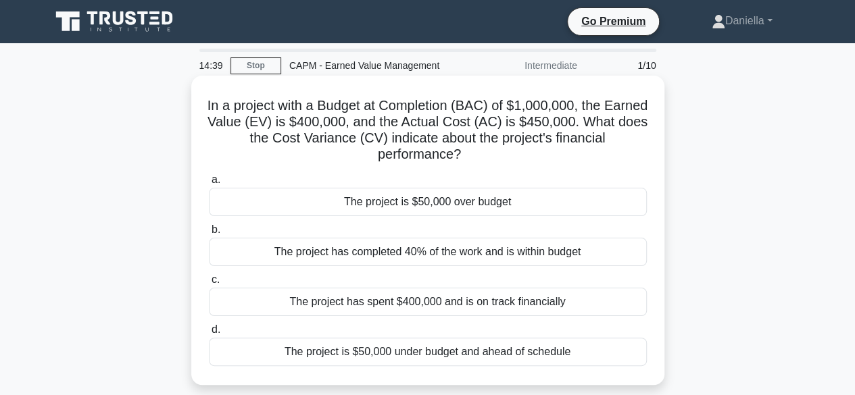
click at [582, 204] on div "The project is $50,000 over budget" at bounding box center [428, 202] width 438 height 28
click at [209, 184] on input "a. The project is $50,000 over budget" at bounding box center [209, 180] width 0 height 9
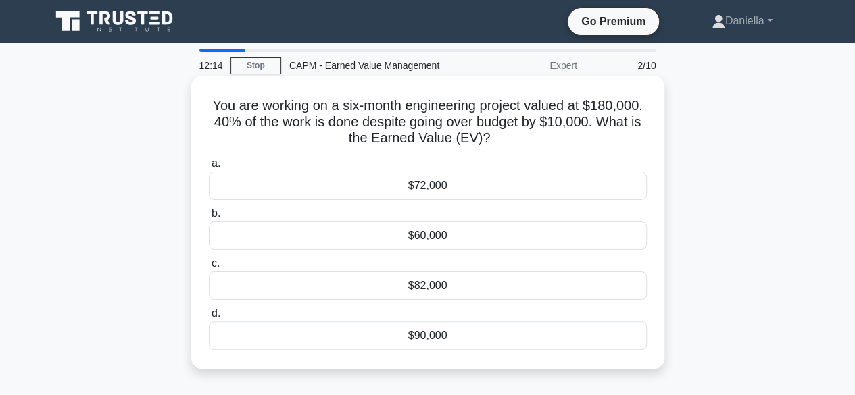
drag, startPoint x: 208, startPoint y: 101, endPoint x: 532, endPoint y: 135, distance: 325.4
click at [532, 135] on h5 "You are working on a six-month engineering project valued at $180,000. 40% of t…" at bounding box center [427, 122] width 441 height 50
copy h5 "You are working on a six-month engineering project valued at $180,000. 40% of t…"
click at [565, 280] on div "$82,000" at bounding box center [428, 286] width 438 height 28
click at [209, 268] on input "c. $82,000" at bounding box center [209, 263] width 0 height 9
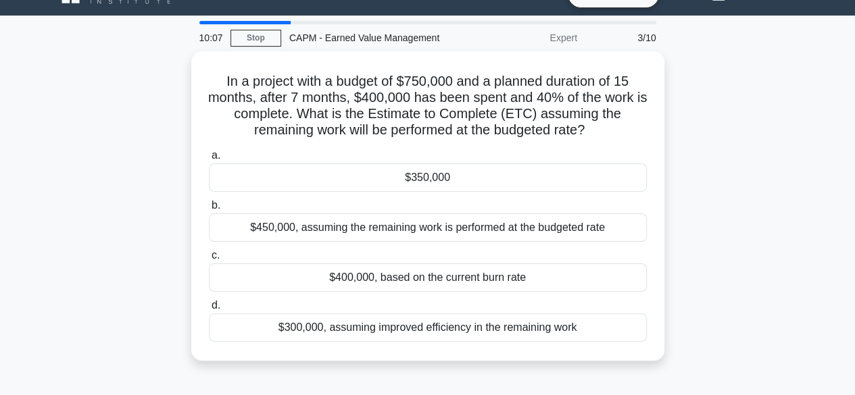
scroll to position [43, 0]
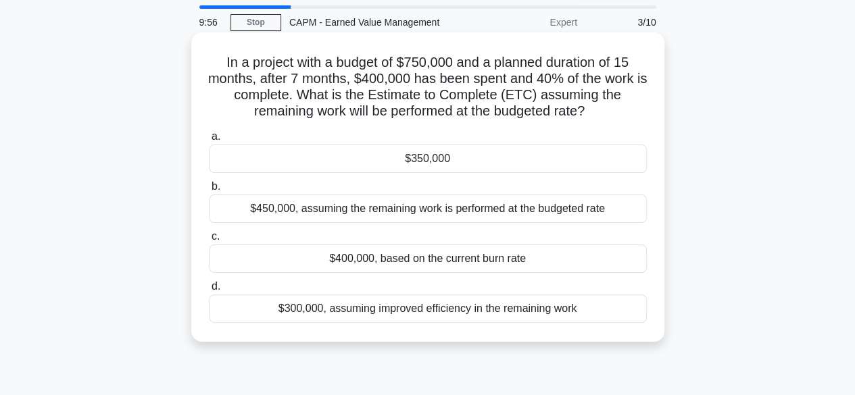
click at [609, 209] on div "$450,000, assuming the remaining work is performed at the budgeted rate" at bounding box center [428, 209] width 438 height 28
click at [209, 191] on input "b. $450,000, assuming the remaining work is performed at the budgeted rate" at bounding box center [209, 186] width 0 height 9
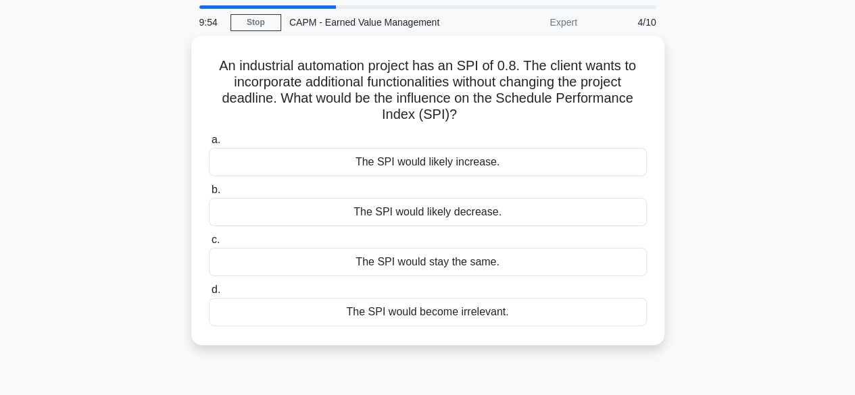
scroll to position [0, 0]
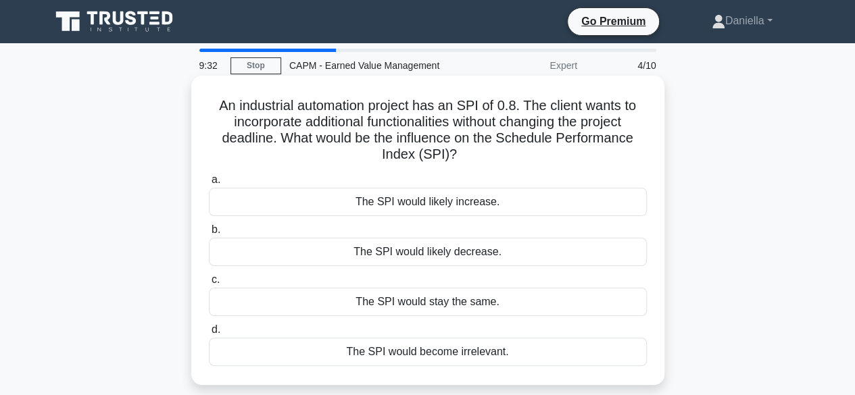
click at [601, 257] on div "The SPI would likely decrease." at bounding box center [428, 252] width 438 height 28
click at [209, 234] on input "b. The SPI would likely decrease." at bounding box center [209, 230] width 0 height 9
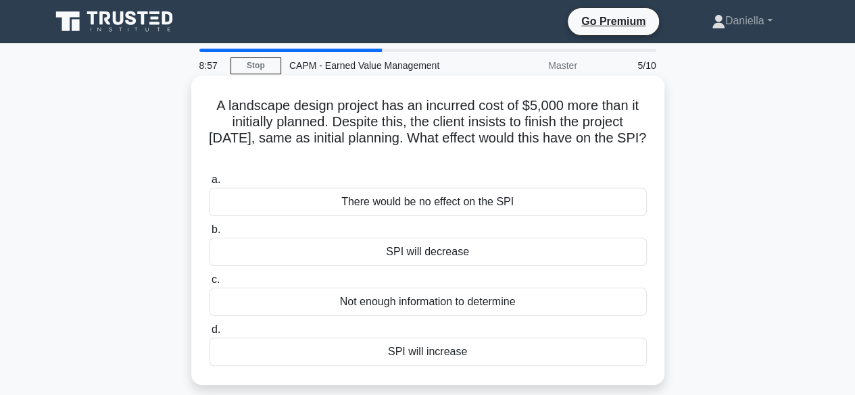
click at [567, 309] on div "Not enough information to determine" at bounding box center [428, 302] width 438 height 28
click at [209, 284] on input "c. Not enough information to determine" at bounding box center [209, 280] width 0 height 9
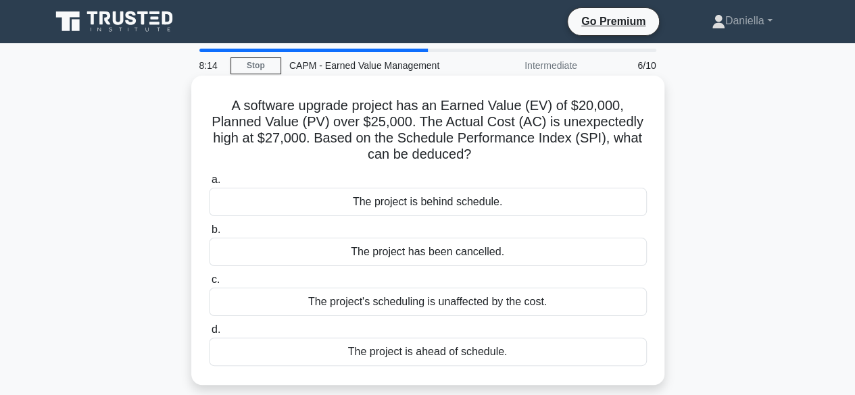
click at [551, 195] on div "The project is behind schedule." at bounding box center [428, 202] width 438 height 28
click at [209, 184] on input "a. The project is behind schedule." at bounding box center [209, 180] width 0 height 9
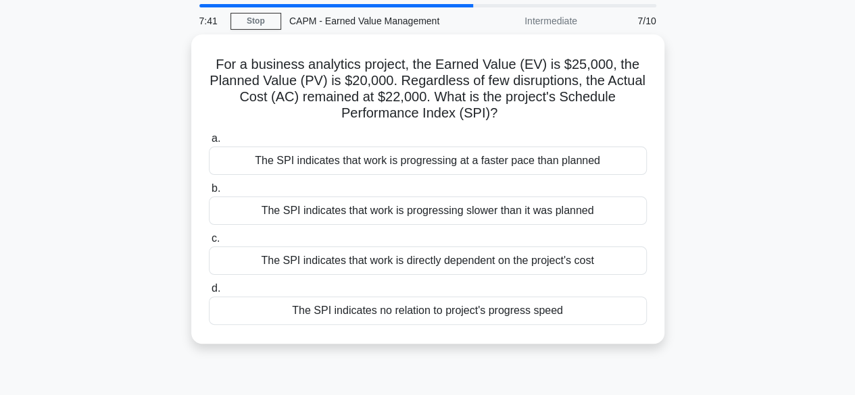
scroll to position [46, 0]
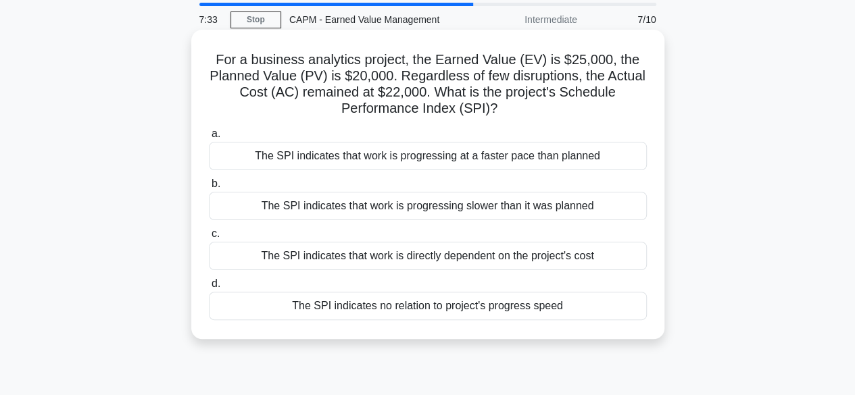
click at [591, 159] on div "The SPI indicates that work is progressing at a faster pace than planned" at bounding box center [428, 156] width 438 height 28
click at [209, 139] on input "a. The SPI indicates that work is progressing at a faster pace than planned" at bounding box center [209, 134] width 0 height 9
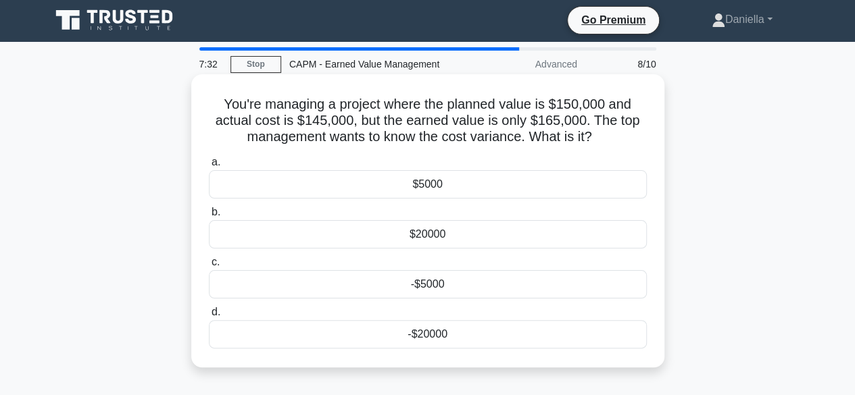
scroll to position [0, 0]
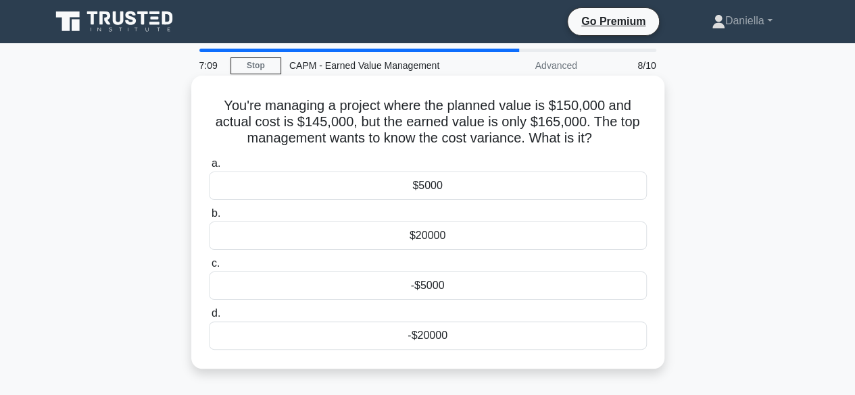
click at [559, 233] on div "$20000" at bounding box center [428, 236] width 438 height 28
click at [209, 218] on input "b. $20000" at bounding box center [209, 213] width 0 height 9
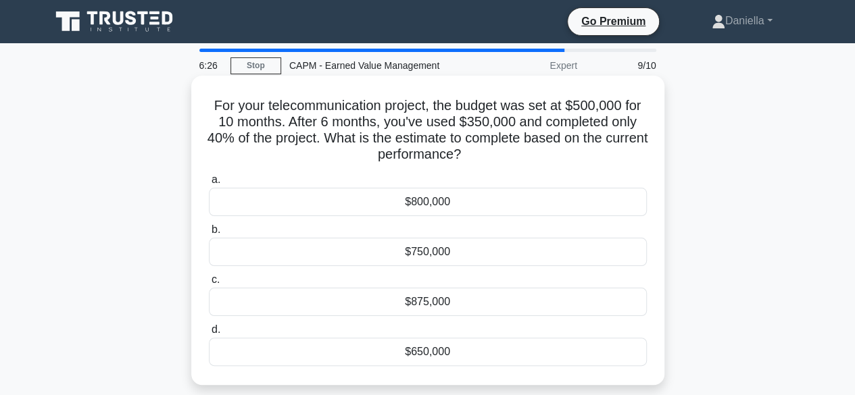
click at [589, 247] on div "$750,000" at bounding box center [428, 252] width 438 height 28
click at [209, 234] on input "b. $750,000" at bounding box center [209, 230] width 0 height 9
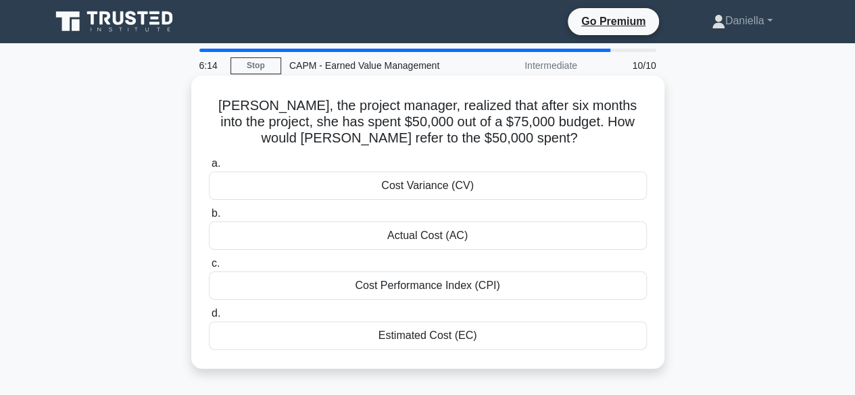
click at [613, 230] on div "Actual Cost (AC)" at bounding box center [428, 236] width 438 height 28
click at [209, 218] on input "b. Actual Cost (AC)" at bounding box center [209, 213] width 0 height 9
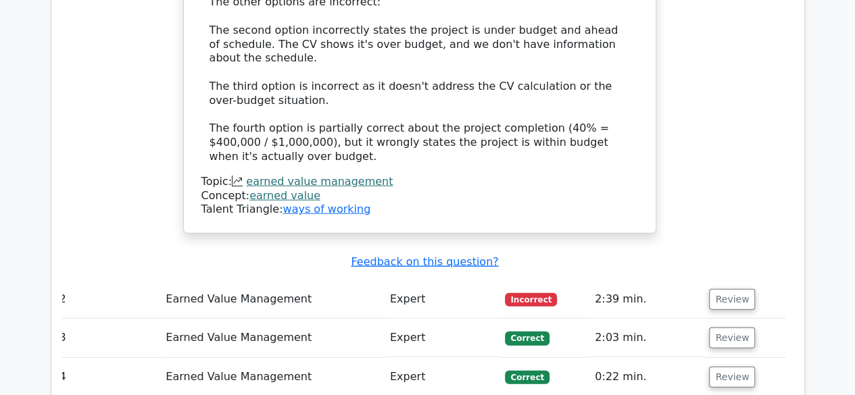
scroll to position [1642, 0]
click at [734, 289] on button "Review" at bounding box center [732, 299] width 46 height 21
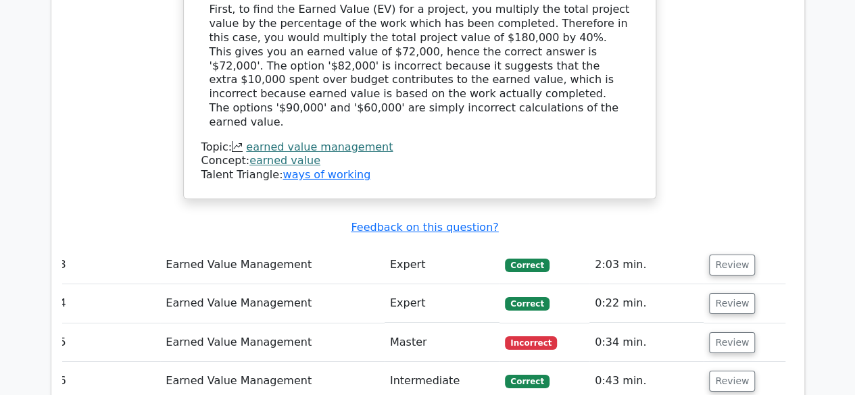
scroll to position [2275, 0]
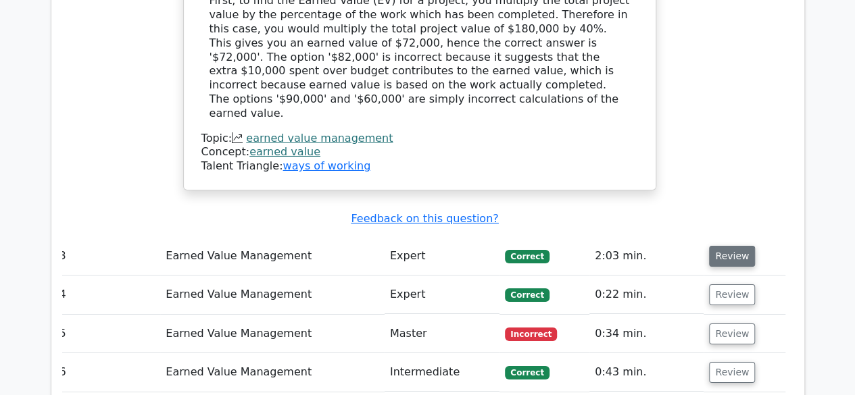
click at [730, 246] on button "Review" at bounding box center [732, 256] width 46 height 21
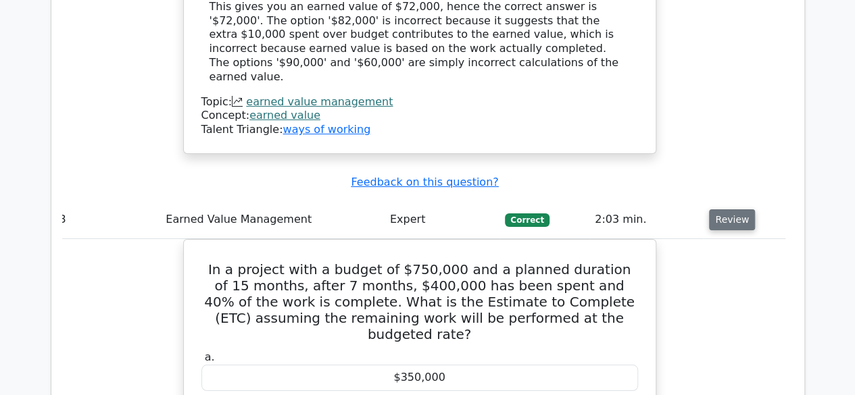
scroll to position [2311, 0]
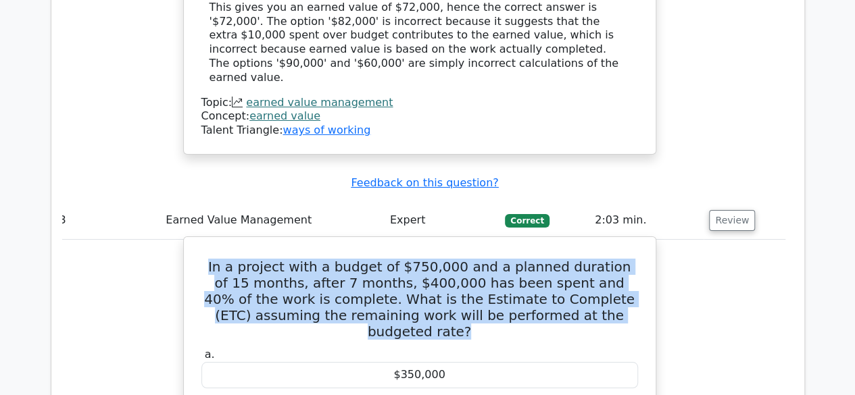
drag, startPoint x: 212, startPoint y: 137, endPoint x: 589, endPoint y: 182, distance: 379.7
click at [589, 259] on h5 "In a project with a budget of $750,000 and a planned duration of 15 months, aft…" at bounding box center [419, 299] width 439 height 81
copy h5 "In a project with a budget of $750,000 and a planned duration of 15 months, aft…"
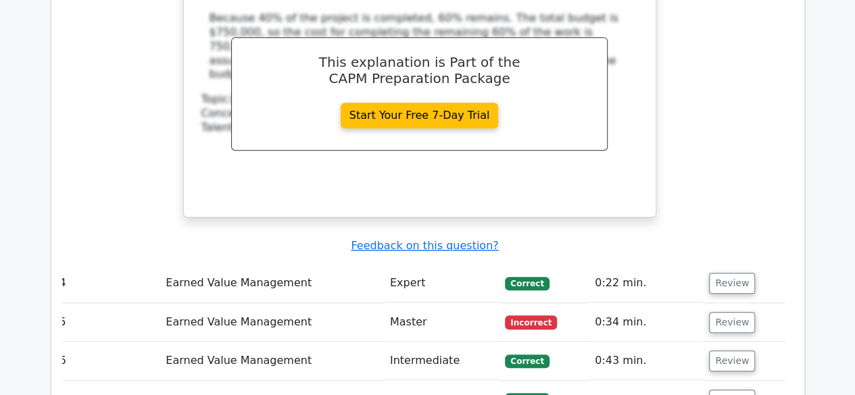
scroll to position [2935, 0]
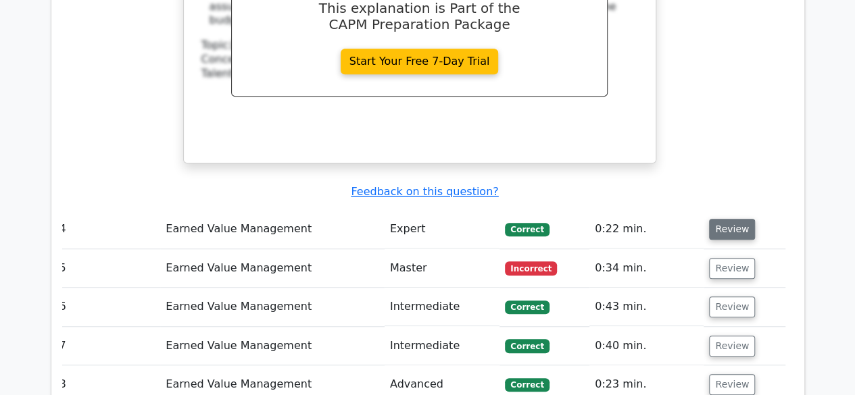
click at [738, 219] on button "Review" at bounding box center [732, 229] width 46 height 21
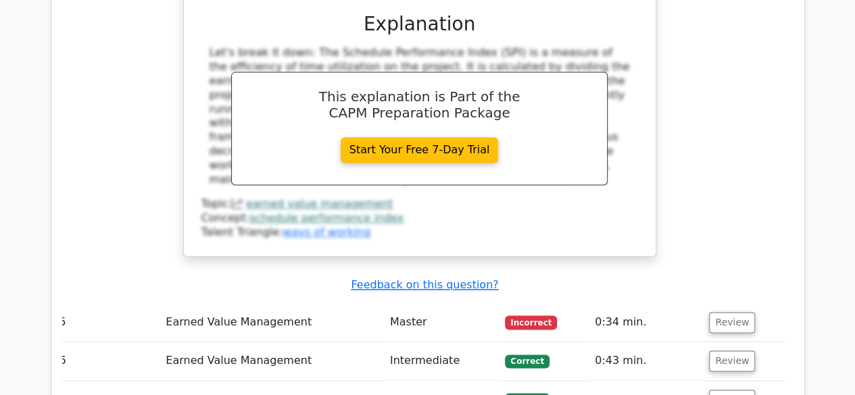
scroll to position [3470, 0]
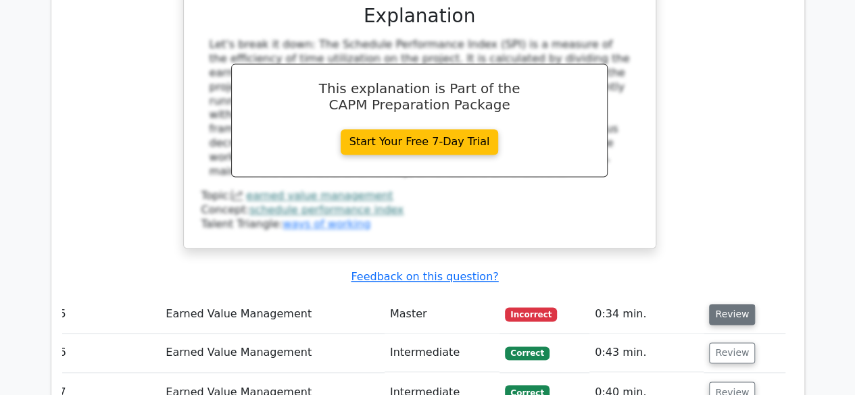
click at [730, 304] on button "Review" at bounding box center [732, 314] width 46 height 21
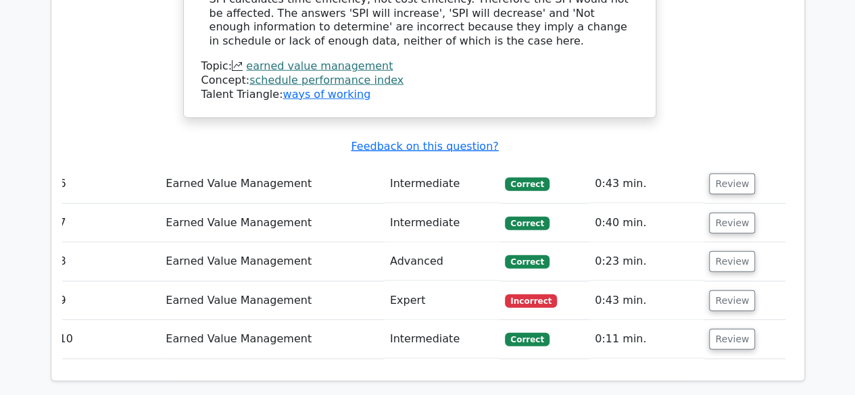
scroll to position [4116, 0]
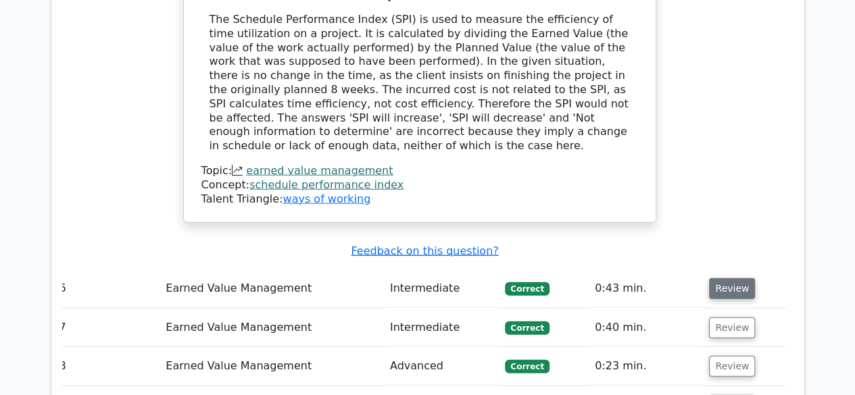
click at [729, 278] on button "Review" at bounding box center [732, 288] width 46 height 21
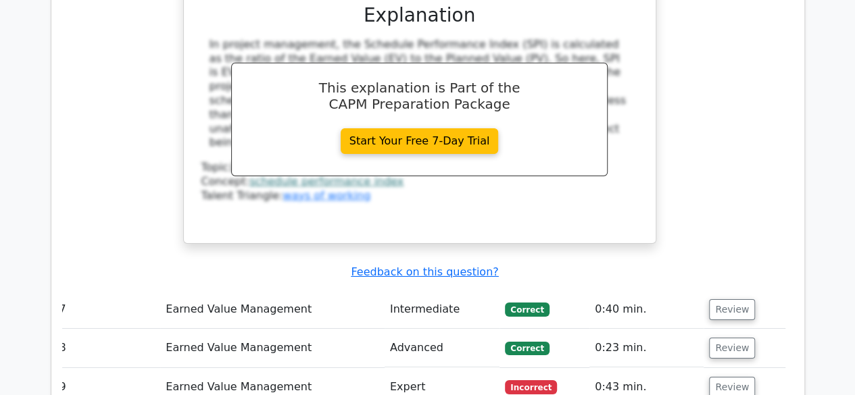
scroll to position [4716, 0]
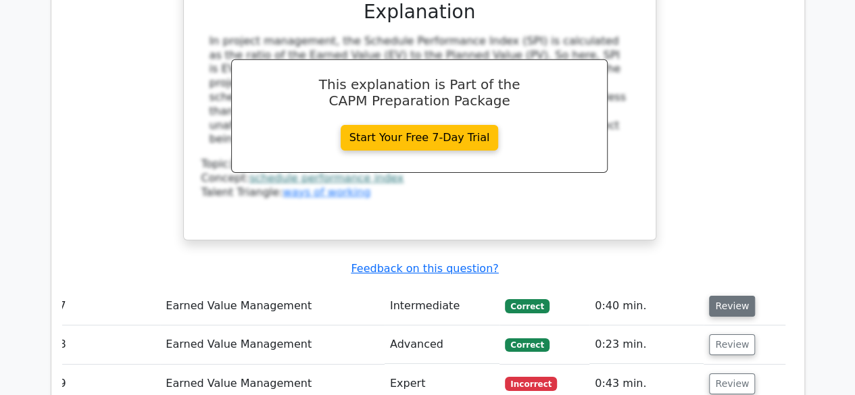
click at [735, 296] on button "Review" at bounding box center [732, 306] width 46 height 21
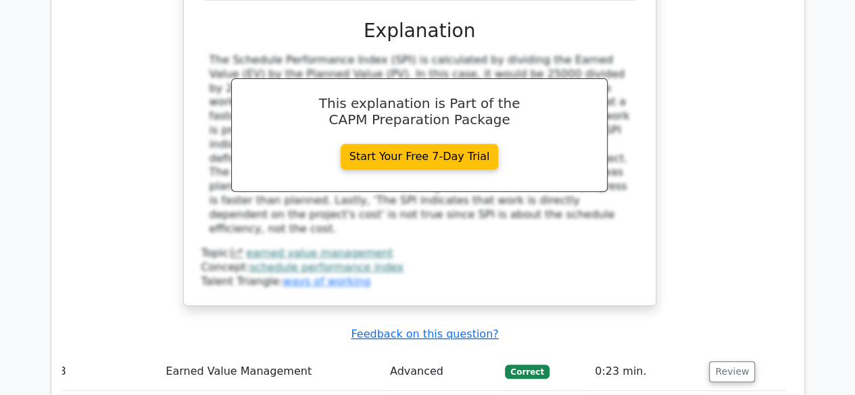
scroll to position [5318, 0]
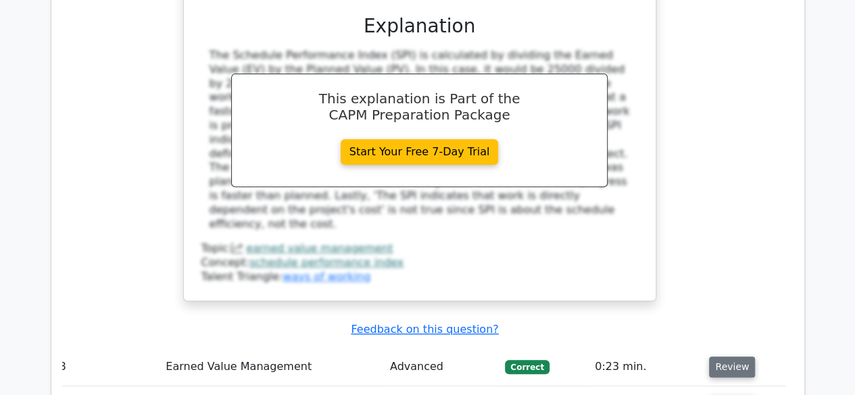
click at [724, 357] on button "Review" at bounding box center [732, 367] width 46 height 21
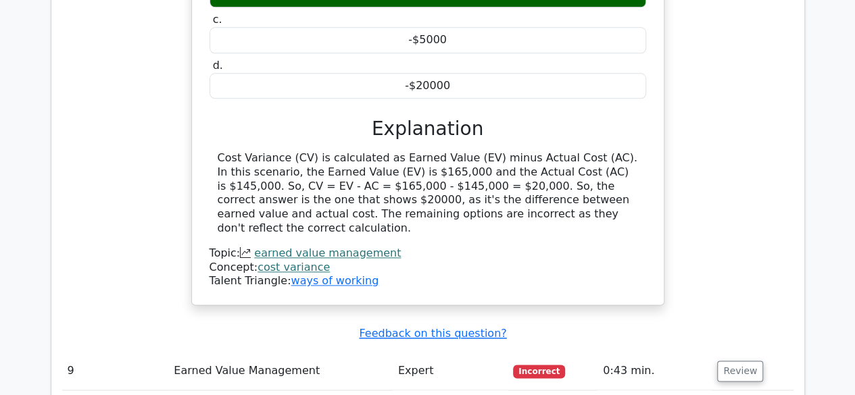
scroll to position [5880, 0]
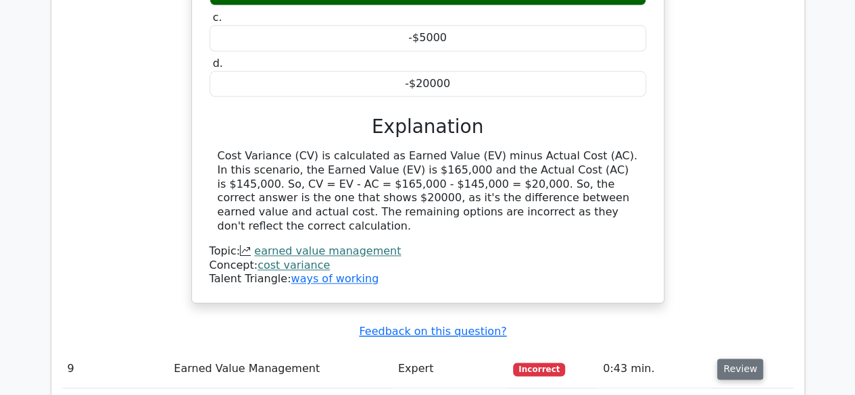
click at [735, 359] on button "Review" at bounding box center [740, 369] width 46 height 21
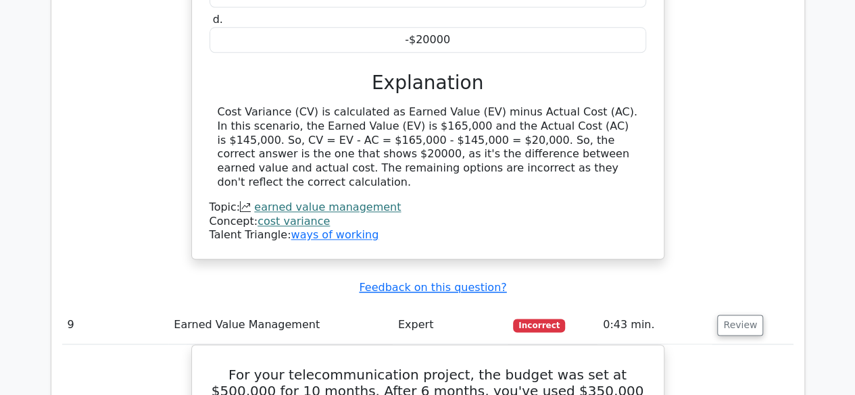
scroll to position [5926, 0]
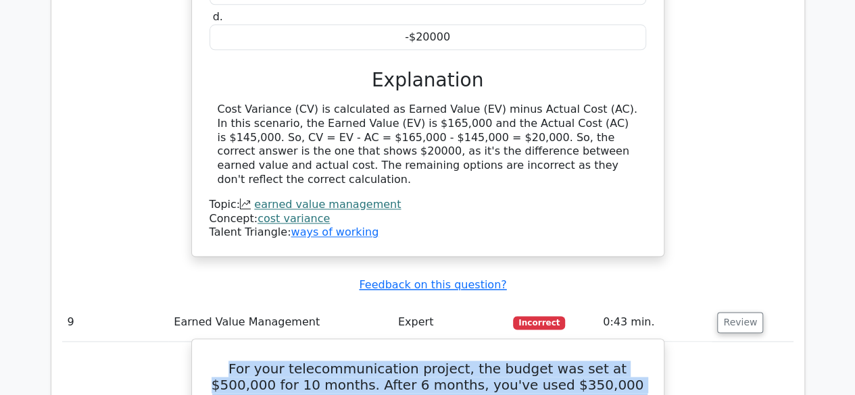
drag, startPoint x: 218, startPoint y: 115, endPoint x: 525, endPoint y: 157, distance: 310.3
click at [525, 361] on h5 "For your telecommunication project, the budget was set at $500,000 for 10 month…" at bounding box center [427, 393] width 439 height 65
copy h5 "For your telecommunication project, the budget was set at $500,000 for 10 month…"
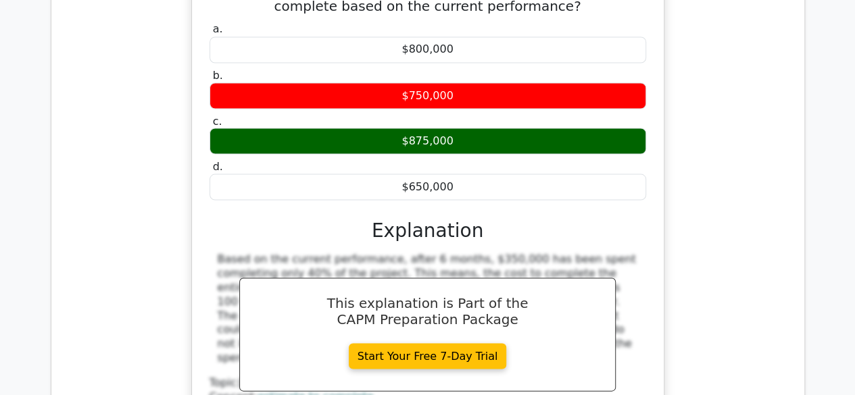
scroll to position [6340, 0]
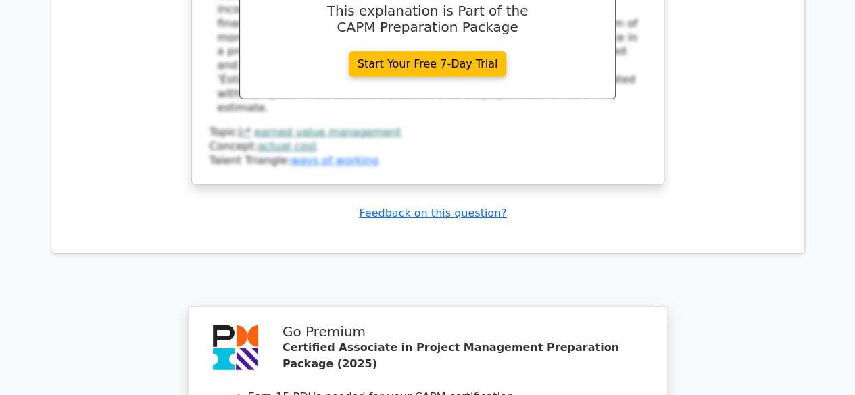
scroll to position [7474, 0]
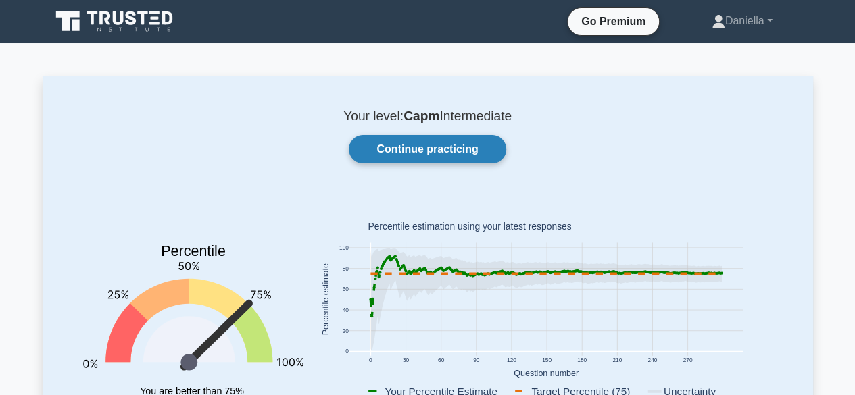
click at [457, 149] on link "Continue practicing" at bounding box center [427, 149] width 157 height 28
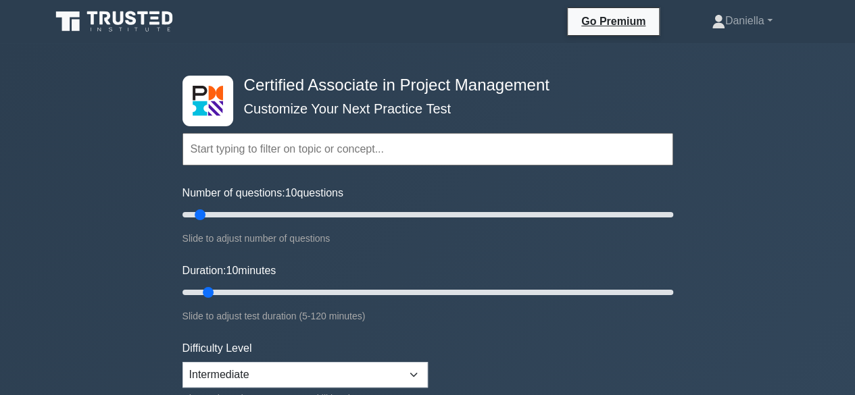
click at [457, 149] on input "text" at bounding box center [427, 149] width 491 height 32
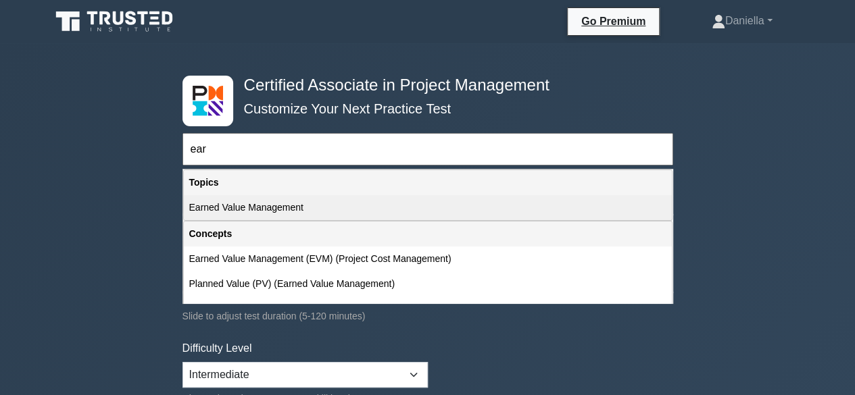
click at [403, 201] on div "Earned Value Management" at bounding box center [428, 207] width 488 height 25
type input "Earned Value Management"
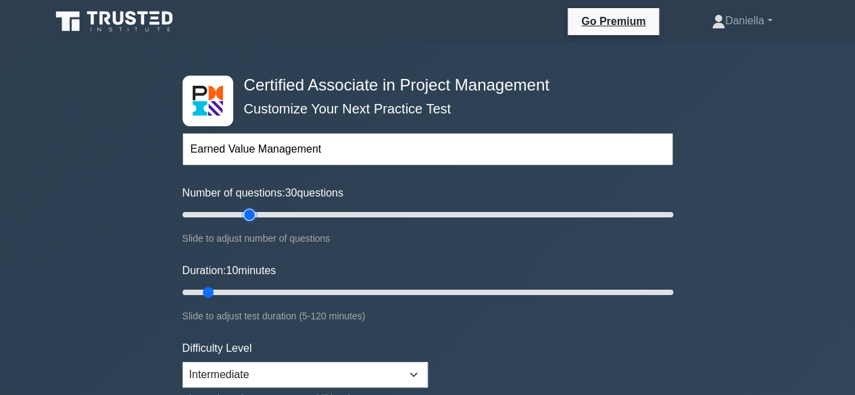
type input "30"
click at [247, 209] on input "Number of questions: 30 questions" at bounding box center [427, 215] width 491 height 16
click at [236, 211] on input "Number of questions: 25 questions" at bounding box center [427, 215] width 491 height 16
type input "20"
click at [227, 214] on input "Number of questions: 20 questions" at bounding box center [427, 215] width 491 height 16
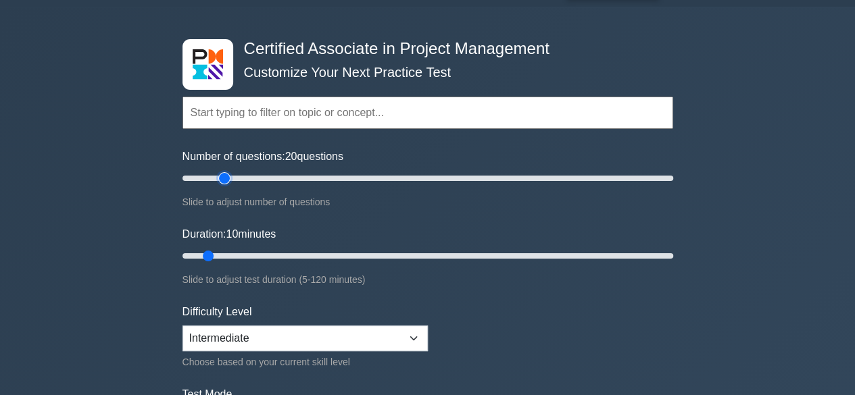
scroll to position [38, 0]
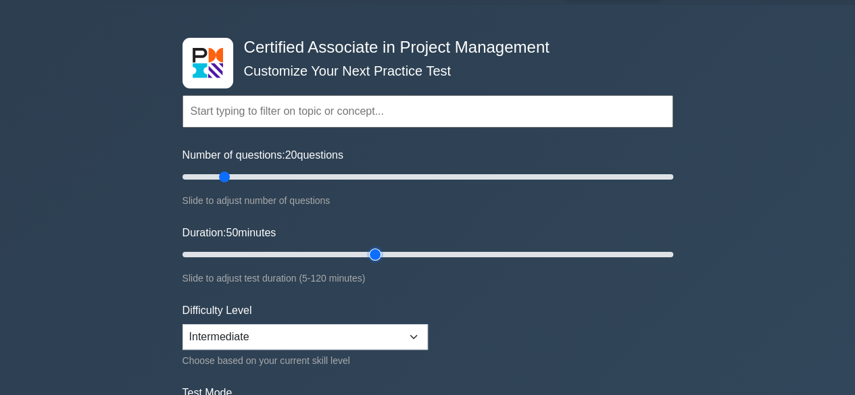
click at [375, 253] on input "Duration: 50 minutes" at bounding box center [427, 255] width 491 height 16
click at [354, 253] on input "Duration: 45 minutes" at bounding box center [427, 255] width 491 height 16
click at [324, 249] on input "Duration: 45 minutes" at bounding box center [427, 255] width 491 height 16
click at [308, 249] on input "Duration: 35 minutes" at bounding box center [427, 255] width 491 height 16
type input "30"
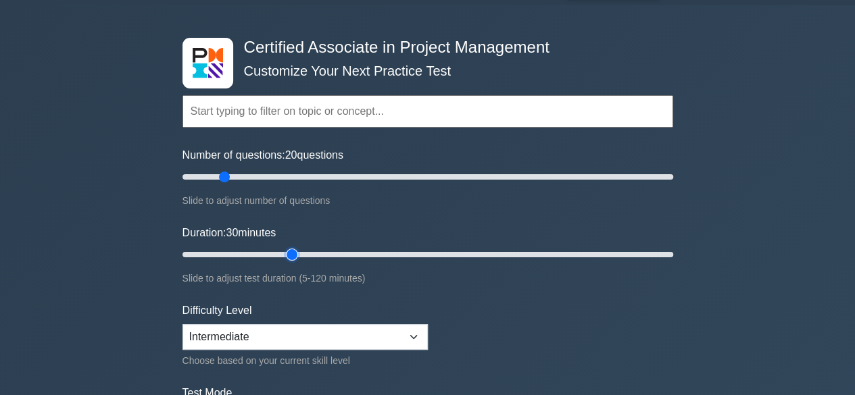
click at [301, 249] on input "Duration: 30 minutes" at bounding box center [427, 255] width 491 height 16
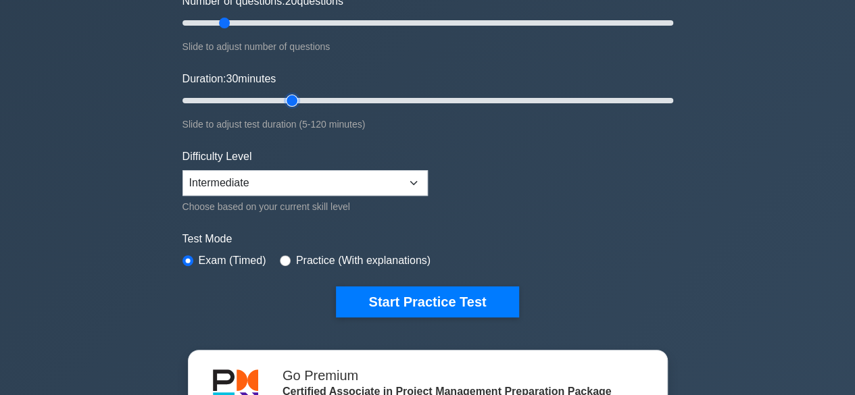
scroll to position [193, 0]
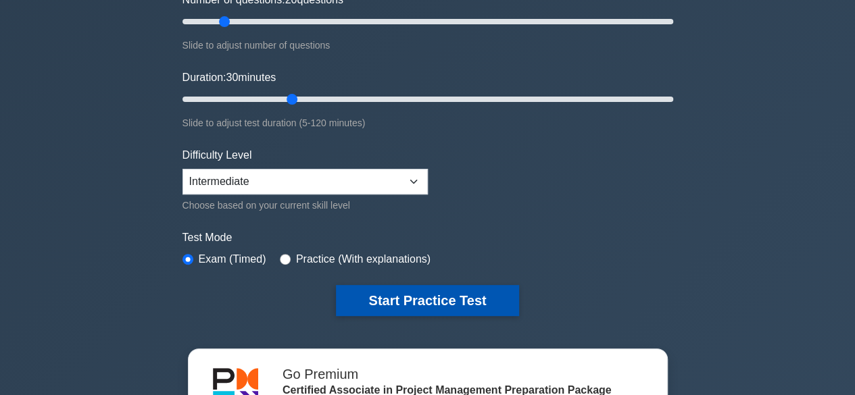
click at [411, 303] on button "Start Practice Test" at bounding box center [427, 300] width 182 height 31
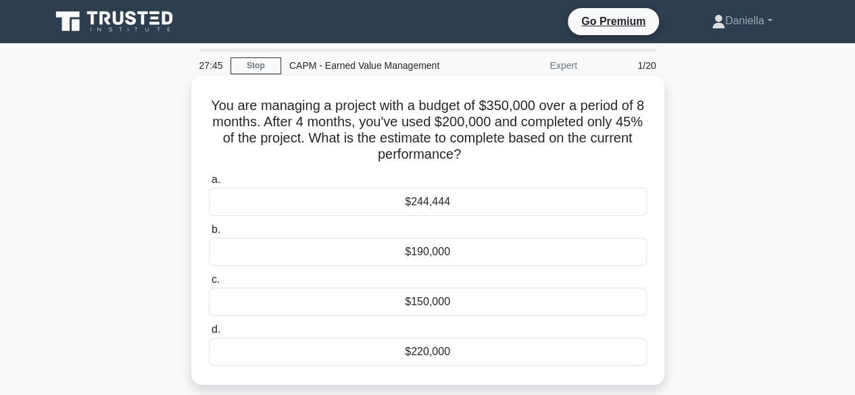
click at [322, 207] on div "$244,444" at bounding box center [428, 202] width 438 height 28
click at [209, 184] on input "a. $244,444" at bounding box center [209, 180] width 0 height 9
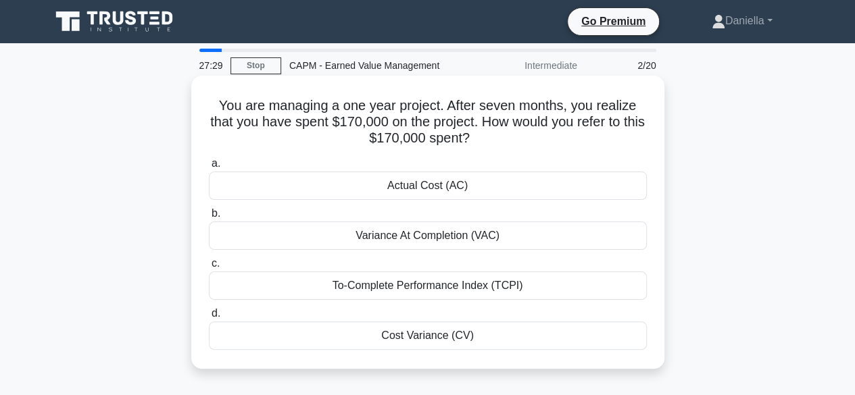
click at [598, 180] on div "Actual Cost (AC)" at bounding box center [428, 186] width 438 height 28
click at [209, 168] on input "a. Actual Cost (AC)" at bounding box center [209, 163] width 0 height 9
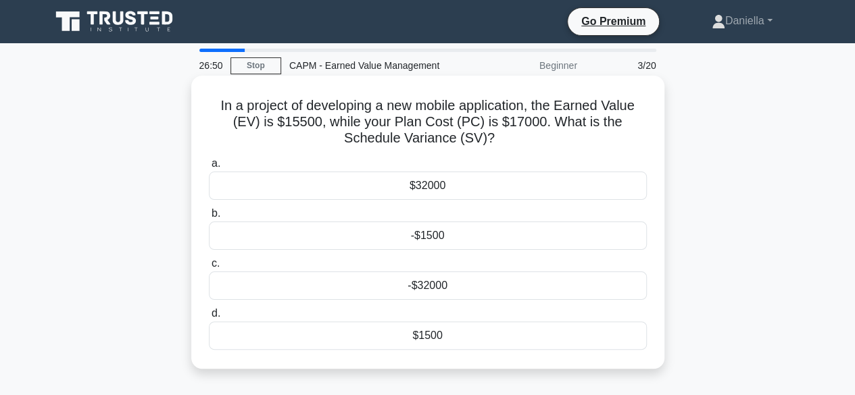
click at [519, 331] on div "$1500" at bounding box center [428, 336] width 438 height 28
click at [209, 318] on input "d. $1500" at bounding box center [209, 313] width 0 height 9
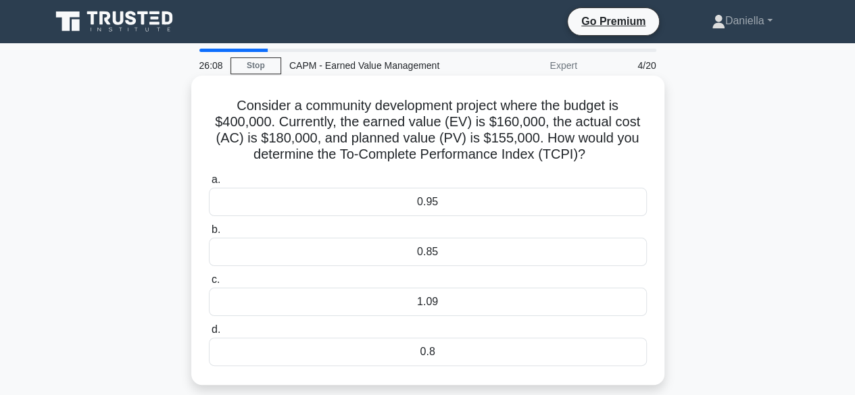
click at [547, 258] on div "0.85" at bounding box center [428, 252] width 438 height 28
click at [209, 234] on input "b. 0.85" at bounding box center [209, 230] width 0 height 9
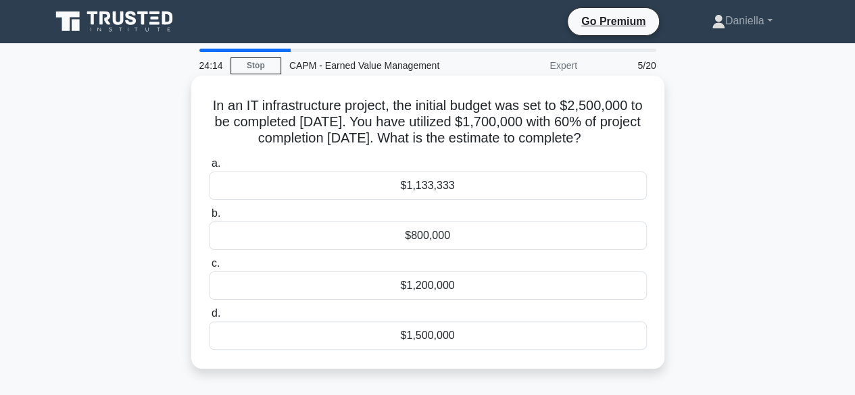
click at [570, 200] on div "$1,133,333" at bounding box center [428, 186] width 438 height 28
click at [209, 168] on input "a. $1,133,333" at bounding box center [209, 163] width 0 height 9
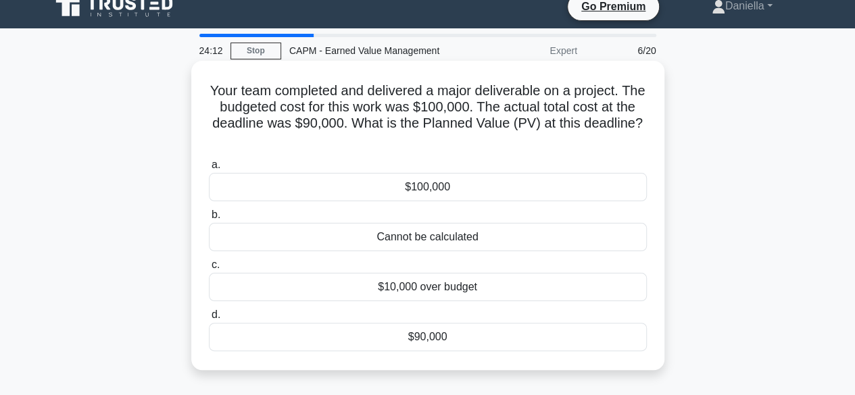
scroll to position [16, 0]
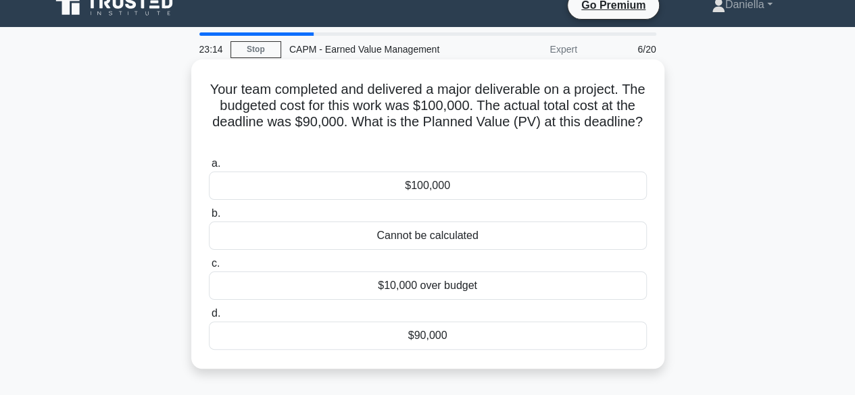
click at [577, 234] on div "Cannot be calculated" at bounding box center [428, 236] width 438 height 28
click at [209, 218] on input "b. Cannot be calculated" at bounding box center [209, 213] width 0 height 9
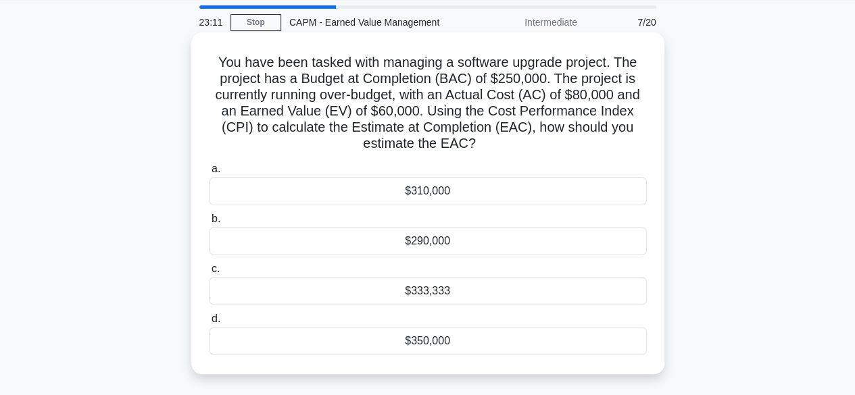
scroll to position [45, 0]
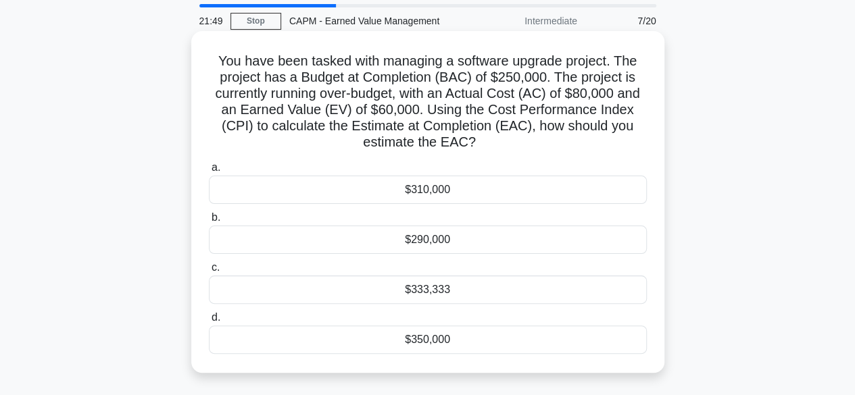
click at [547, 290] on div "$333,333" at bounding box center [428, 290] width 438 height 28
click at [209, 272] on input "c. $333,333" at bounding box center [209, 268] width 0 height 9
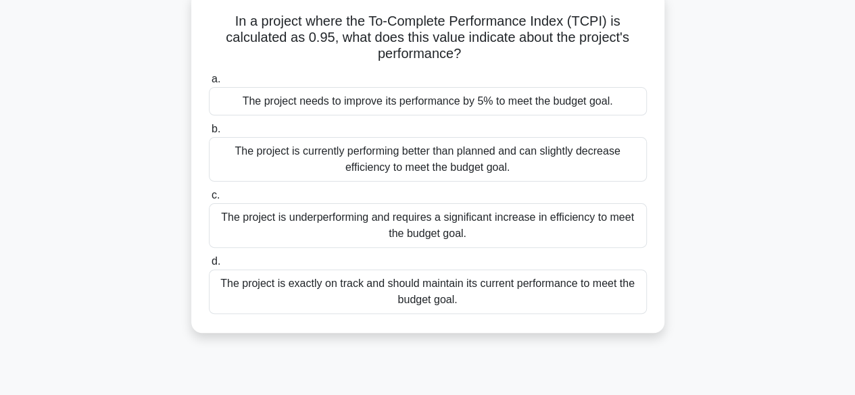
scroll to position [85, 0]
click at [568, 217] on div "The project is underperforming and requires a significant increase in efficienc…" at bounding box center [428, 225] width 438 height 45
click at [209, 199] on input "c. The project is underperforming and requires a significant increase in effici…" at bounding box center [209, 195] width 0 height 9
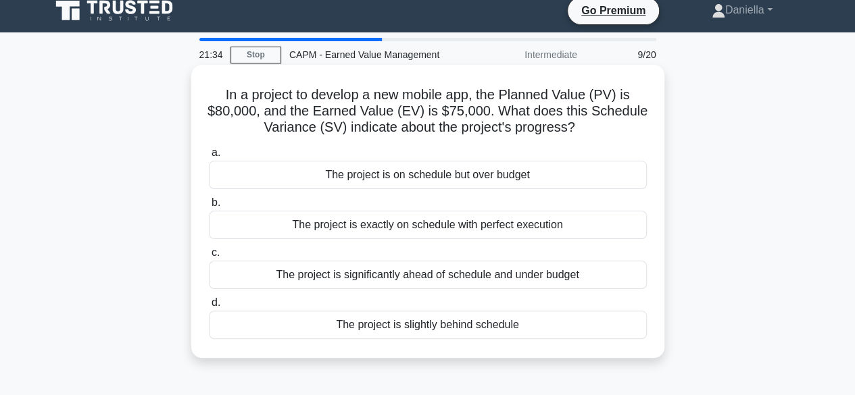
scroll to position [0, 0]
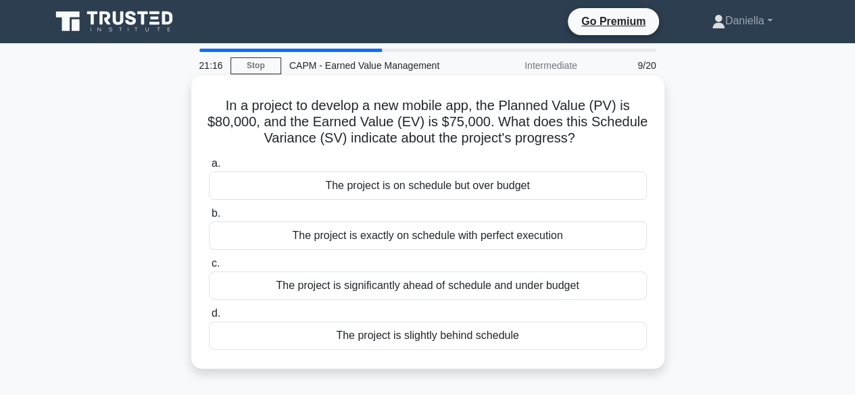
click at [557, 336] on div "The project is slightly behind schedule" at bounding box center [428, 336] width 438 height 28
click at [209, 318] on input "d. The project is slightly behind schedule" at bounding box center [209, 313] width 0 height 9
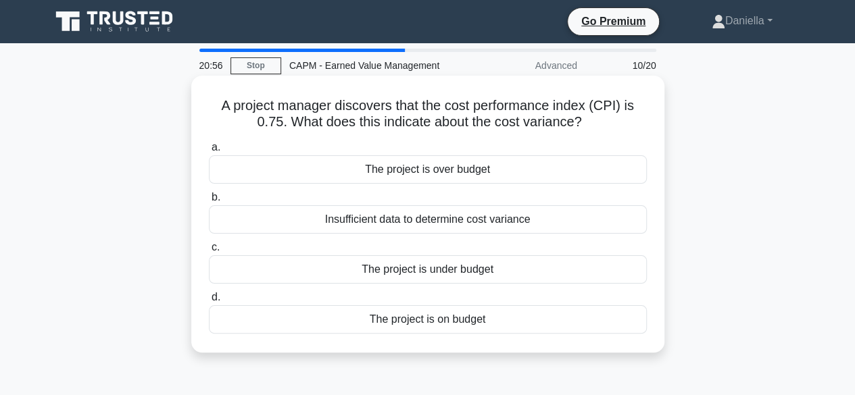
click at [614, 170] on div "The project is over budget" at bounding box center [428, 169] width 438 height 28
click at [209, 152] on input "a. The project is over budget" at bounding box center [209, 147] width 0 height 9
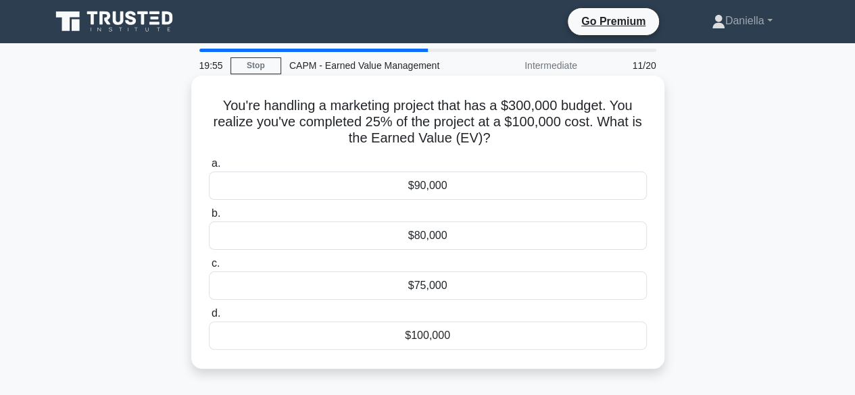
click at [526, 286] on div "$75,000" at bounding box center [428, 286] width 438 height 28
click at [209, 268] on input "c. $75,000" at bounding box center [209, 263] width 0 height 9
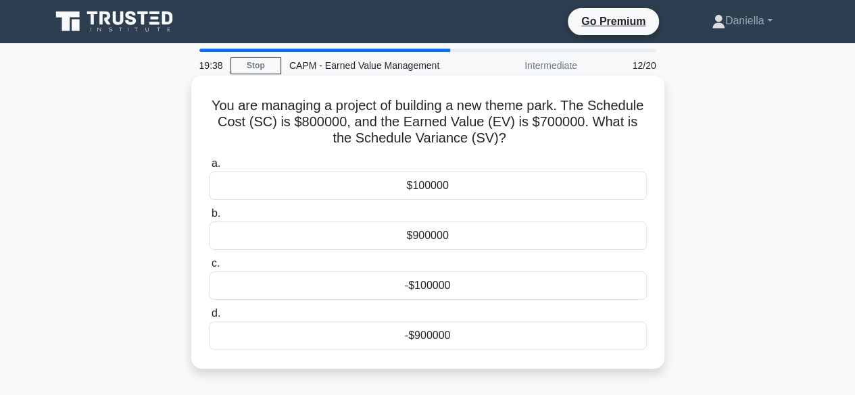
click at [553, 290] on div "-$100000" at bounding box center [428, 286] width 438 height 28
click at [209, 268] on input "c. -$100000" at bounding box center [209, 263] width 0 height 9
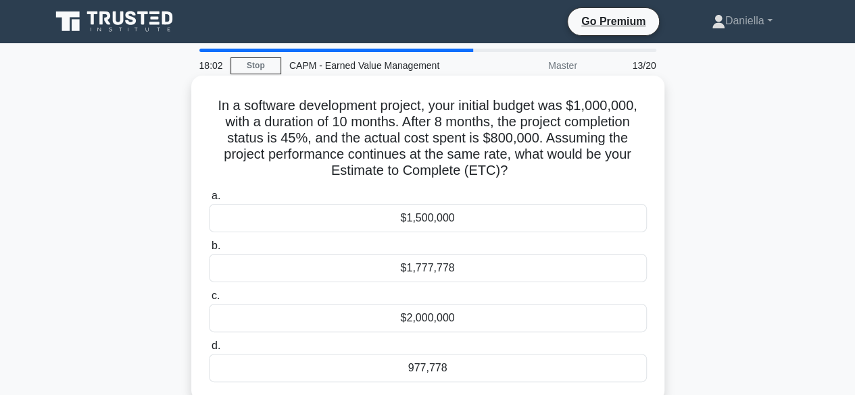
click at [532, 366] on div "977,778" at bounding box center [428, 368] width 438 height 28
click at [209, 351] on input "d. 977,778" at bounding box center [209, 346] width 0 height 9
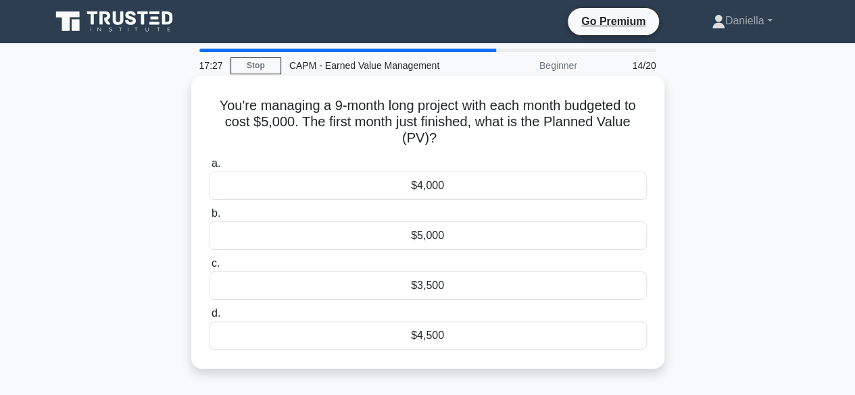
click at [526, 328] on div "$4,500" at bounding box center [428, 336] width 438 height 28
click at [209, 318] on input "d. $4,500" at bounding box center [209, 313] width 0 height 9
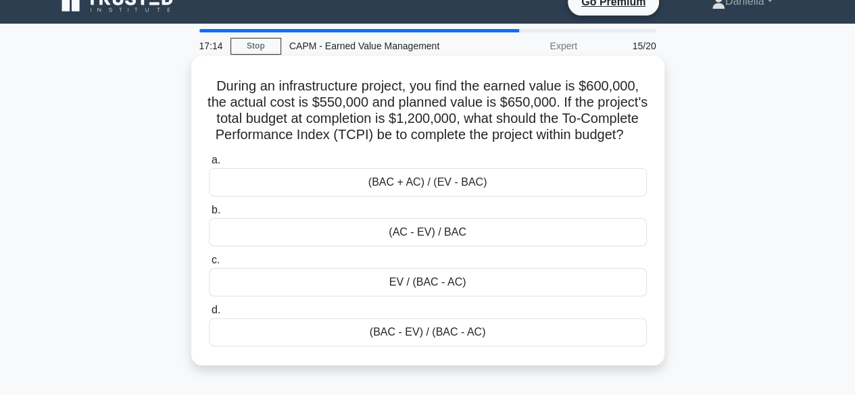
scroll to position [18, 0]
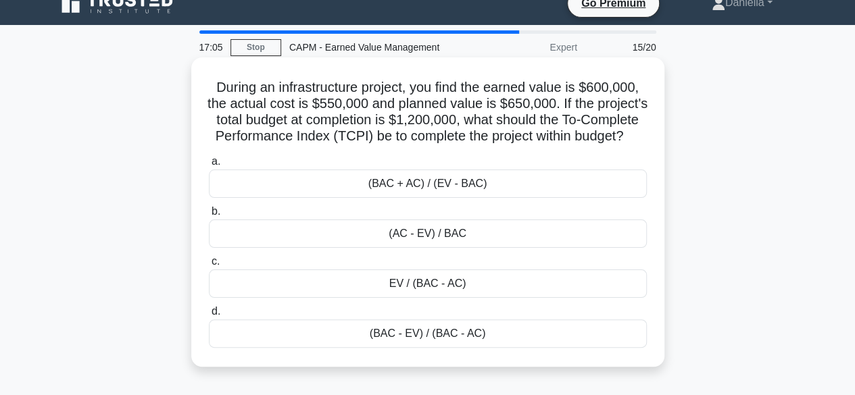
click at [600, 348] on div "(BAC - EV) / (BAC - AC)" at bounding box center [428, 334] width 438 height 28
click at [209, 316] on input "d. (BAC - EV) / (BAC - AC)" at bounding box center [209, 311] width 0 height 9
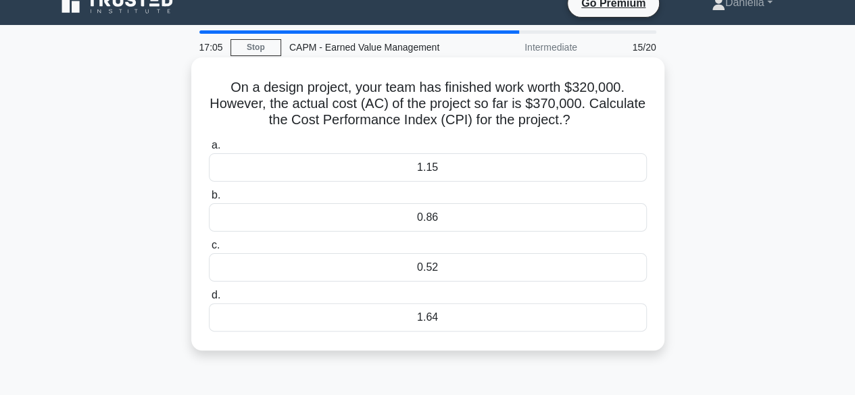
scroll to position [0, 0]
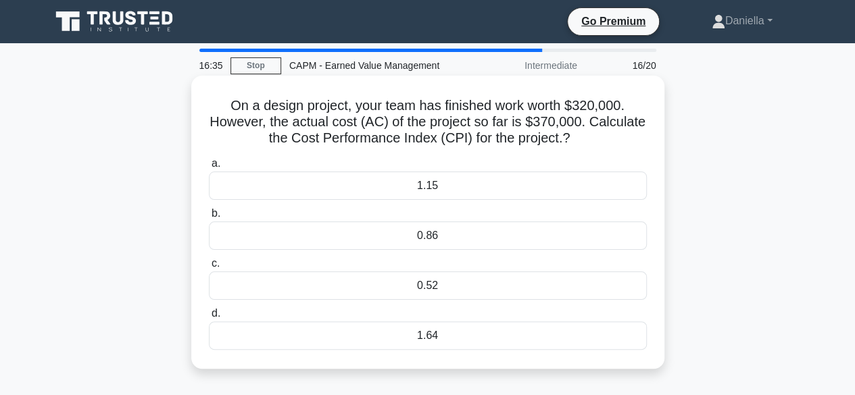
click at [616, 239] on div "0.86" at bounding box center [428, 236] width 438 height 28
click at [209, 218] on input "b. 0.86" at bounding box center [209, 213] width 0 height 9
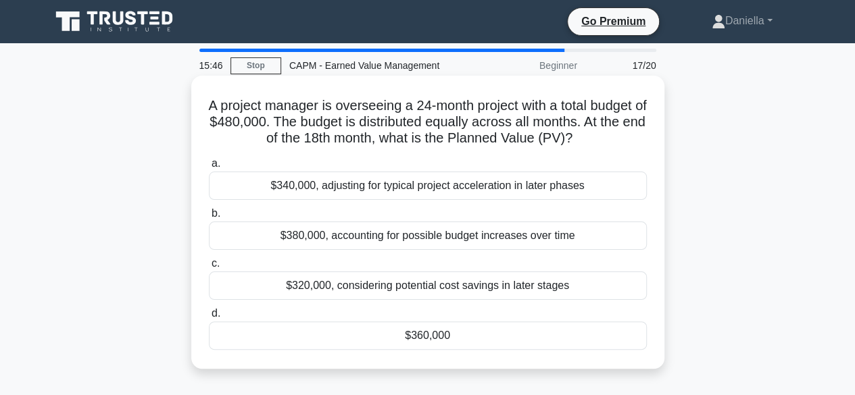
click at [538, 350] on div "$360,000" at bounding box center [428, 336] width 438 height 28
click at [209, 318] on input "d. $360,000" at bounding box center [209, 313] width 0 height 9
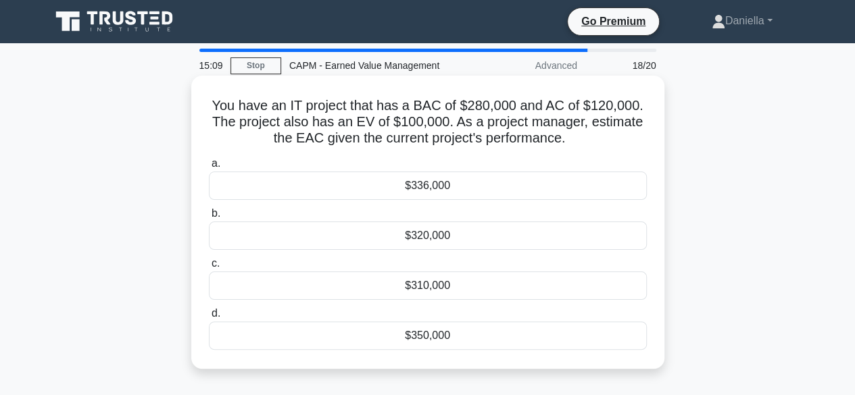
click at [615, 192] on div "$336,000" at bounding box center [428, 186] width 438 height 28
click at [209, 168] on input "a. $336,000" at bounding box center [209, 163] width 0 height 9
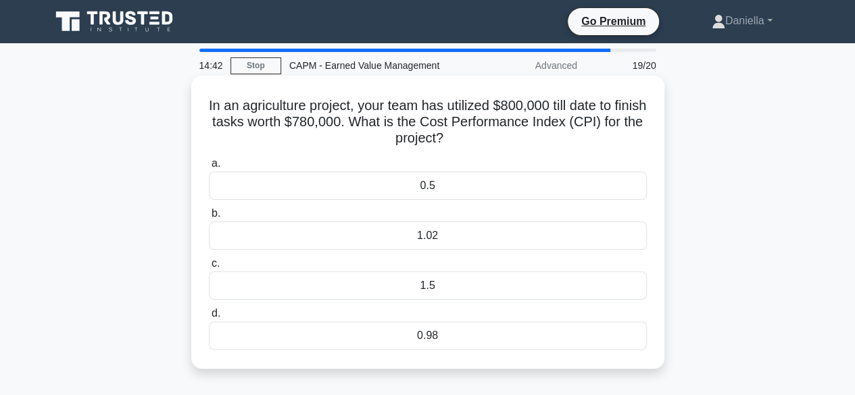
click at [541, 328] on div "0.98" at bounding box center [428, 336] width 438 height 28
click at [209, 318] on input "d. 0.98" at bounding box center [209, 313] width 0 height 9
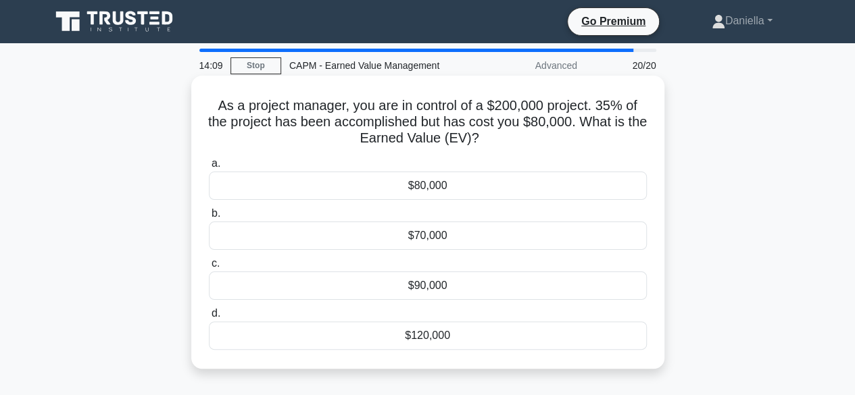
click at [626, 235] on div "$70,000" at bounding box center [428, 236] width 438 height 28
click at [209, 218] on input "b. $70,000" at bounding box center [209, 213] width 0 height 9
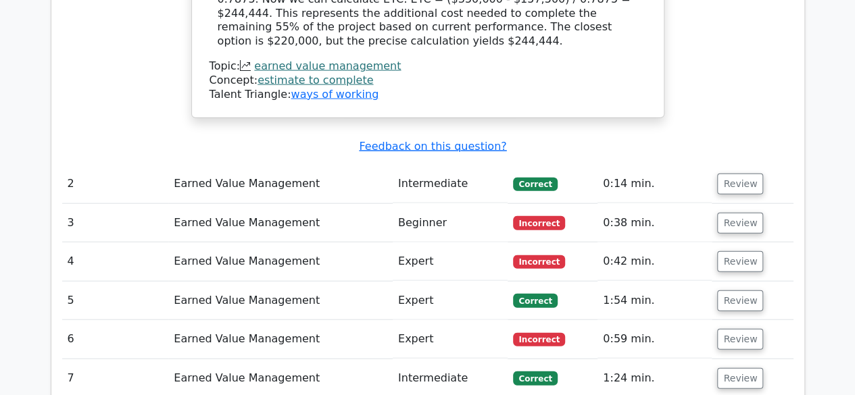
scroll to position [1562, 0]
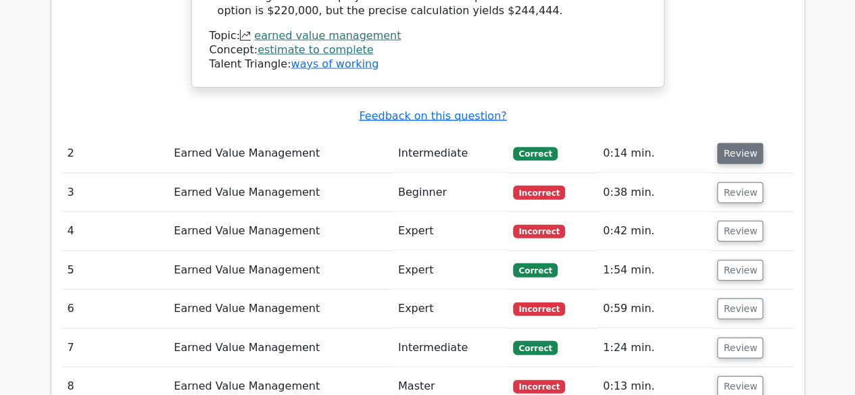
click at [745, 143] on button "Review" at bounding box center [740, 153] width 46 height 21
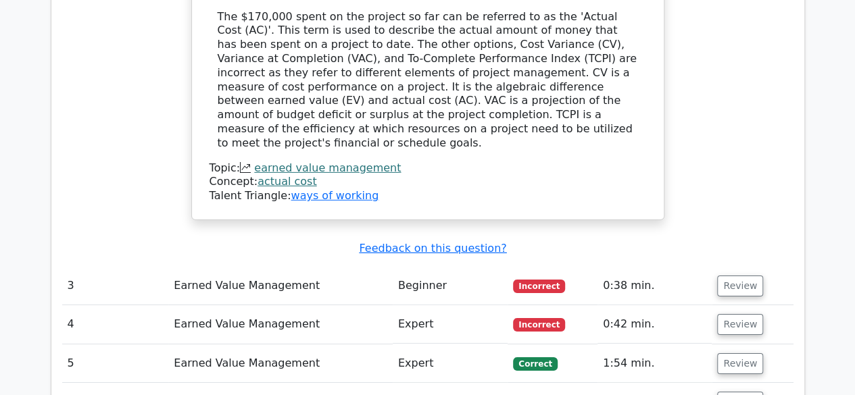
scroll to position [2035, 0]
click at [747, 275] on button "Review" at bounding box center [740, 285] width 46 height 21
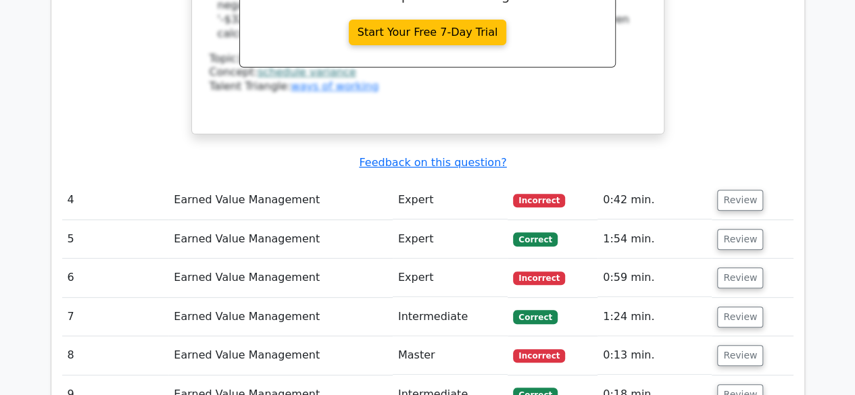
scroll to position [2721, 0]
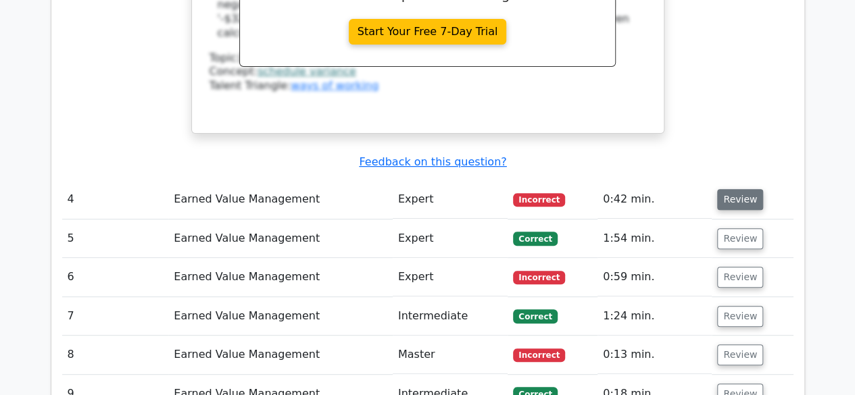
click at [740, 189] on button "Review" at bounding box center [740, 199] width 46 height 21
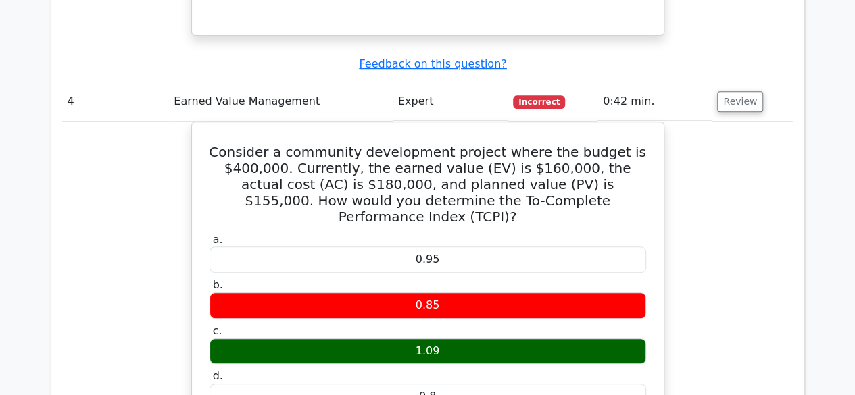
scroll to position [2820, 0]
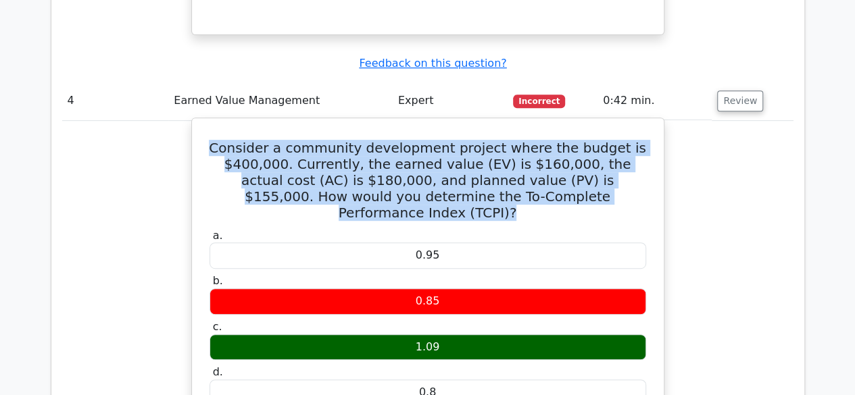
drag, startPoint x: 231, startPoint y: 44, endPoint x: 595, endPoint y: 84, distance: 366.4
click at [595, 140] on h5 "Consider a community development project where the budget is $400,000. Currentl…" at bounding box center [427, 180] width 439 height 81
copy h5 "Consider a community development project where the budget is $400,000. Currentl…"
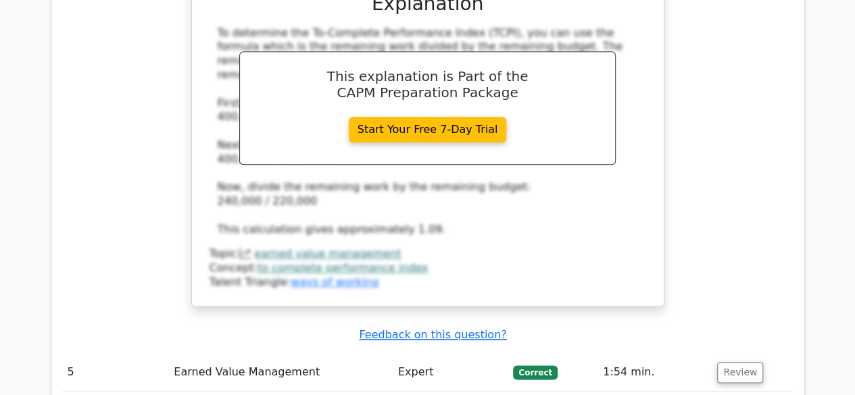
click at [176, 161] on div "Consider a community development project where the budget is $400,000. Currentl…" at bounding box center [427, 4] width 731 height 638
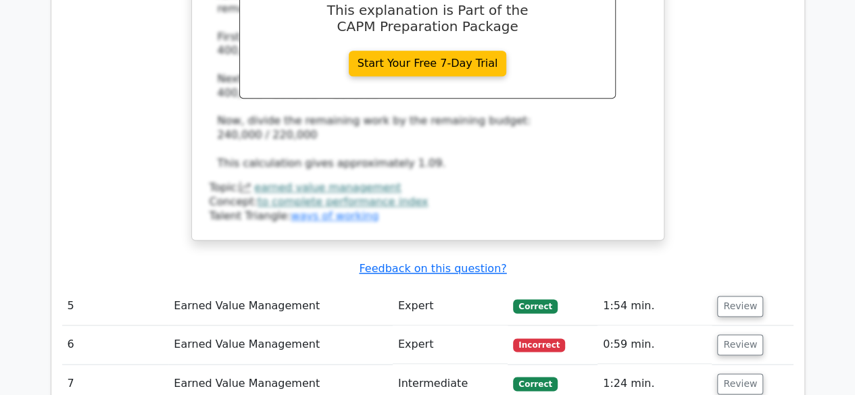
scroll to position [3328, 0]
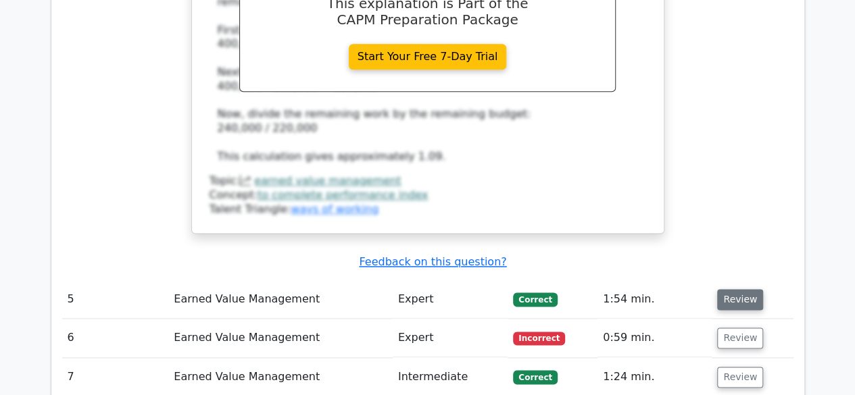
click at [724, 289] on button "Review" at bounding box center [740, 299] width 46 height 21
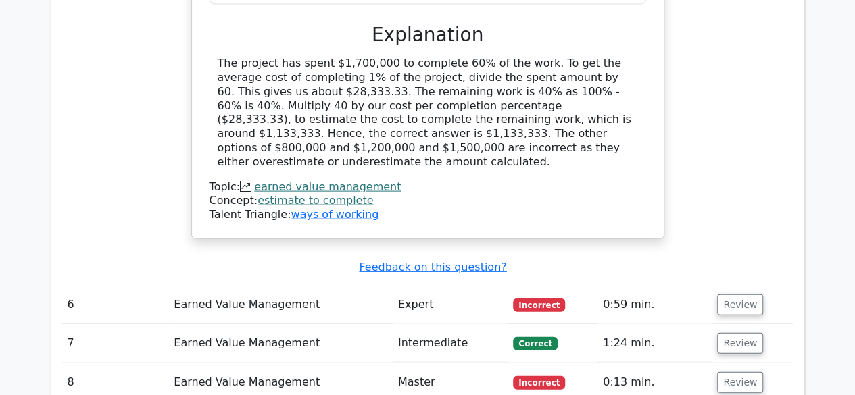
scroll to position [3977, 0]
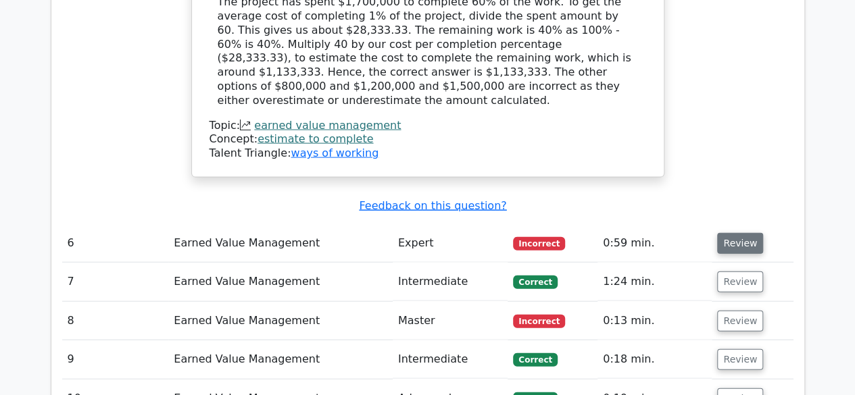
click at [732, 233] on button "Review" at bounding box center [740, 243] width 46 height 21
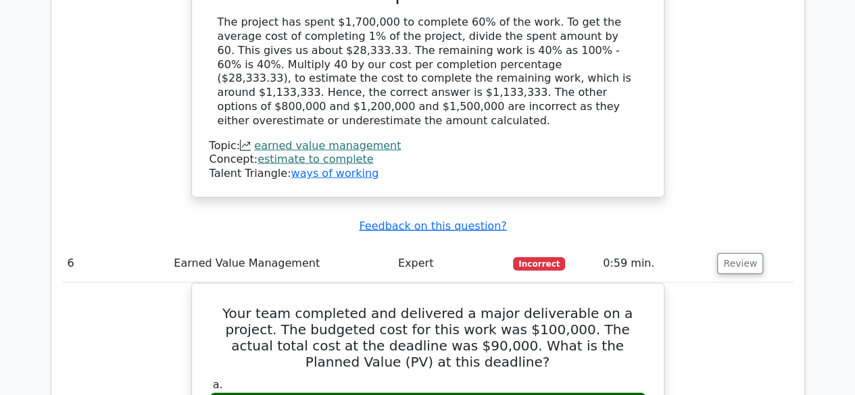
scroll to position [3965, 0]
